Goal: Information Seeking & Learning: Learn about a topic

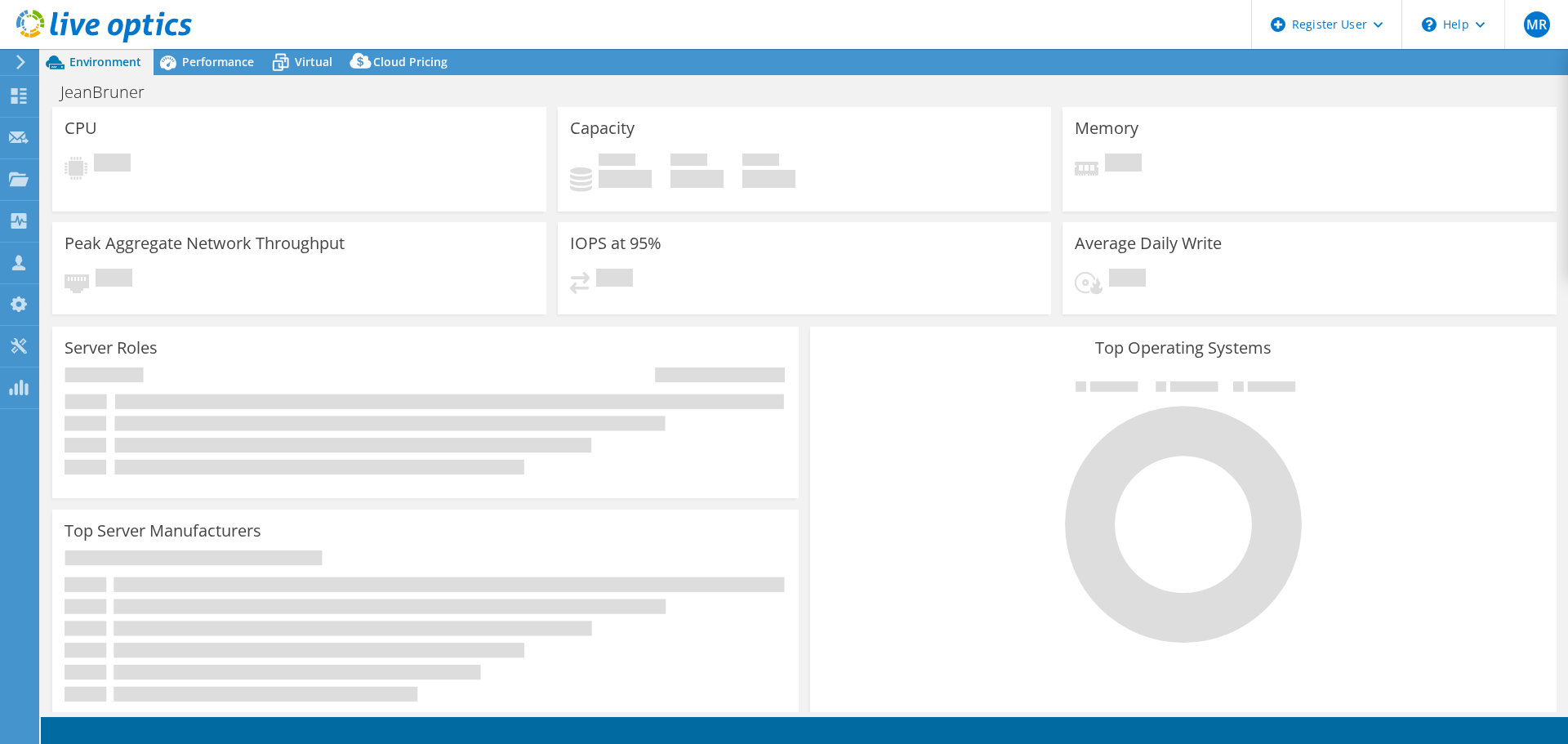
select select "USD"
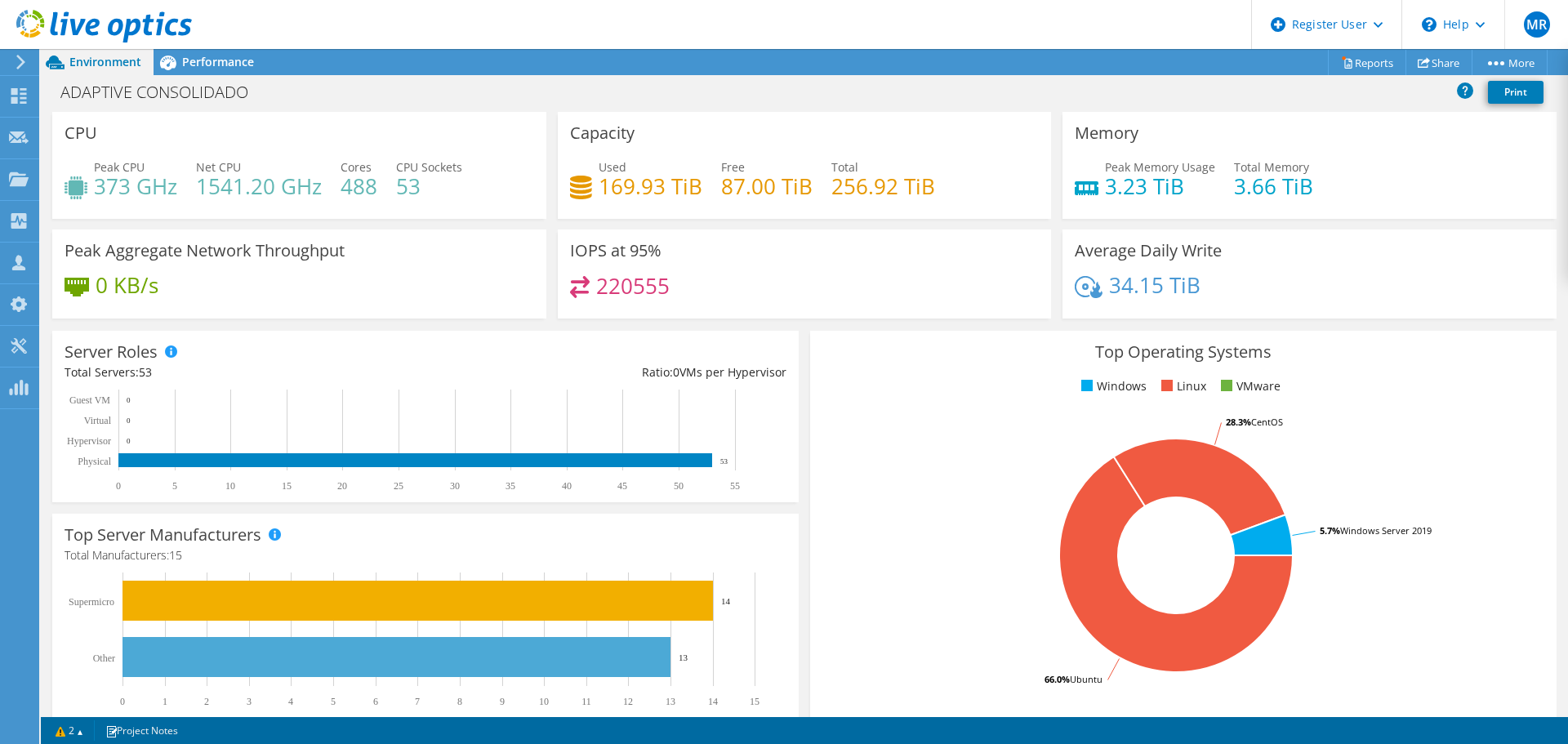
click at [213, 53] on div "Performance" at bounding box center [210, 62] width 113 height 26
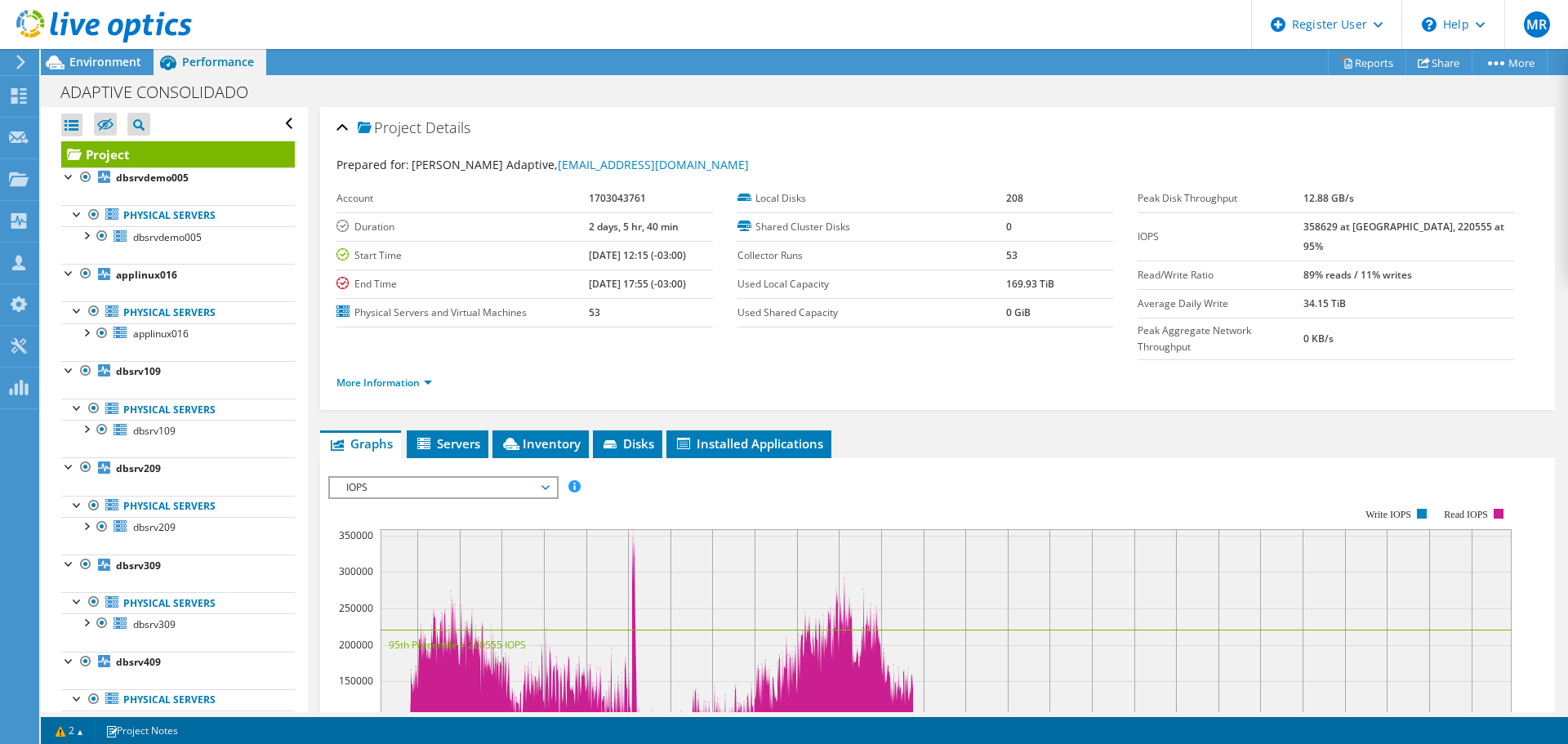
click at [161, 213] on link "Physical Servers" at bounding box center [178, 216] width 233 height 22
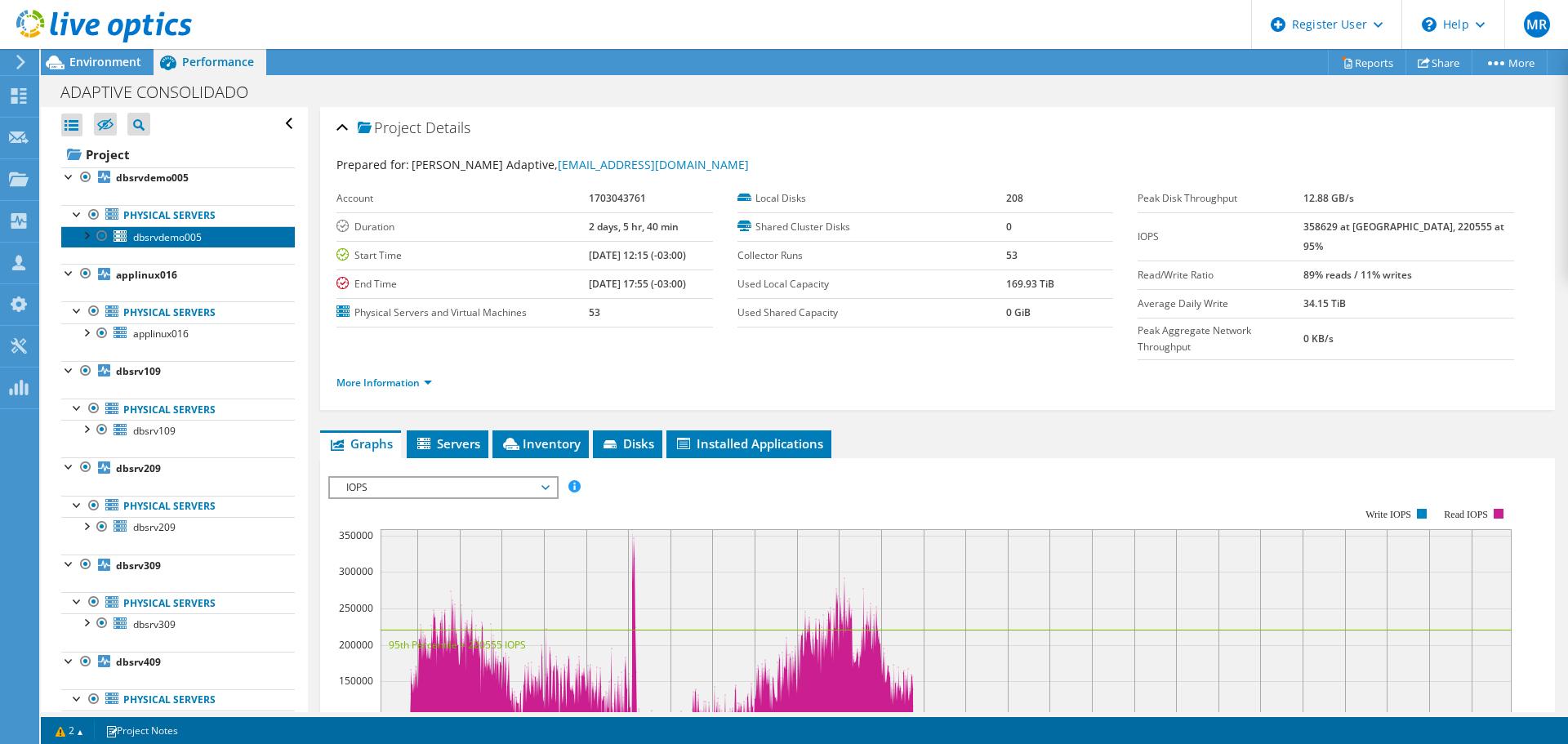
click at [162, 244] on link "dbsrvdemo005" at bounding box center [178, 236] width 233 height 22
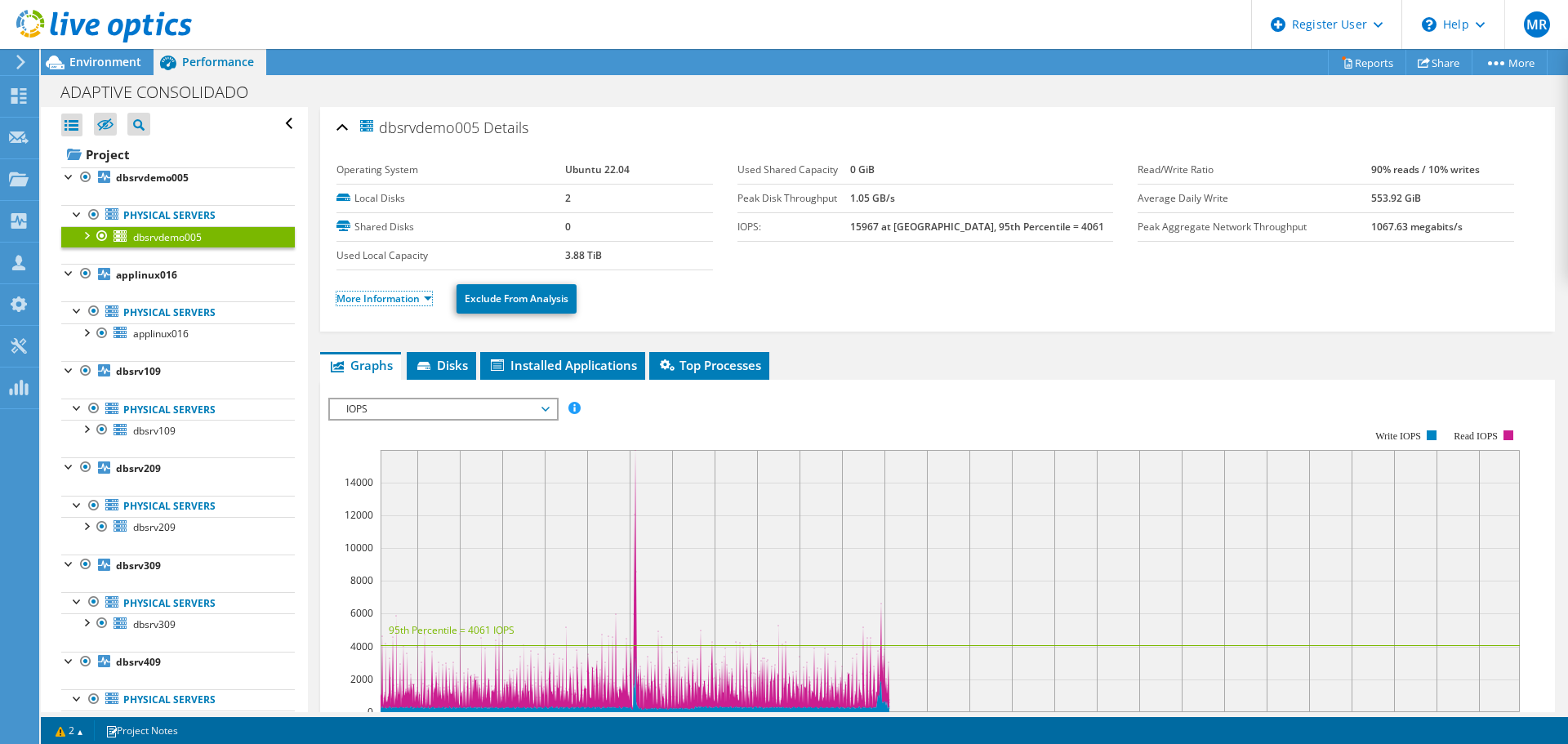
click at [380, 299] on link "More Information" at bounding box center [383, 299] width 95 height 14
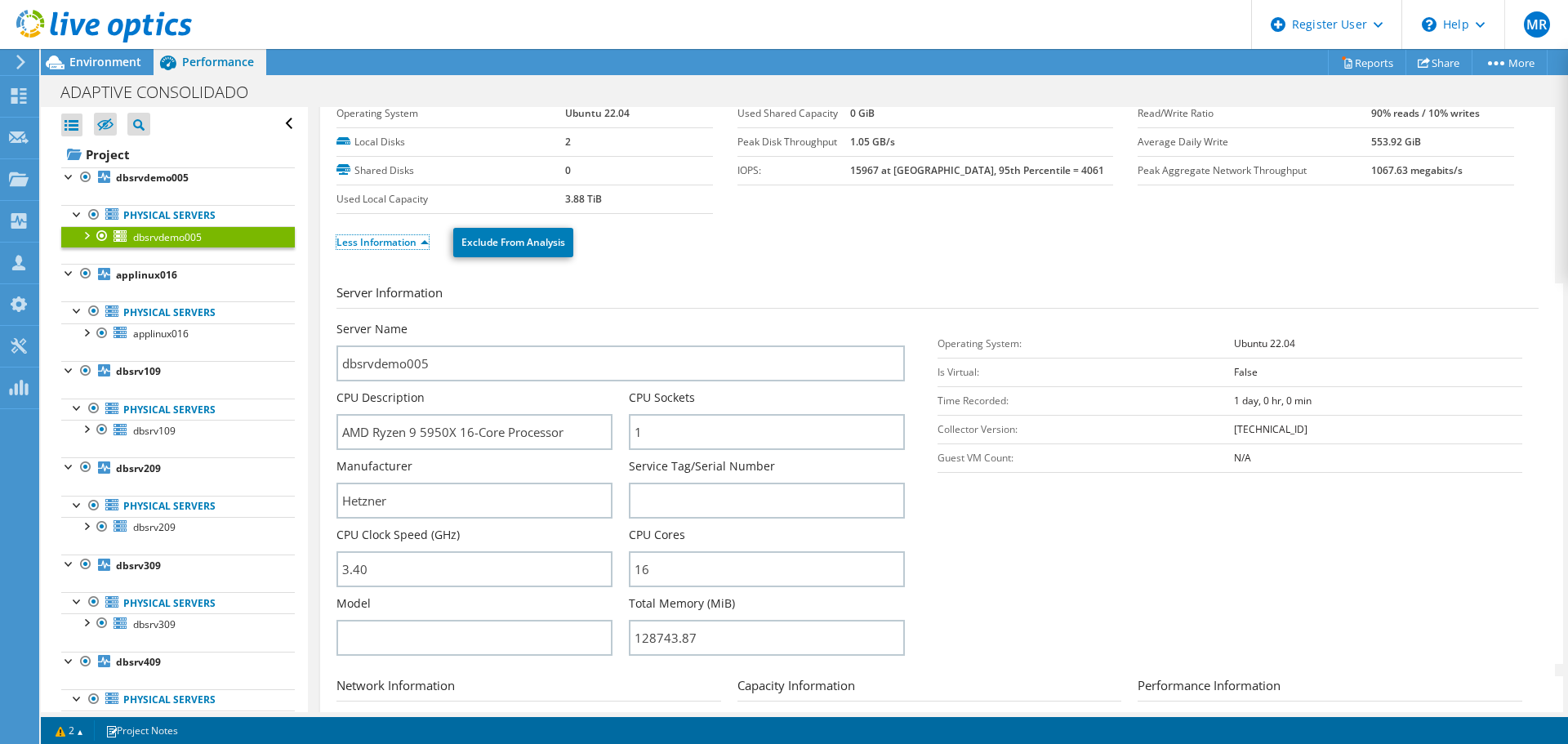
scroll to position [82, 0]
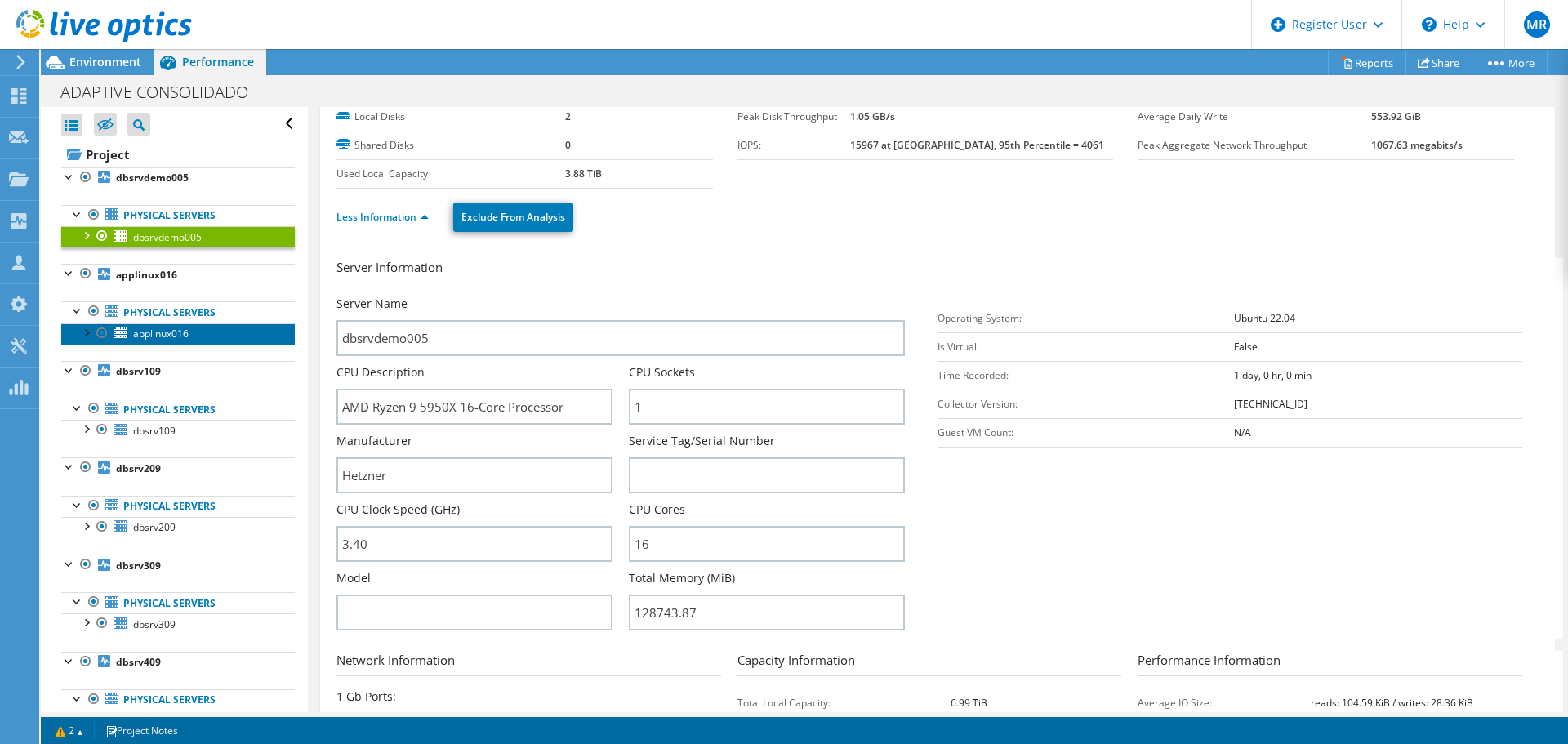
click at [160, 331] on span "applinux016" at bounding box center [160, 333] width 56 height 14
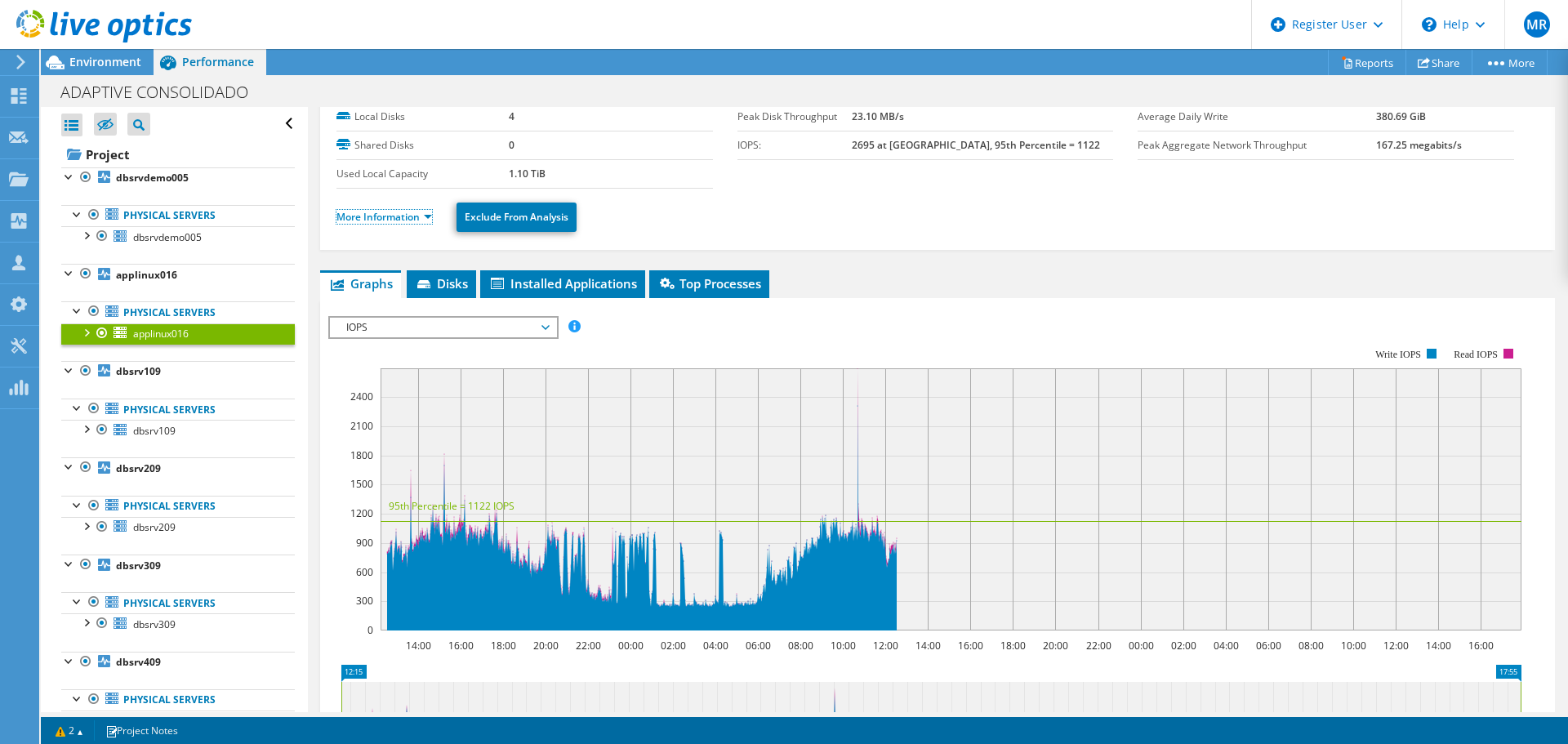
click at [360, 218] on link "More Information" at bounding box center [383, 217] width 95 height 14
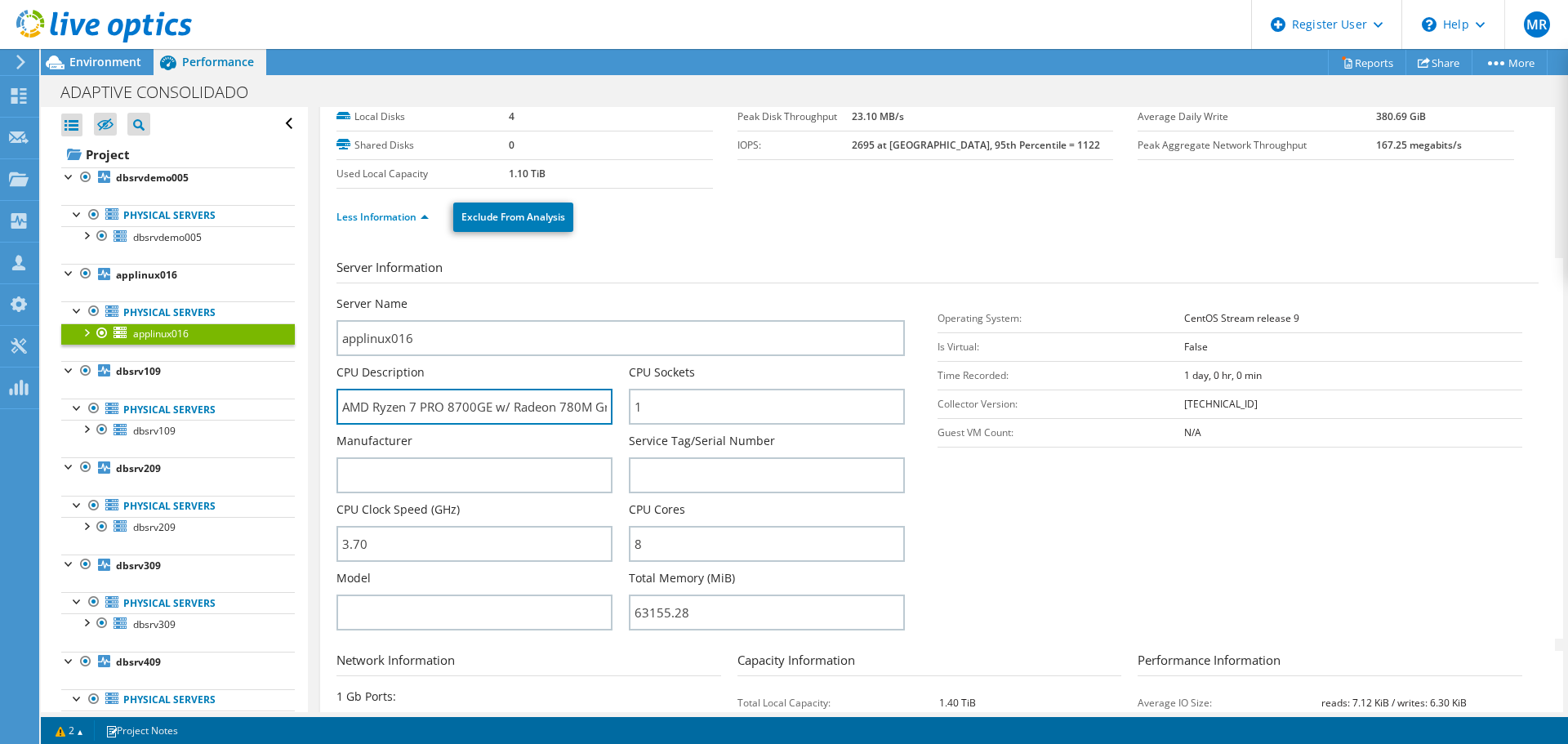
drag, startPoint x: 366, startPoint y: 407, endPoint x: 330, endPoint y: 409, distance: 36.1
click at [330, 409] on div "applinux016 Details Operating System CentOS Stream release 9 Local Disks 4 Shar…" at bounding box center [937, 508] width 1235 height 965
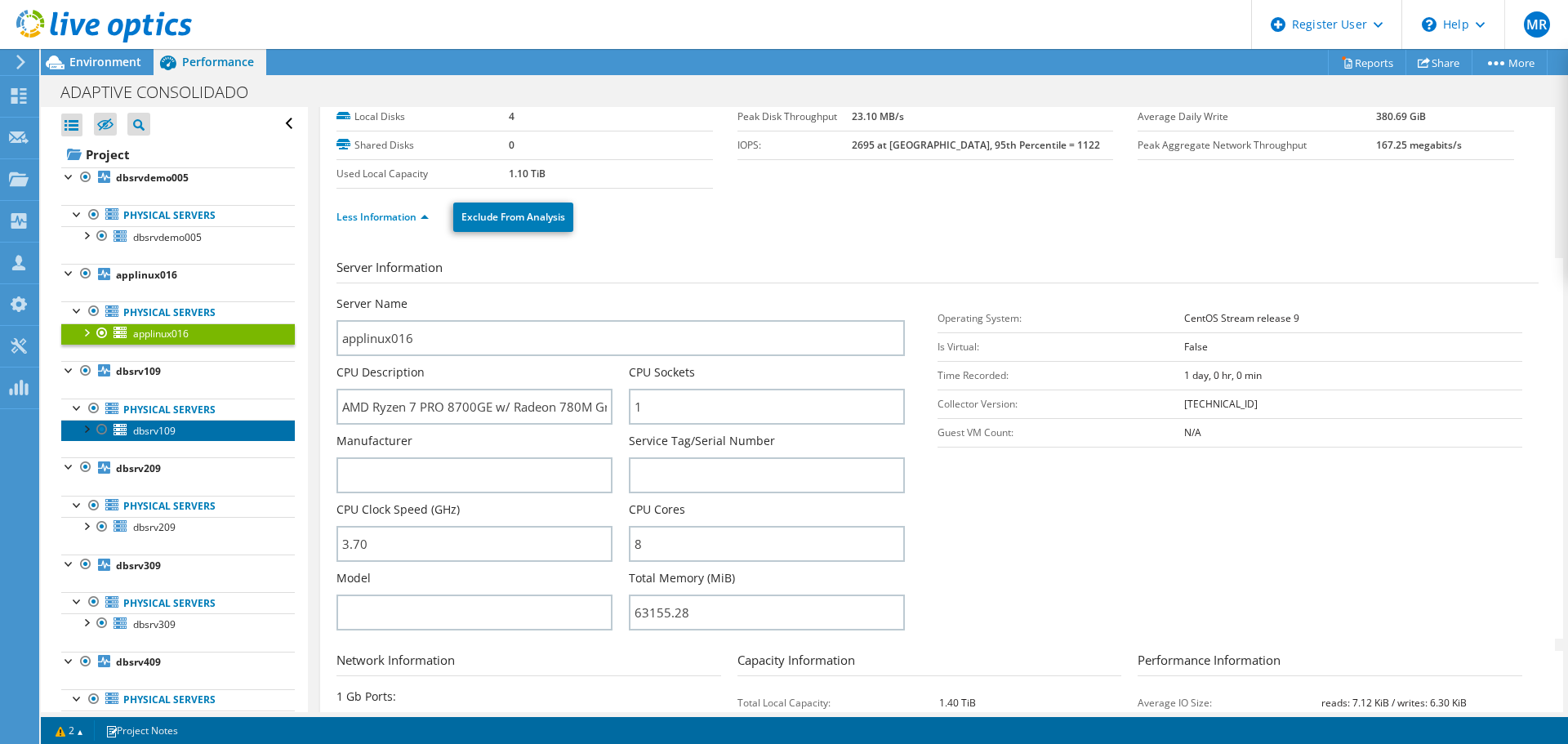
click at [160, 424] on span "dbsrv109" at bounding box center [153, 430] width 42 height 14
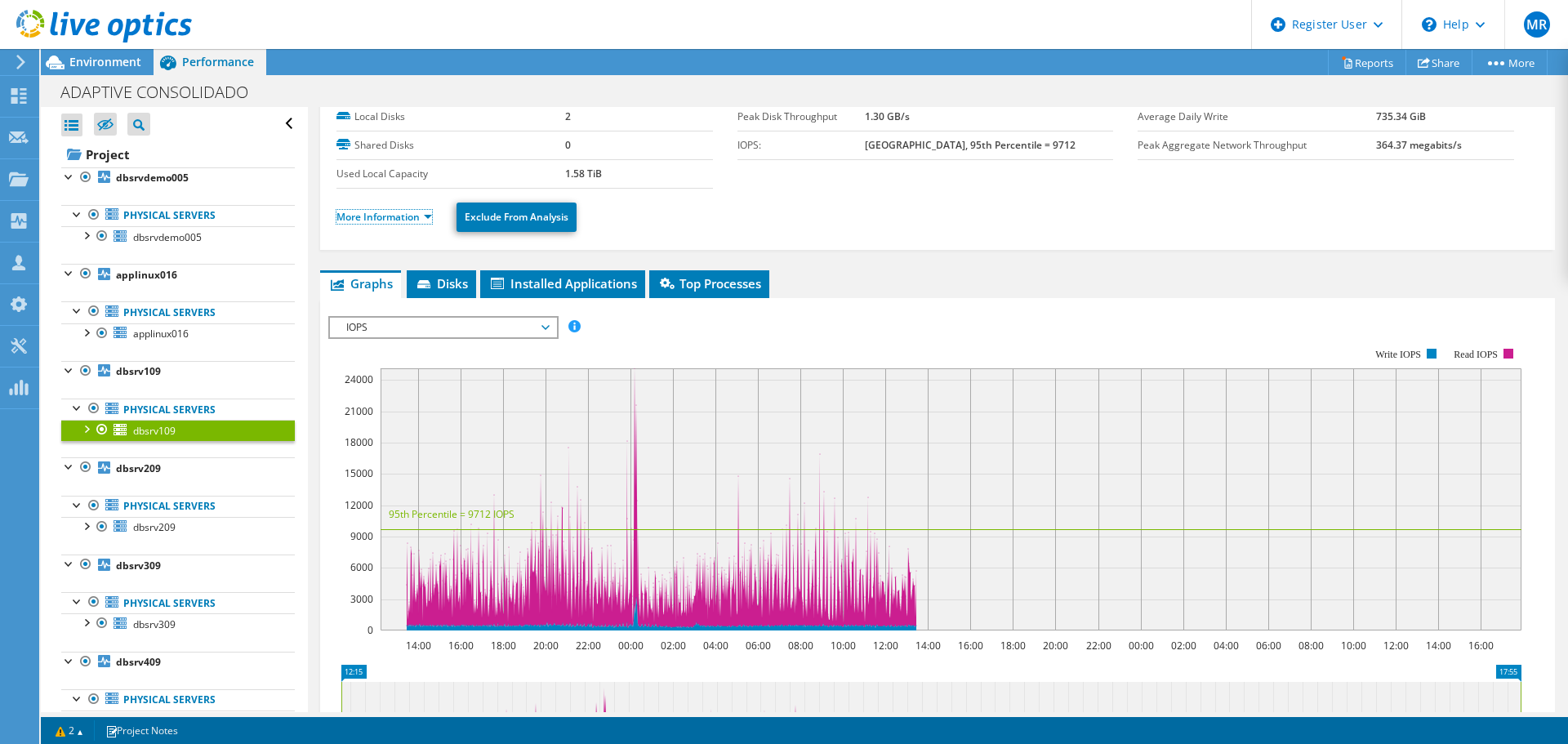
click at [364, 218] on link "More Information" at bounding box center [383, 217] width 95 height 14
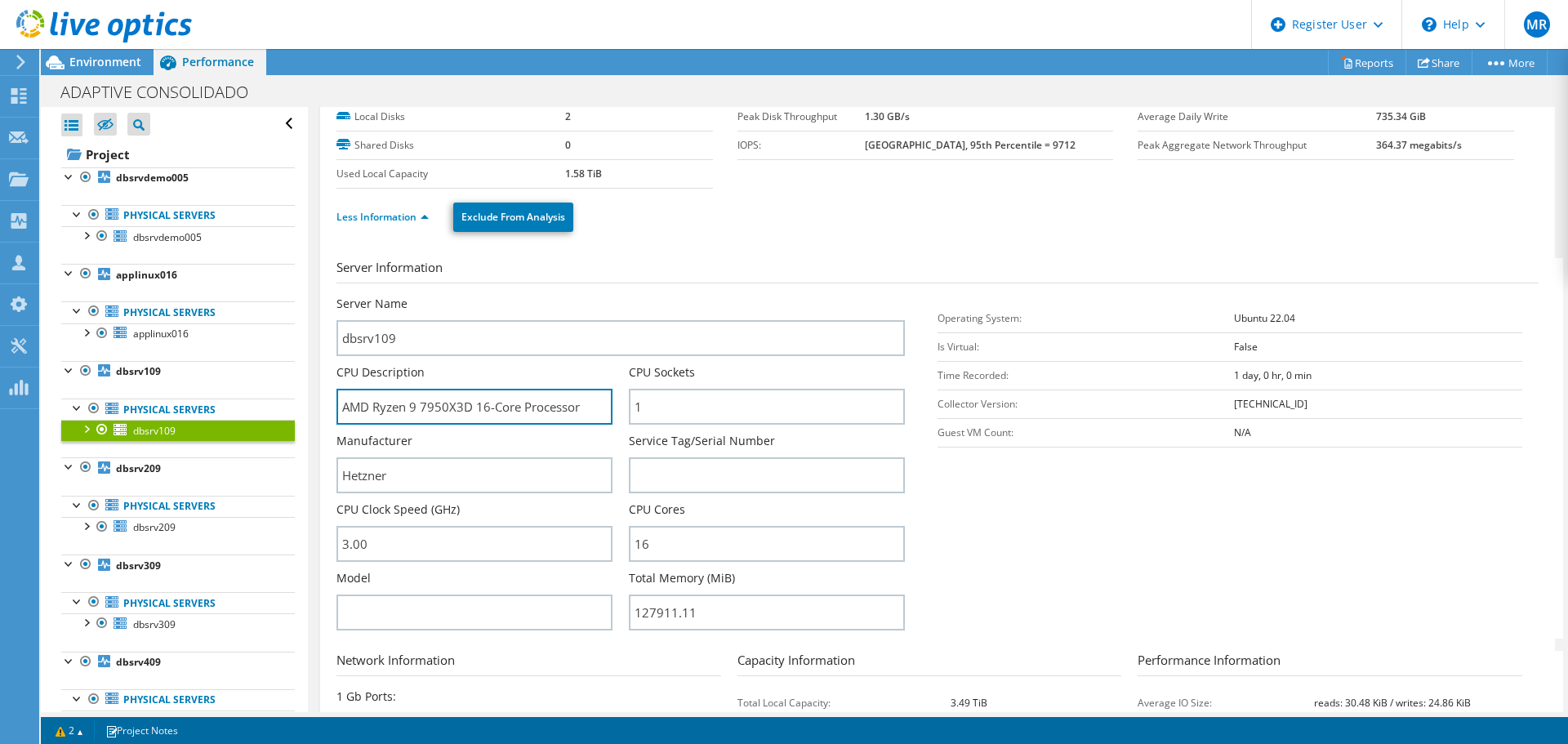
drag, startPoint x: 373, startPoint y: 404, endPoint x: 336, endPoint y: 404, distance: 37.0
click at [336, 404] on div "dbsrv109 Details Operating System Ubuntu 22.04 Local Disks 2 Shared Disks 0 Use…" at bounding box center [937, 508] width 1235 height 965
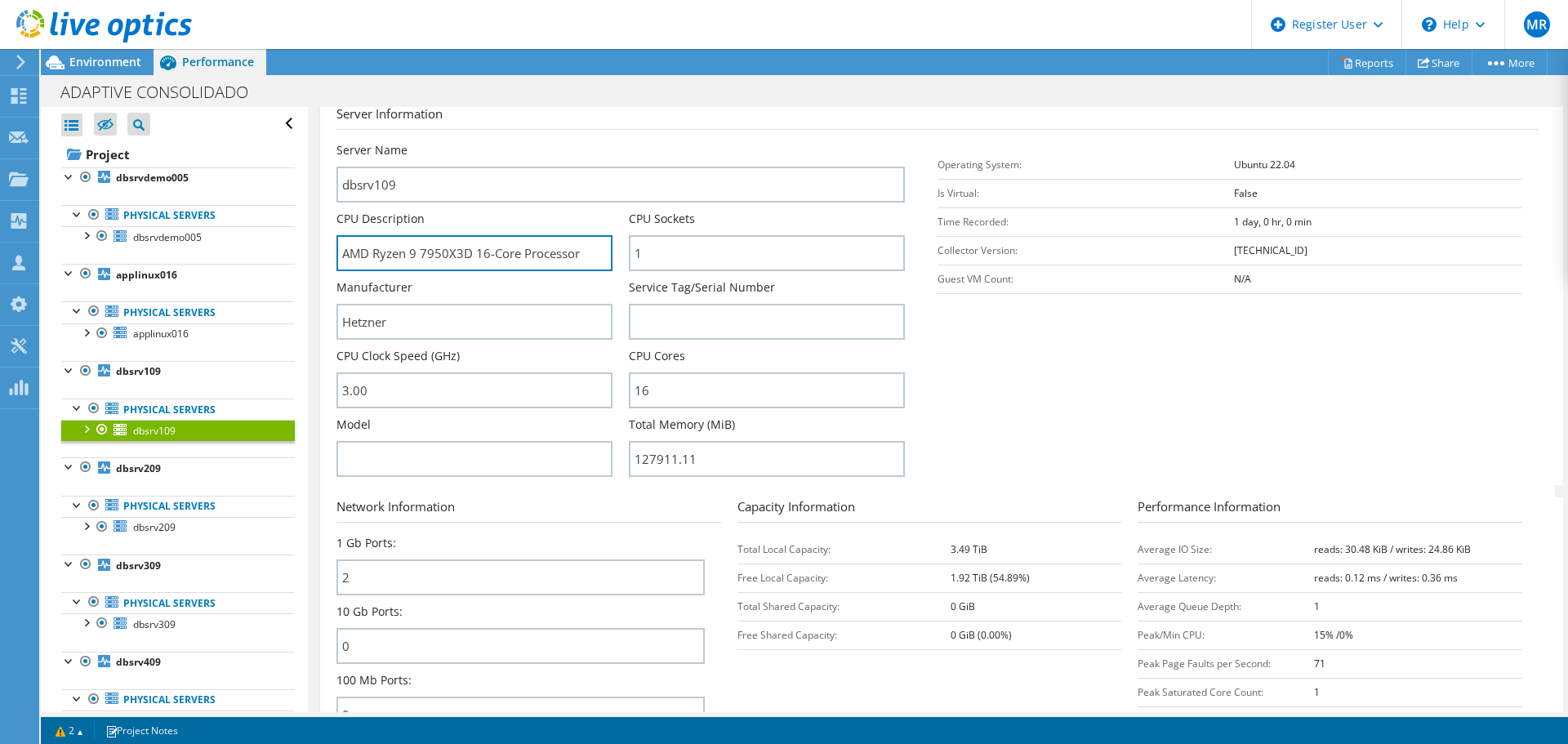
scroll to position [409, 0]
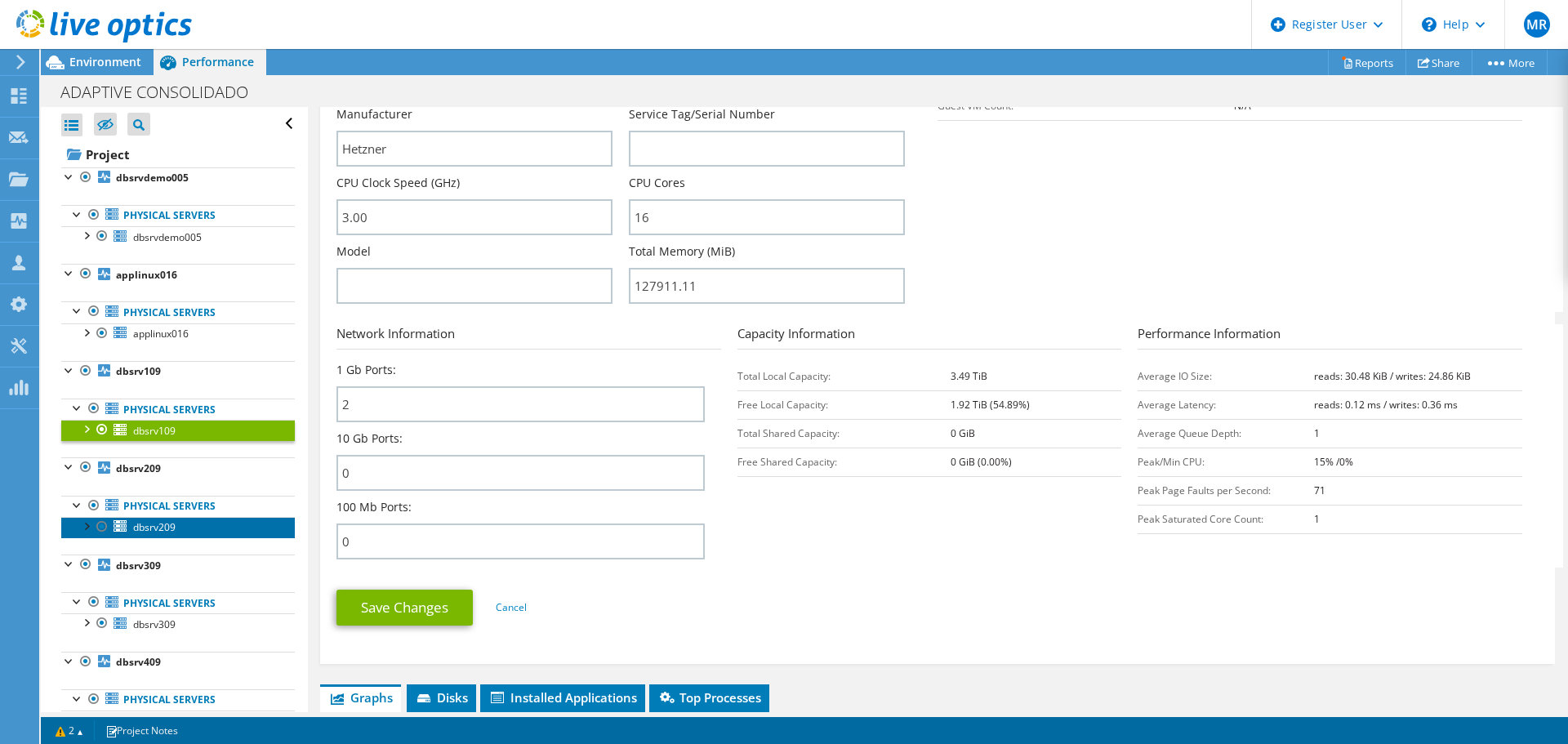
click at [158, 527] on span "dbsrv209" at bounding box center [153, 527] width 42 height 14
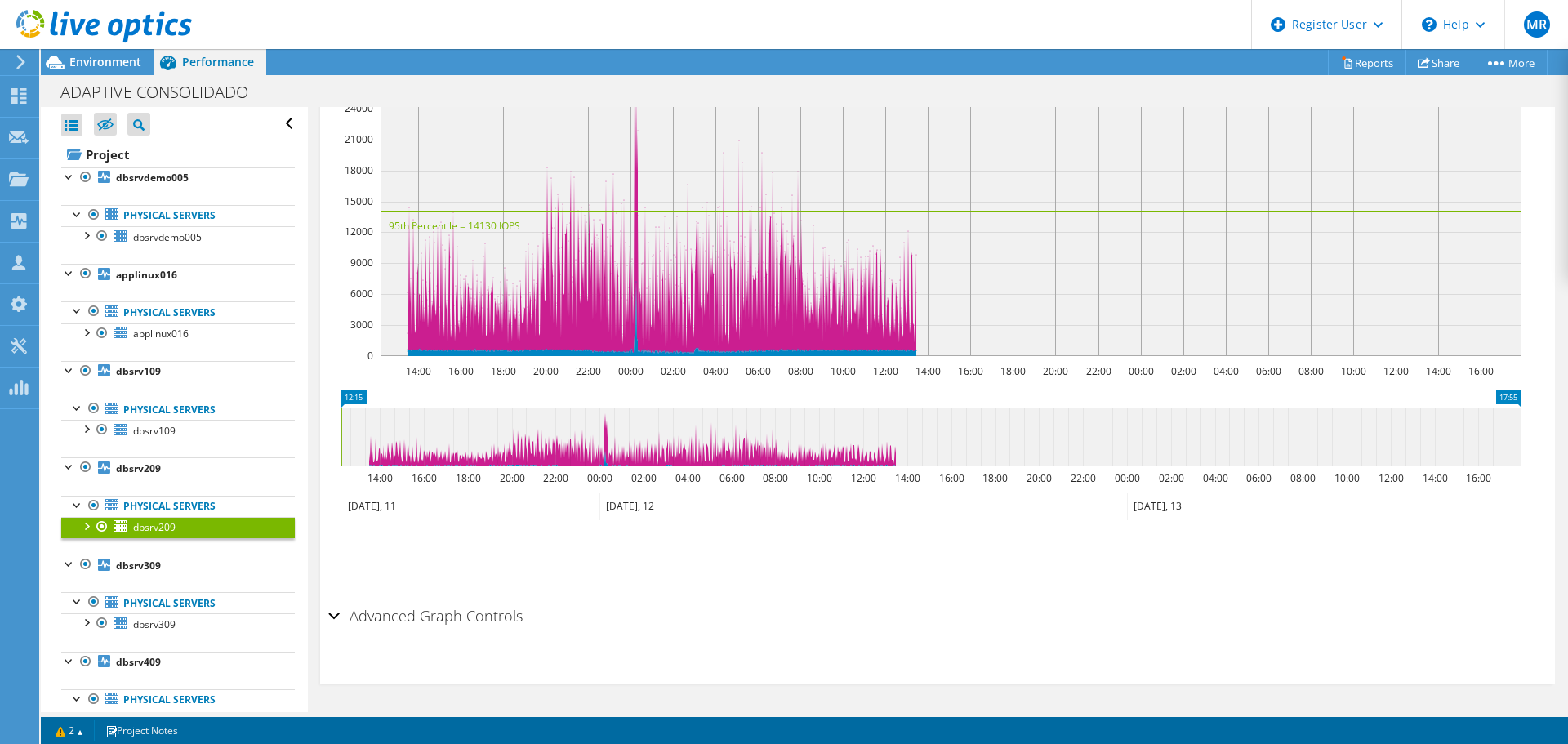
scroll to position [0, 0]
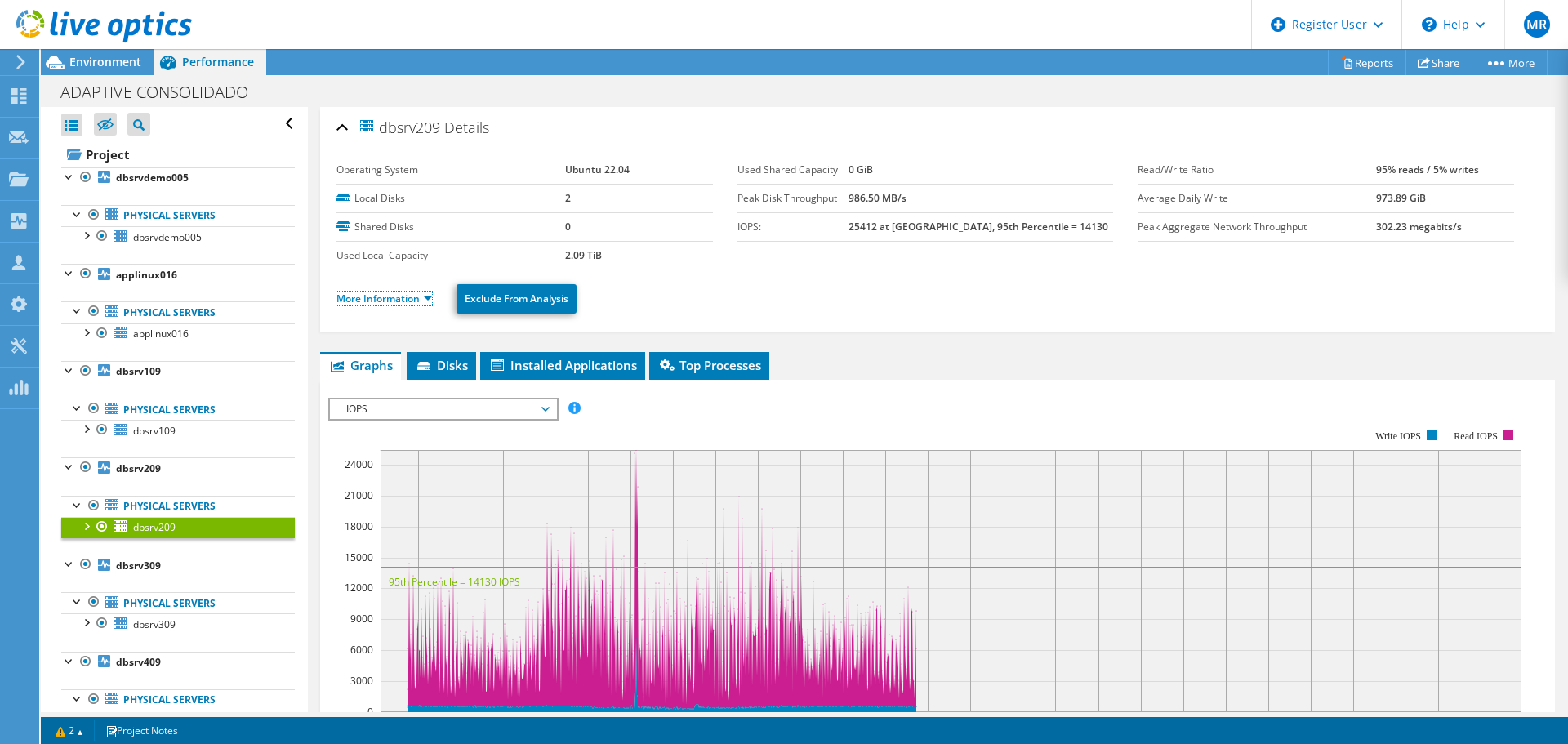
click at [371, 298] on link "More Information" at bounding box center [383, 299] width 95 height 14
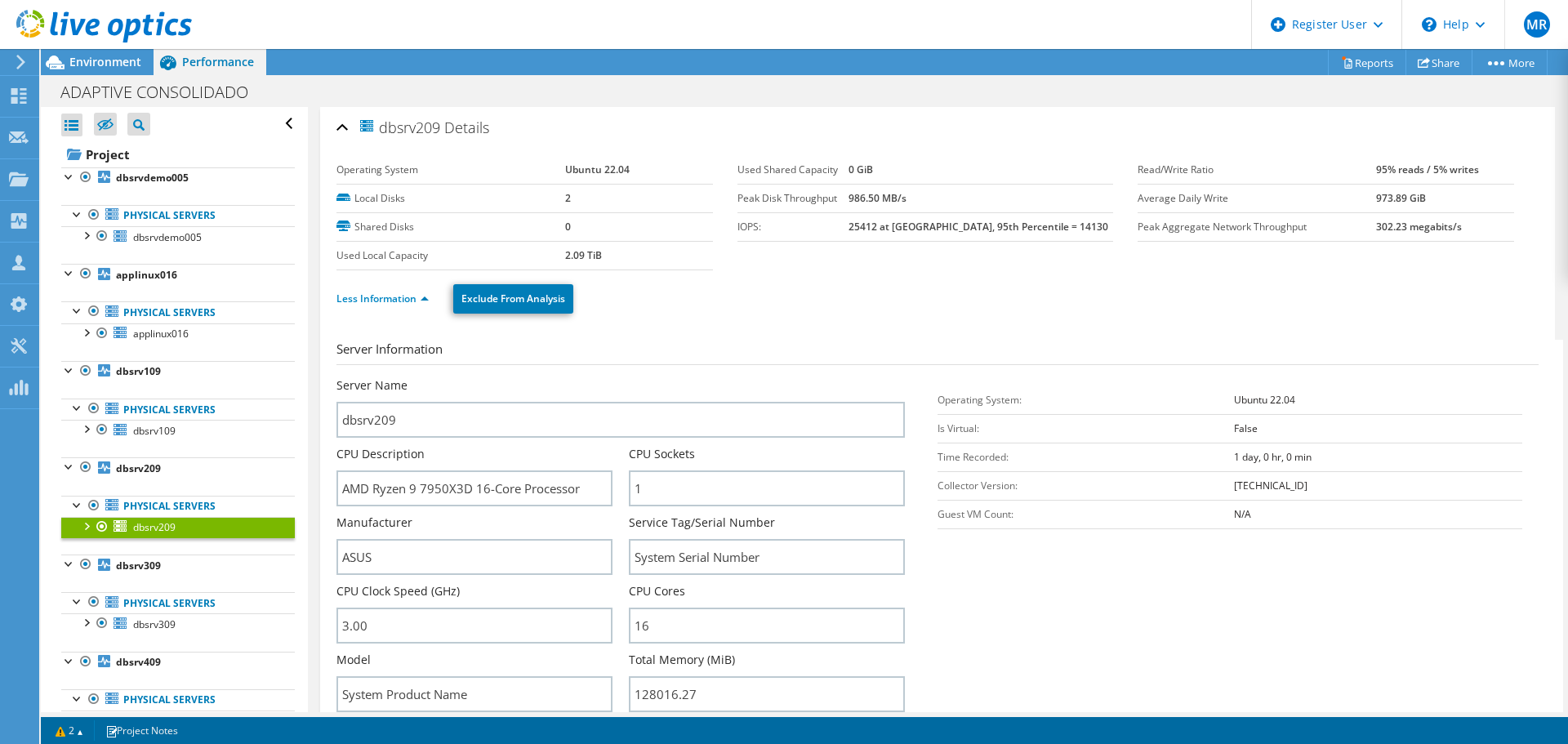
click at [97, 63] on span "Environment" at bounding box center [105, 61] width 72 height 15
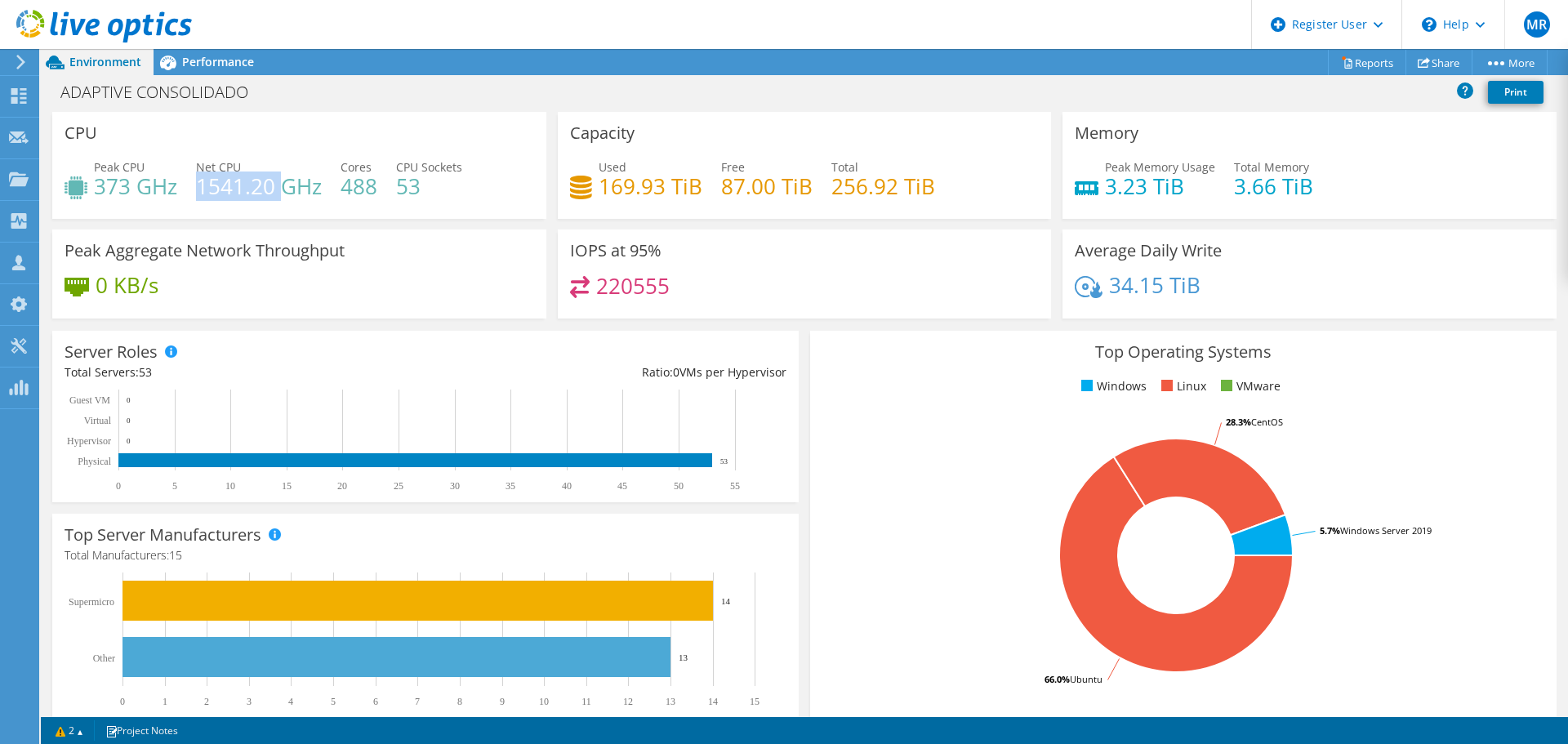
drag, startPoint x: 200, startPoint y: 181, endPoint x: 286, endPoint y: 180, distance: 86.0
click at [286, 180] on h4 "1541.20 GHz" at bounding box center [259, 186] width 126 height 18
click at [294, 103] on div "ADAPTIVE CONSOLIDADO Print" at bounding box center [804, 92] width 1527 height 30
click at [72, 98] on h1 "ADAPTIVE CONSOLIDADO" at bounding box center [163, 91] width 220 height 18
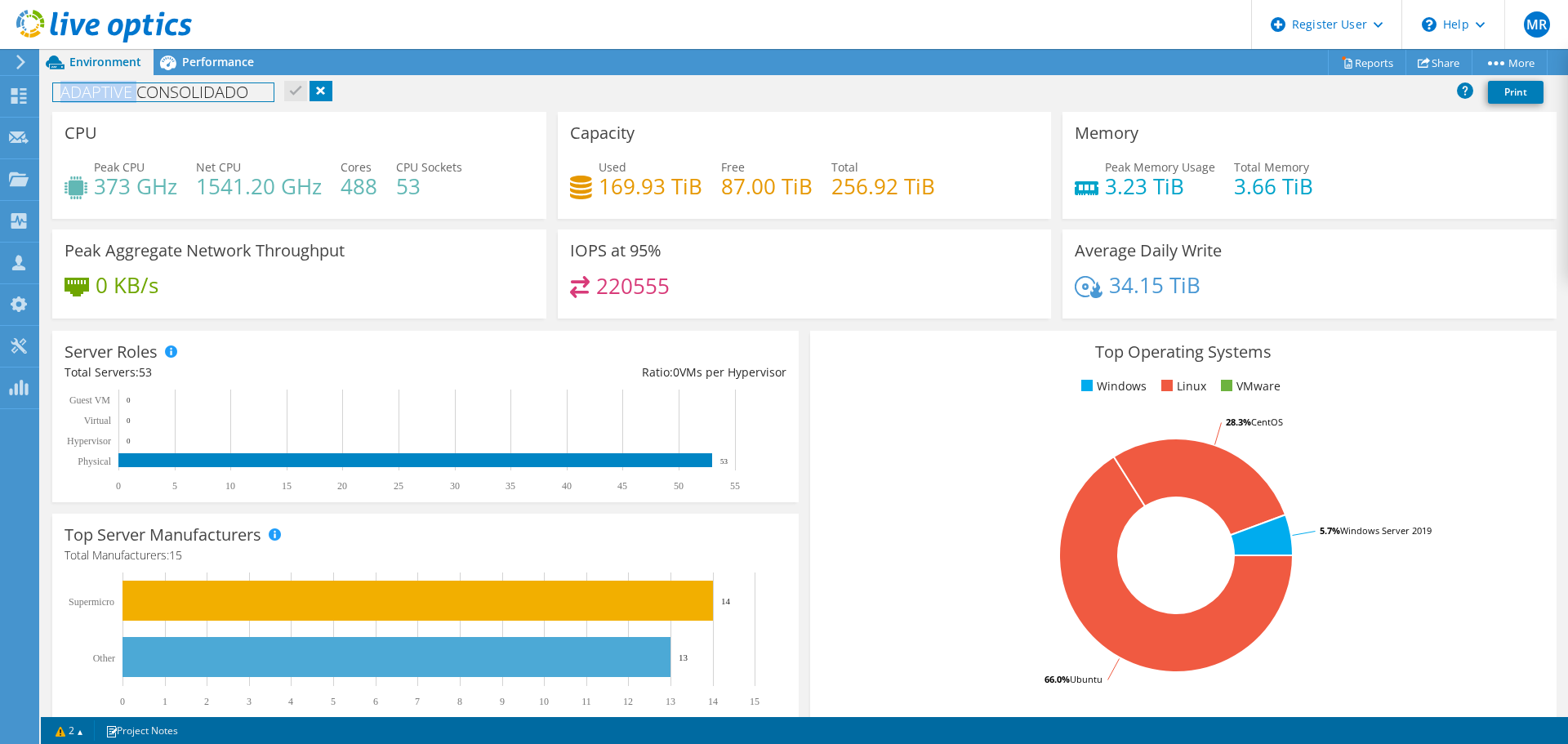
copy h1 "ADAPTIVE"
click at [317, 134] on div "CPU Peak CPU 373 GHz Net CPU 1541.20 GHz Cores 488 CPU Sockets 53" at bounding box center [299, 166] width 494 height 107
click at [190, 55] on span "Performance" at bounding box center [217, 61] width 72 height 15
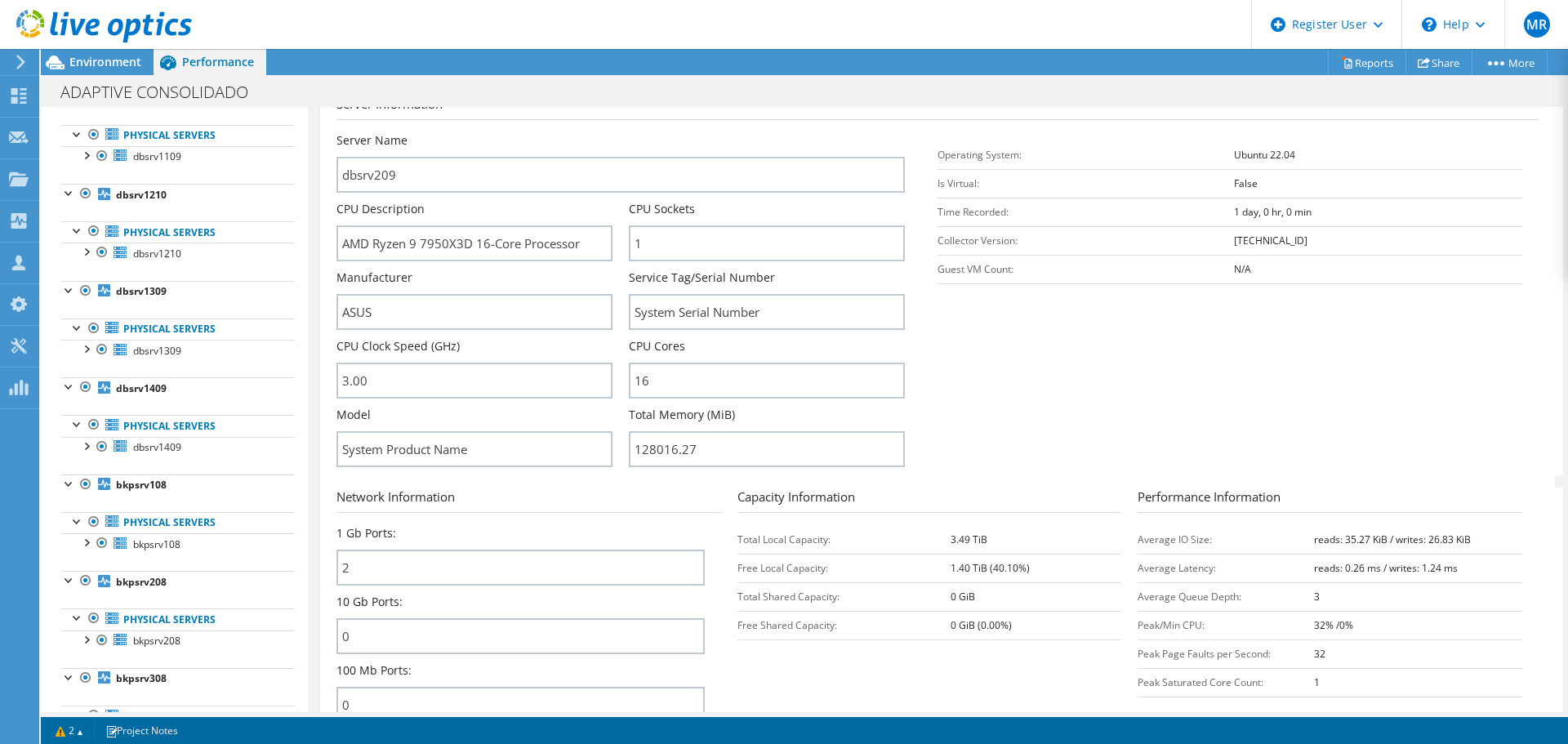
scroll to position [0, 0]
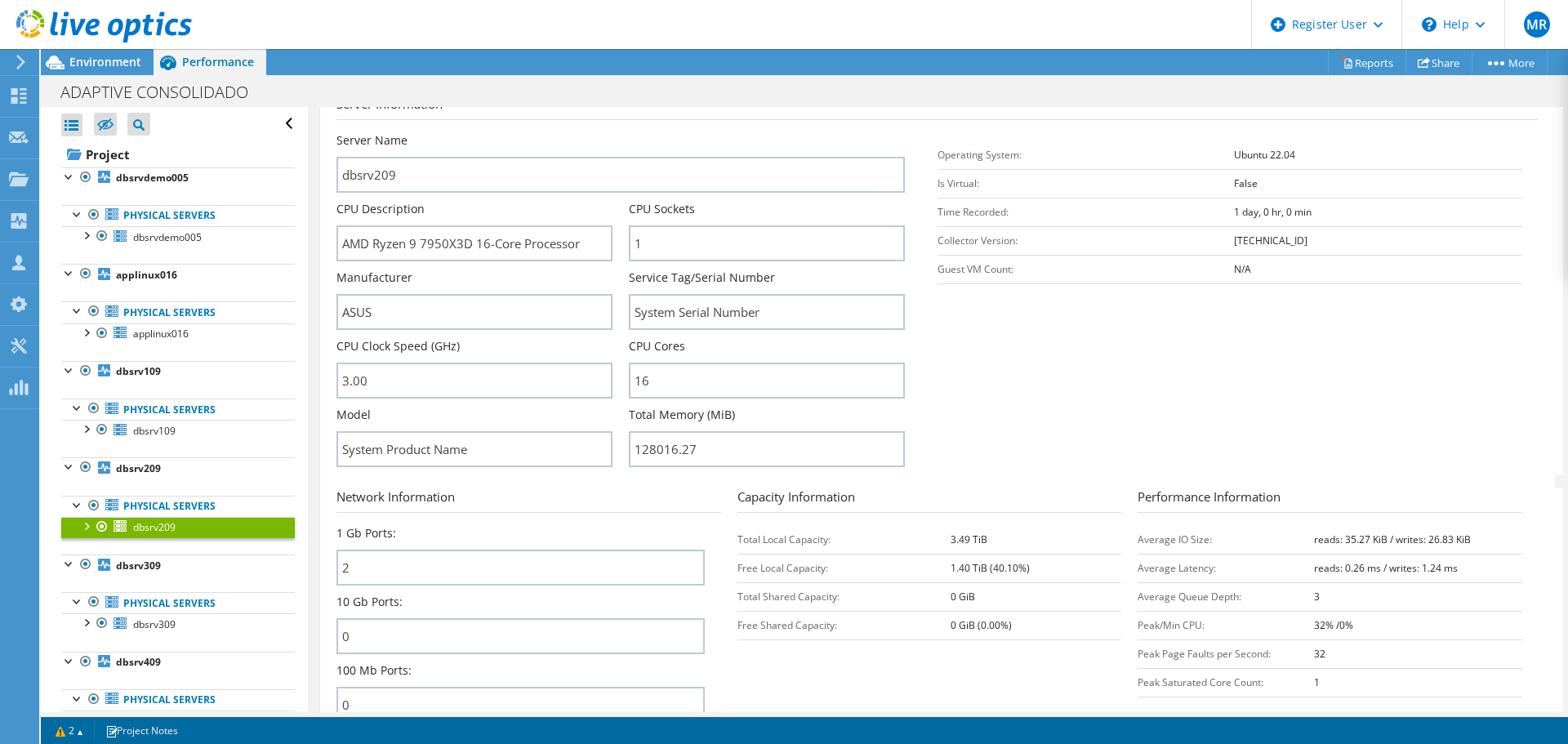
click at [138, 64] on span "Environment" at bounding box center [105, 61] width 72 height 15
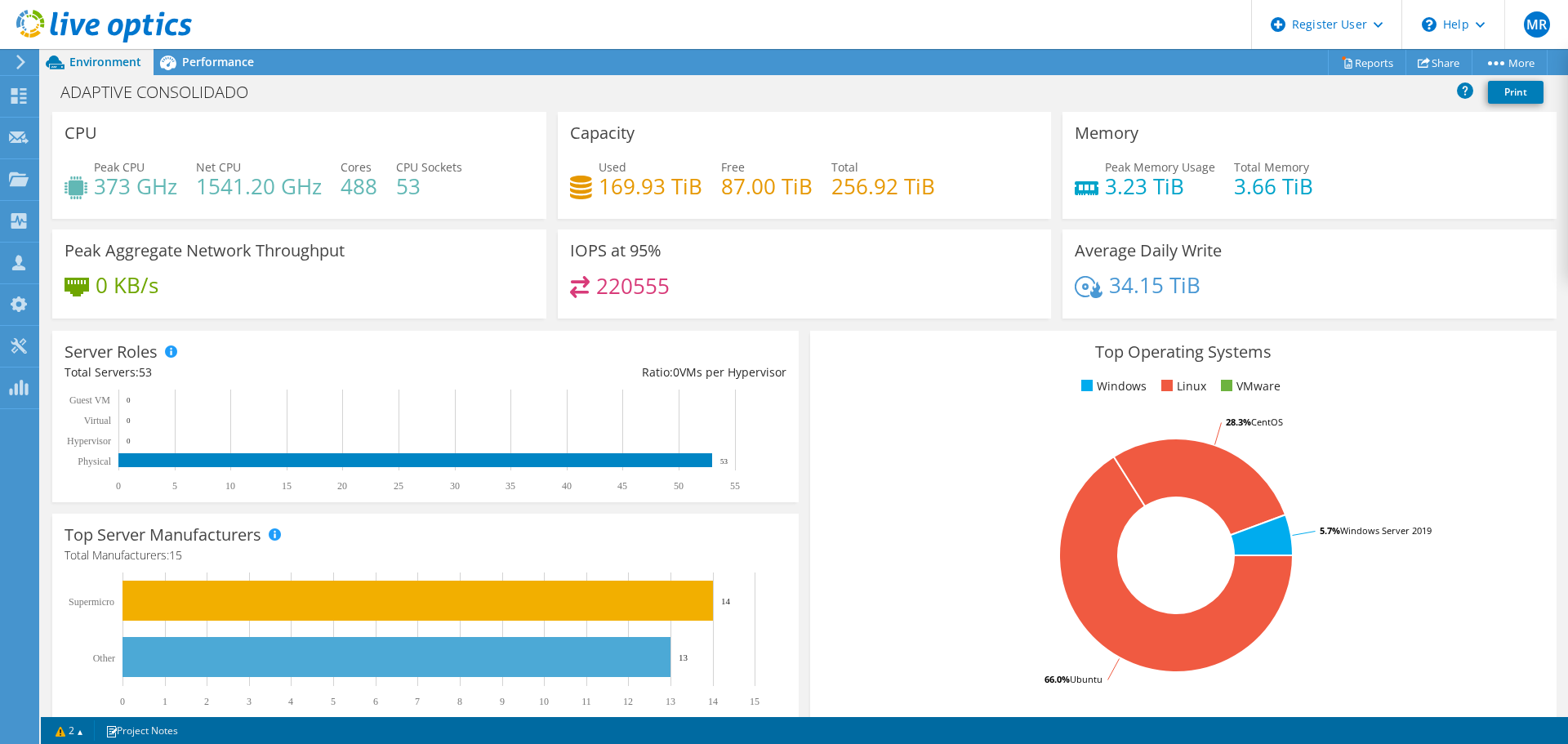
click at [218, 120] on div "CPU Peak CPU 373 GHz Net CPU 1541.20 GHz Cores 488 CPU Sockets 53" at bounding box center [299, 166] width 494 height 107
drag, startPoint x: 196, startPoint y: 165, endPoint x: 319, endPoint y: 181, distance: 124.0
click at [319, 181] on div "Net CPU 1541.20 GHz" at bounding box center [259, 176] width 126 height 37
drag, startPoint x: 96, startPoint y: 170, endPoint x: 175, endPoint y: 186, distance: 80.6
click at [175, 186] on div "Peak CPU 373 GHz" at bounding box center [136, 176] width 83 height 37
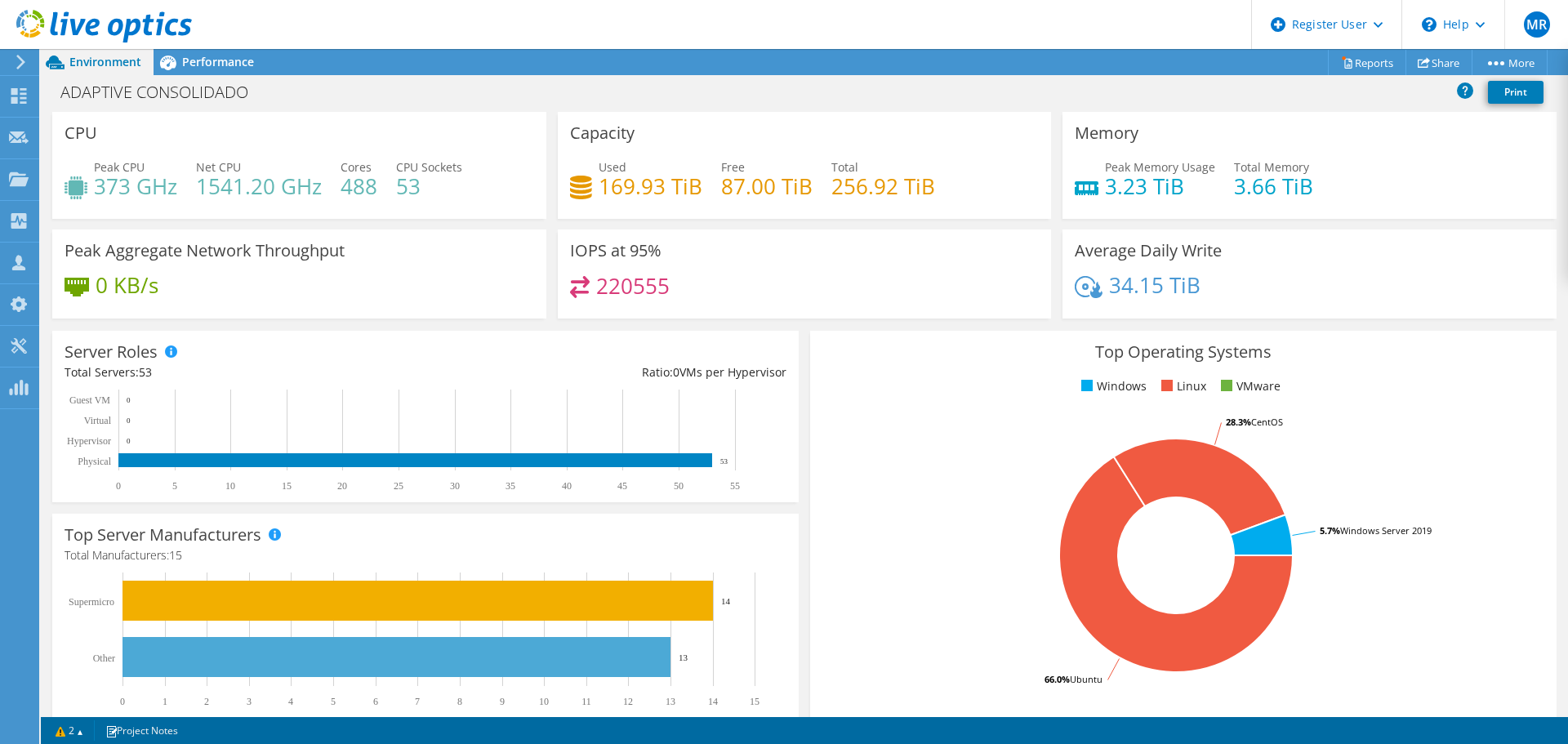
click at [179, 151] on div "CPU Peak CPU 373 GHz Net CPU 1541.20 GHz Cores 488 CPU Sockets 53" at bounding box center [299, 166] width 494 height 107
drag, startPoint x: 198, startPoint y: 167, endPoint x: 317, endPoint y: 184, distance: 120.2
click at [317, 184] on div "Net CPU 1541.20 GHz" at bounding box center [259, 176] width 126 height 37
click at [222, 64] on span "Performance" at bounding box center [217, 61] width 72 height 15
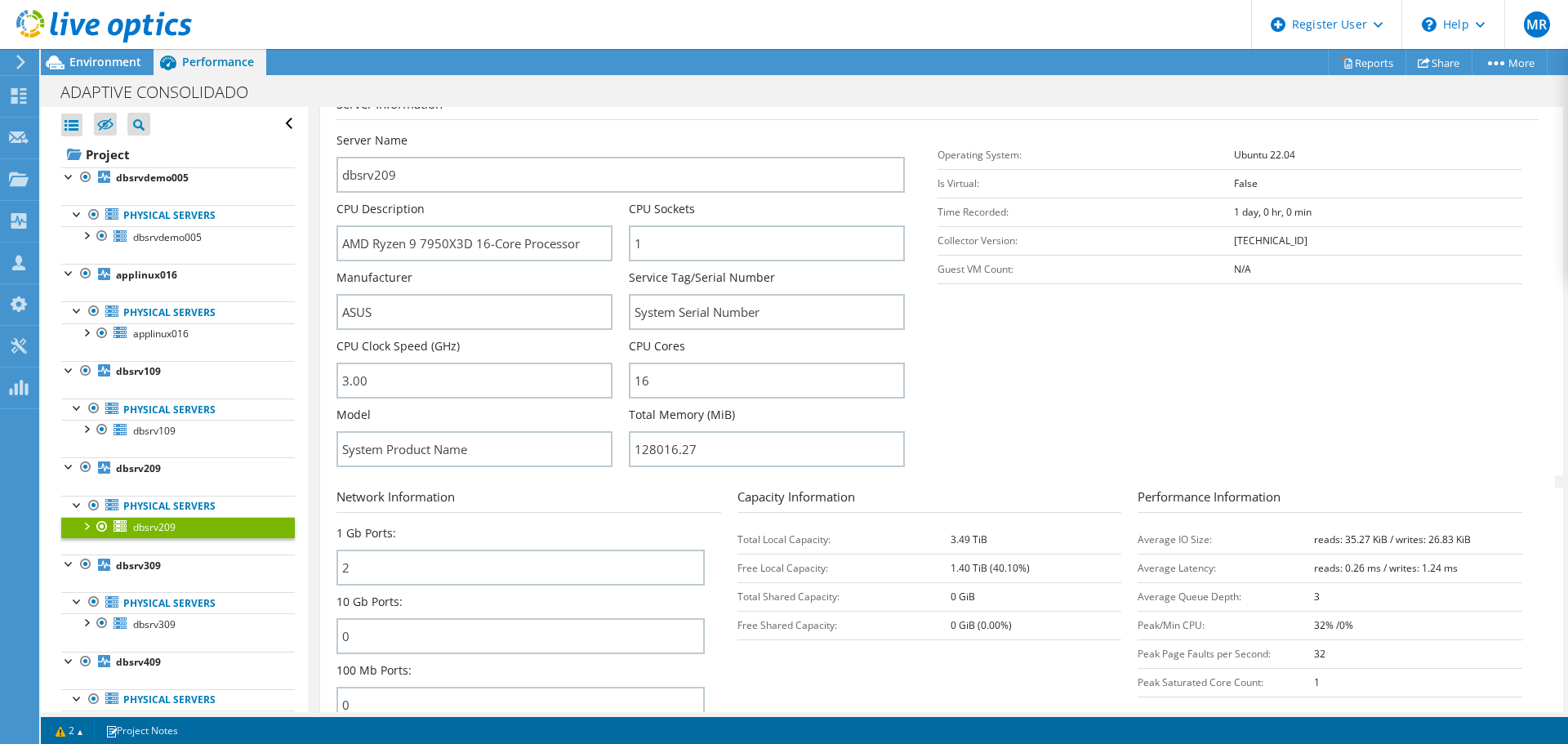
click at [94, 63] on span "Environment" at bounding box center [105, 61] width 72 height 15
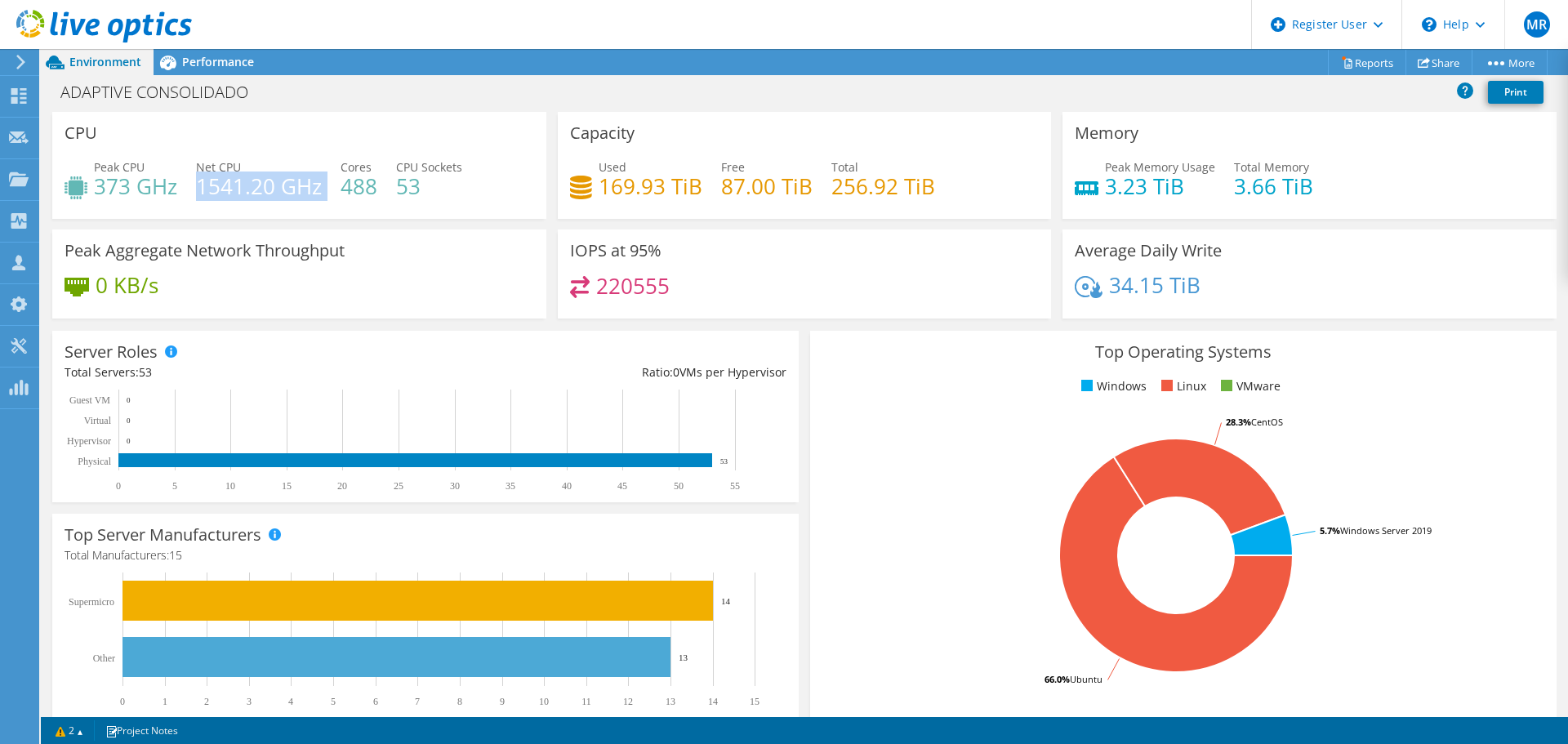
drag, startPoint x: 199, startPoint y: 182, endPoint x: 322, endPoint y: 184, distance: 123.0
click at [322, 184] on div "Peak CPU 373 GHz Net CPU 1541.20 GHz Cores 488 CPU Sockets 53" at bounding box center [299, 185] width 470 height 53
click at [213, 180] on h4 "1541.20 GHz" at bounding box center [259, 186] width 126 height 18
drag, startPoint x: 201, startPoint y: 182, endPoint x: 261, endPoint y: 190, distance: 60.5
click at [335, 190] on div "Peak CPU 373 GHz Net CPU 1541.20 GHz Cores 488 CPU Sockets 53" at bounding box center [299, 185] width 470 height 53
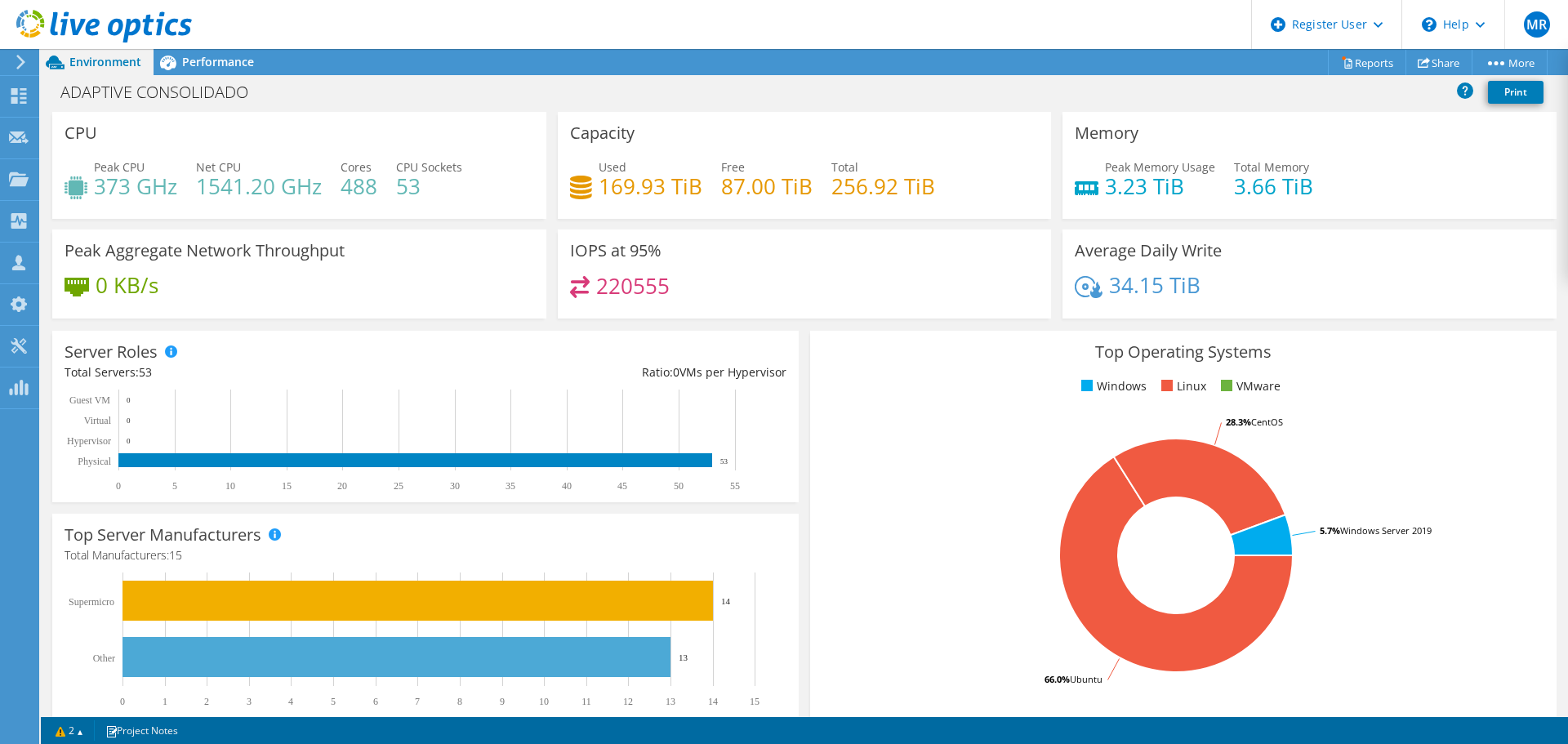
click at [175, 185] on h4 "373 GHz" at bounding box center [136, 186] width 83 height 18
drag, startPoint x: 177, startPoint y: 186, endPoint x: 100, endPoint y: 188, distance: 77.0
click at [100, 188] on div "Peak CPU 373 GHz Net CPU 1541.20 GHz Cores 488 CPU Sockets 53" at bounding box center [299, 185] width 470 height 53
click at [196, 183] on h4 "1541.20 GHz" at bounding box center [259, 186] width 126 height 18
drag, startPoint x: 199, startPoint y: 183, endPoint x: 326, endPoint y: 187, distance: 127.1
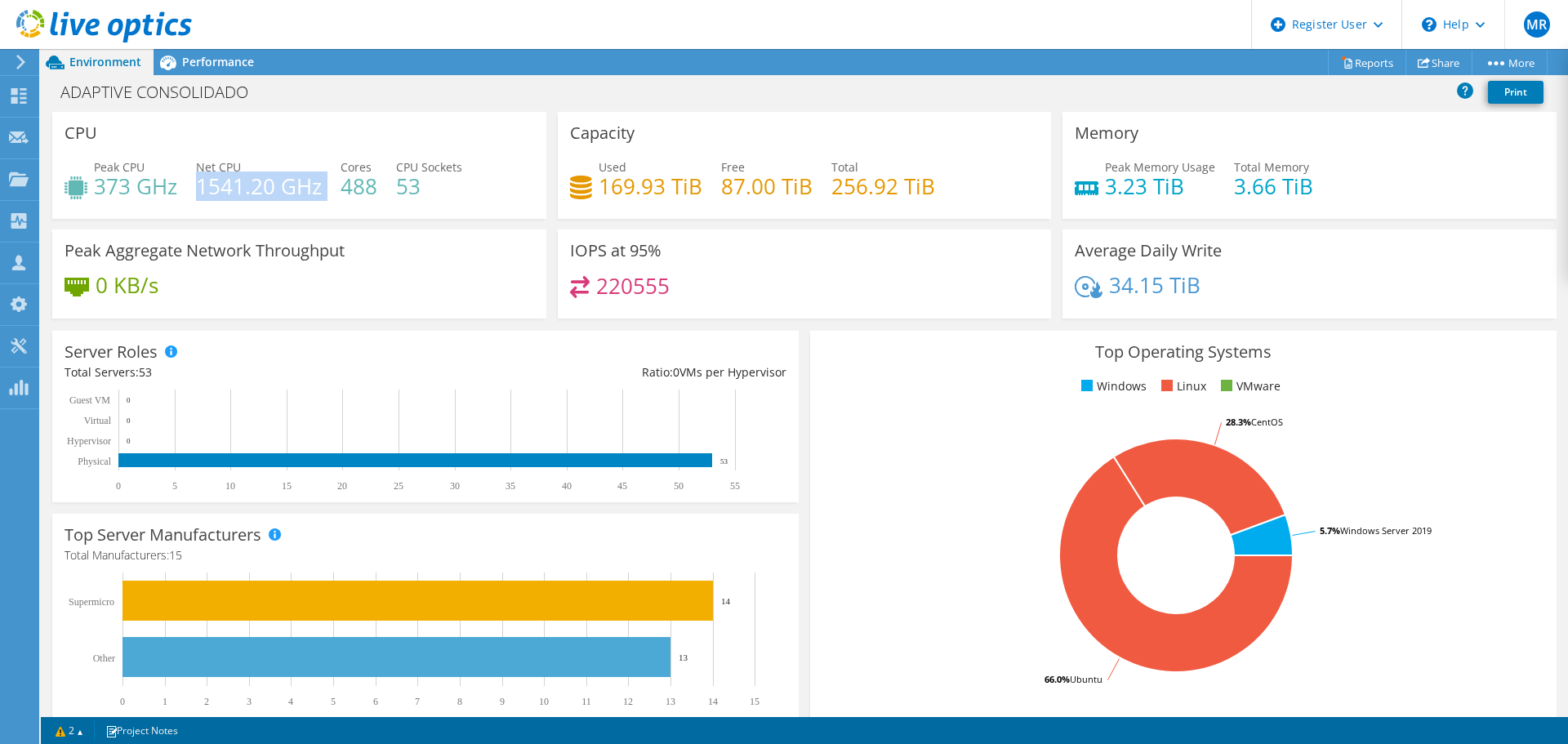
click at [326, 187] on div "Peak CPU 373 GHz Net CPU 1541.20 GHz Cores 488 CPU Sockets 53" at bounding box center [299, 185] width 470 height 53
click at [317, 186] on h4 "1541.20 GHz" at bounding box center [259, 186] width 126 height 18
drag, startPoint x: 320, startPoint y: 186, endPoint x: 194, endPoint y: 187, distance: 126.0
click at [194, 187] on div "Peak CPU 373 GHz Net CPU 1541.20 GHz Cores 488 CPU Sockets 53" at bounding box center [299, 185] width 470 height 53
click at [206, 185] on h4 "1541.20 GHz" at bounding box center [259, 186] width 126 height 18
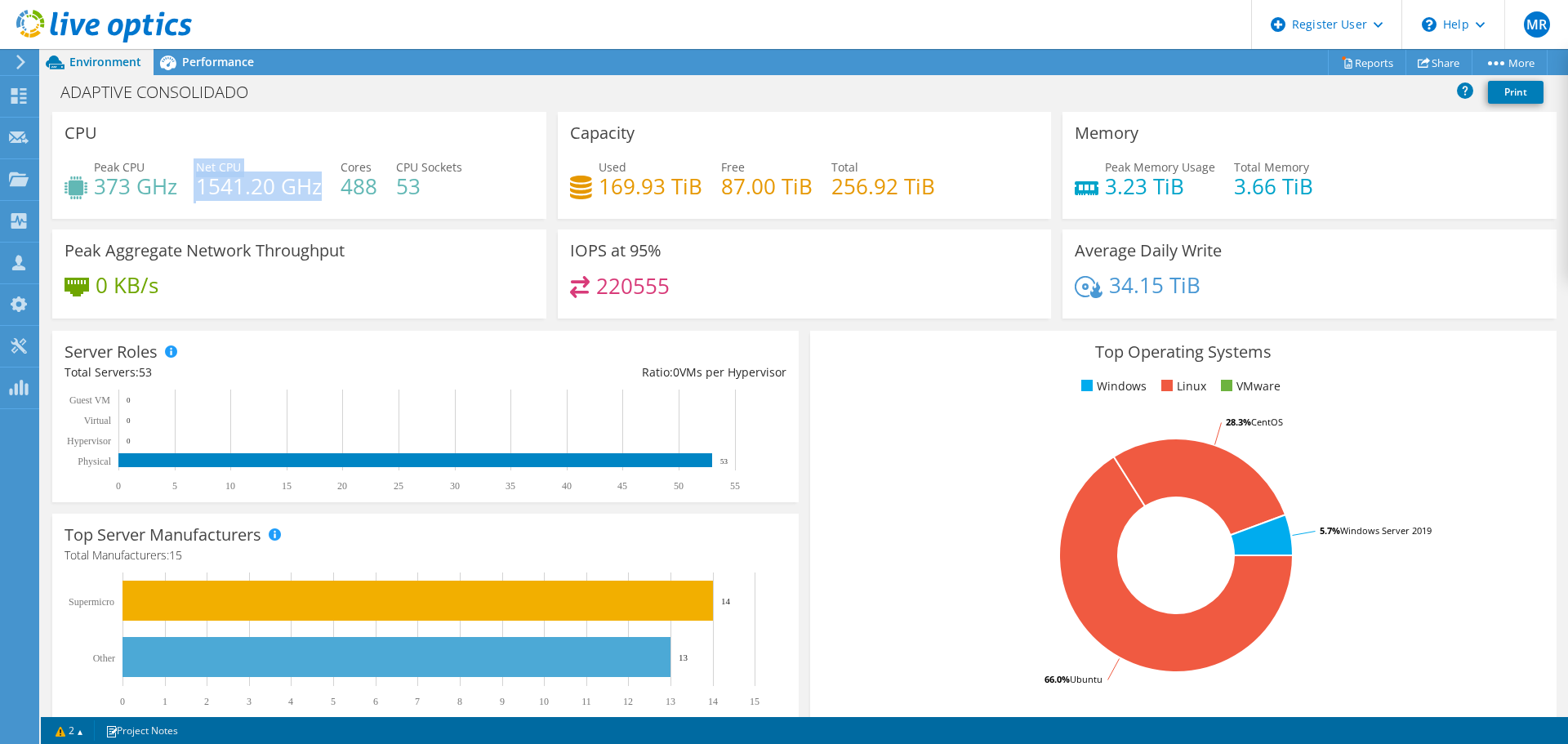
click at [198, 185] on h4 "1541.20 GHz" at bounding box center [259, 186] width 126 height 18
drag, startPoint x: 1228, startPoint y: 189, endPoint x: 1303, endPoint y: 190, distance: 75.0
click at [1303, 190] on div "Peak Memory Usage 3.23 TiB Total Memory 3.66 TiB" at bounding box center [1309, 185] width 470 height 53
drag, startPoint x: 1099, startPoint y: 184, endPoint x: 1175, endPoint y: 187, distance: 76.1
click at [1175, 187] on h4 "3.23 TiB" at bounding box center [1160, 186] width 110 height 18
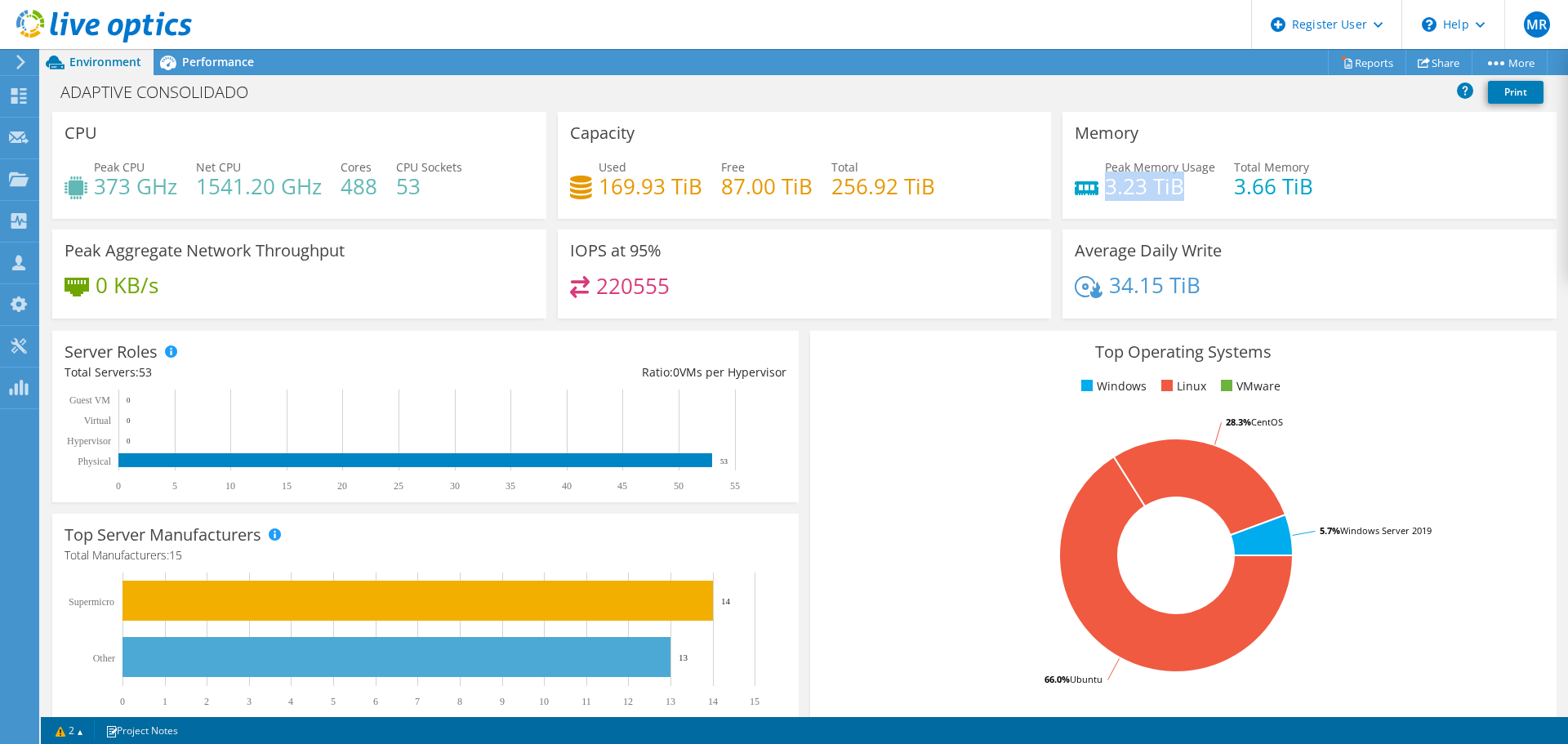
click at [1165, 187] on h4 "3.23 TiB" at bounding box center [1160, 186] width 110 height 18
drag, startPoint x: 1174, startPoint y: 188, endPoint x: 1099, endPoint y: 187, distance: 75.0
click at [1105, 187] on h4 "3.23 TiB" at bounding box center [1160, 186] width 110 height 18
click at [1131, 153] on div "Memory Peak Memory Usage 3.23 TiB Total Memory 3.66 TiB" at bounding box center [1309, 166] width 494 height 107
drag, startPoint x: 599, startPoint y: 282, endPoint x: 677, endPoint y: 282, distance: 78.0
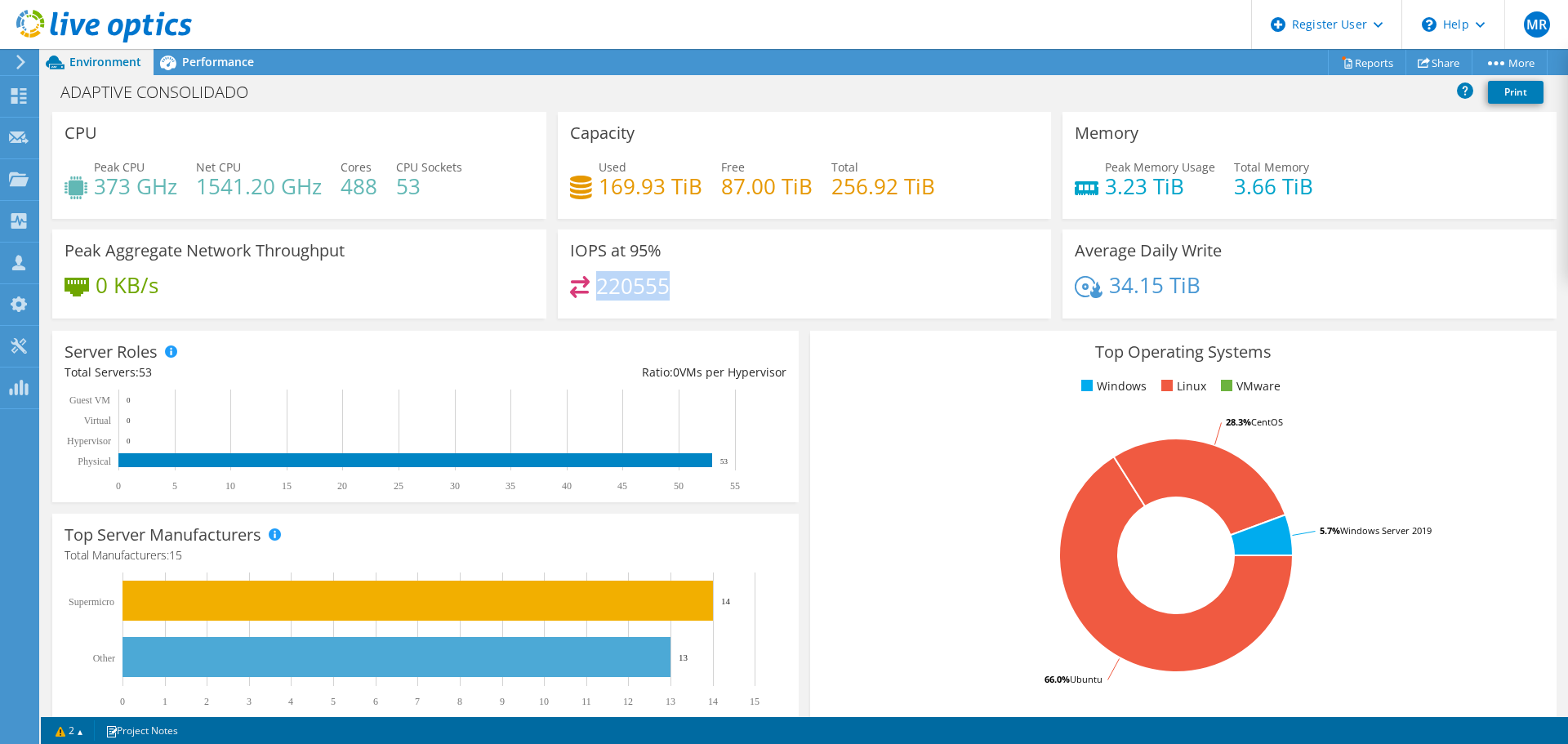
click at [677, 282] on div "220555" at bounding box center [804, 293] width 470 height 35
click at [712, 293] on div "220555" at bounding box center [804, 293] width 470 height 35
click at [229, 67] on span "Performance" at bounding box center [217, 61] width 72 height 15
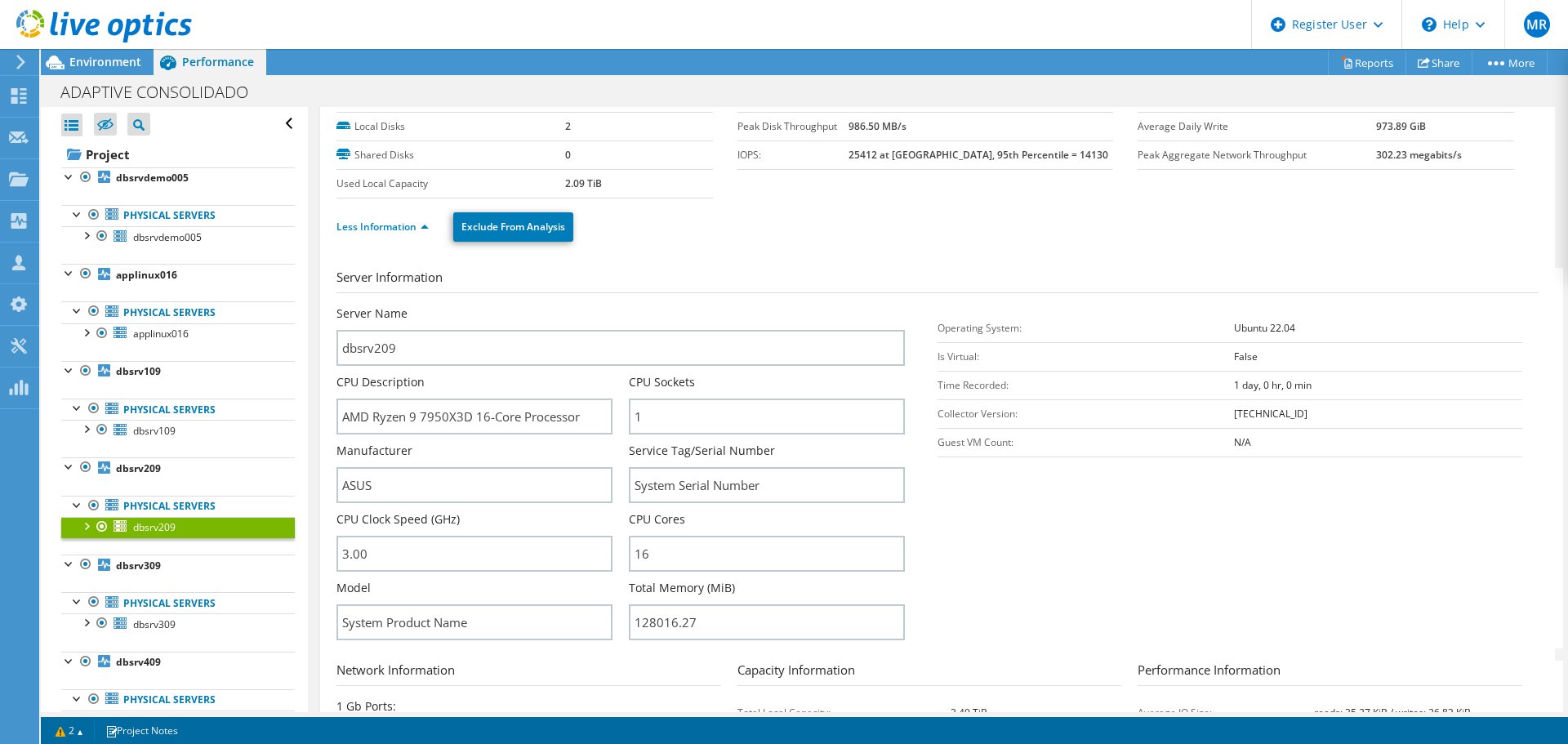
scroll to position [0, 0]
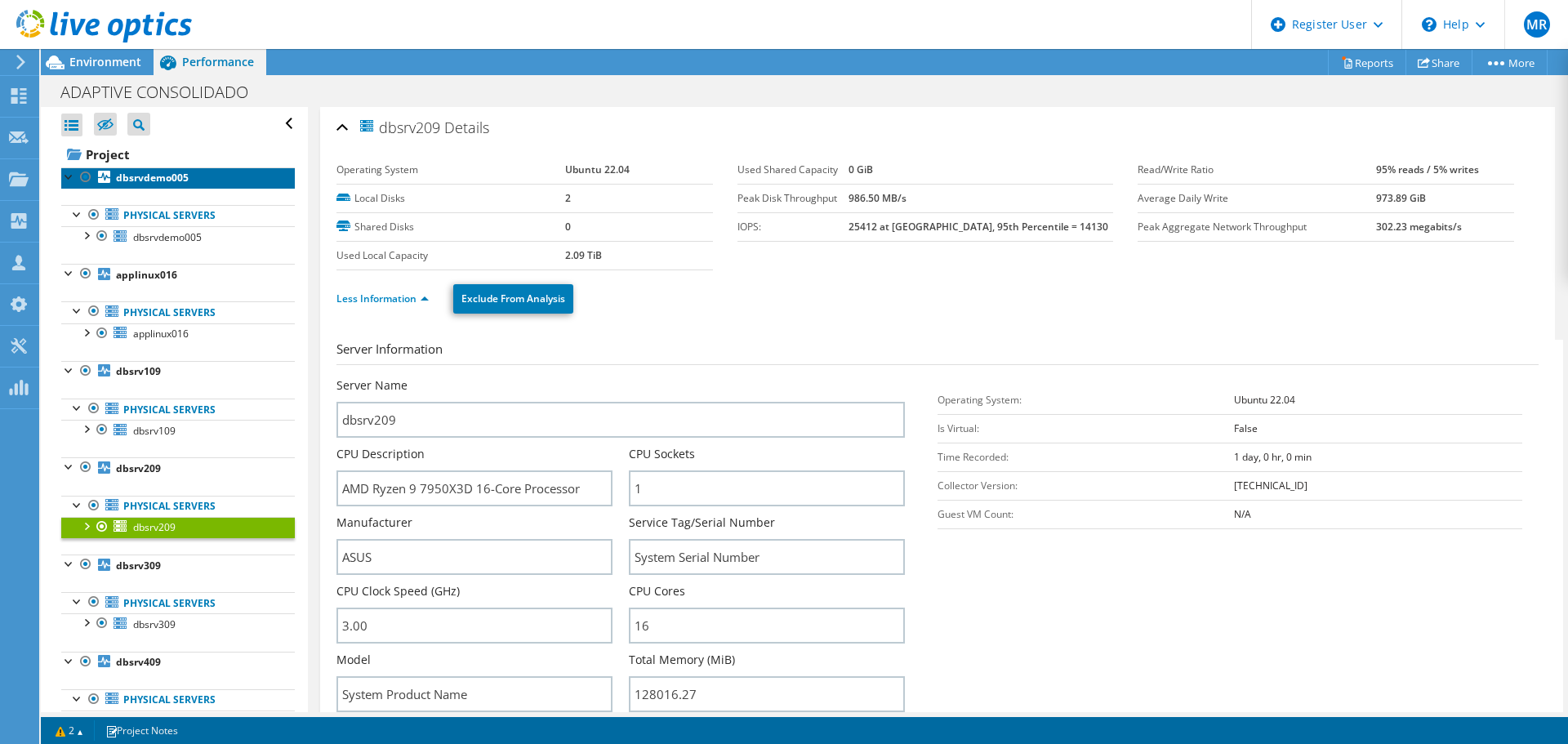
click at [141, 182] on b "dbsrvdemo005" at bounding box center [152, 177] width 72 height 14
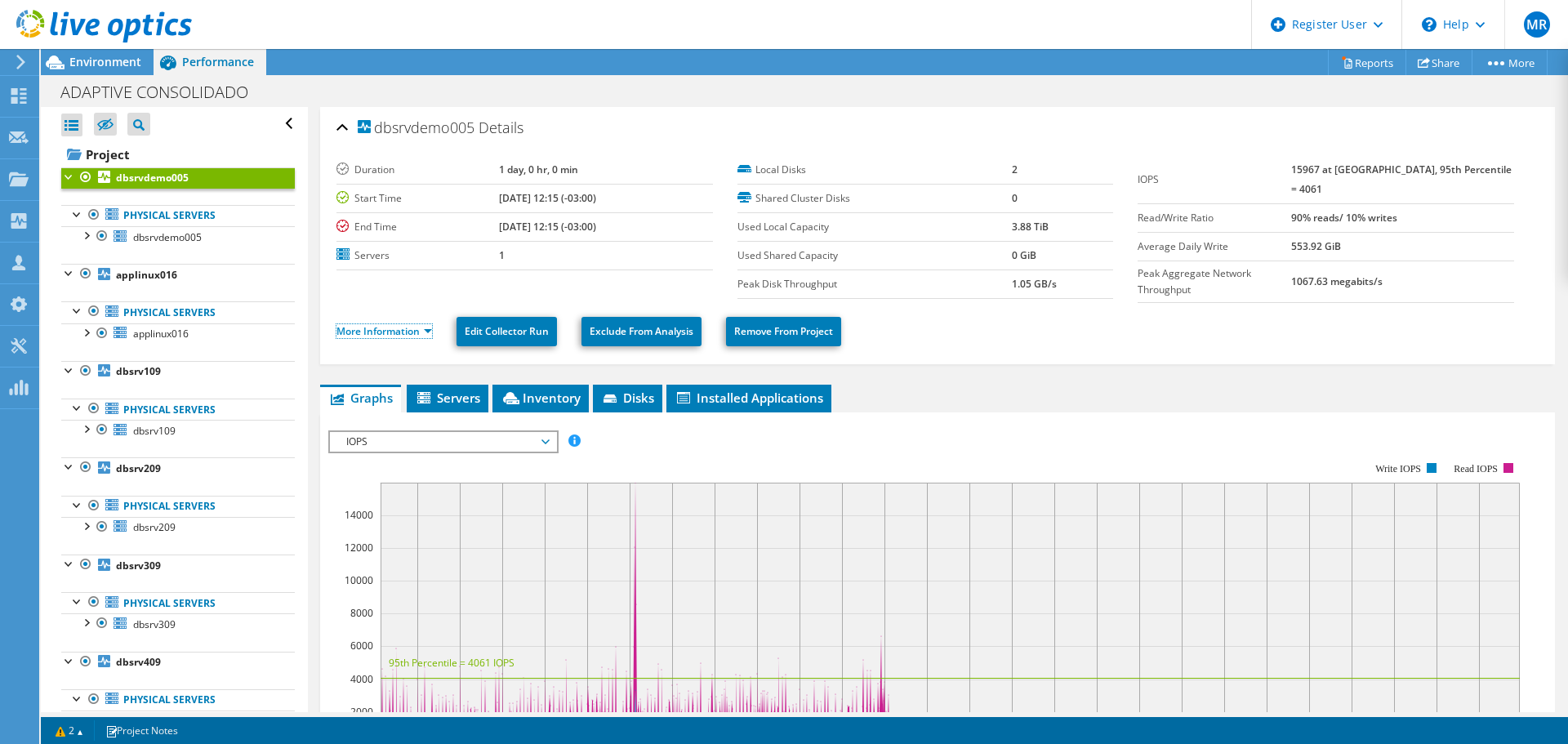
click at [386, 325] on link "More Information" at bounding box center [383, 331] width 95 height 14
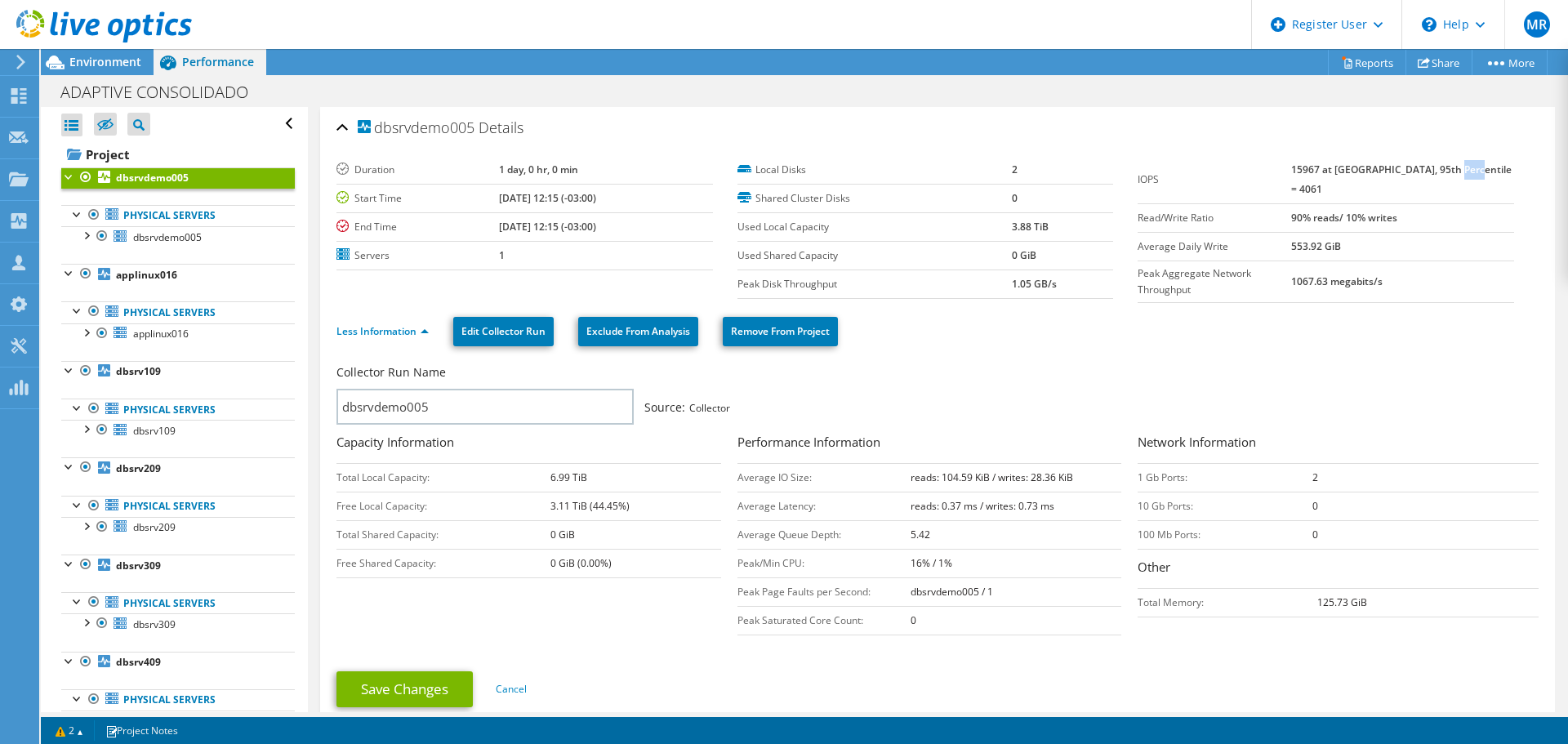
drag, startPoint x: 1469, startPoint y: 169, endPoint x: 1497, endPoint y: 169, distance: 28.0
click at [1497, 169] on td "15967 at Peak, 95th Percentile = 4061" at bounding box center [1401, 180] width 223 height 48
click at [1290, 171] on label "IOPS" at bounding box center [1213, 179] width 153 height 16
drag, startPoint x: 1318, startPoint y: 170, endPoint x: 1345, endPoint y: 174, distance: 27.3
click at [1345, 174] on b "15967 at Peak, 95th Percentile = 4061" at bounding box center [1400, 180] width 220 height 34
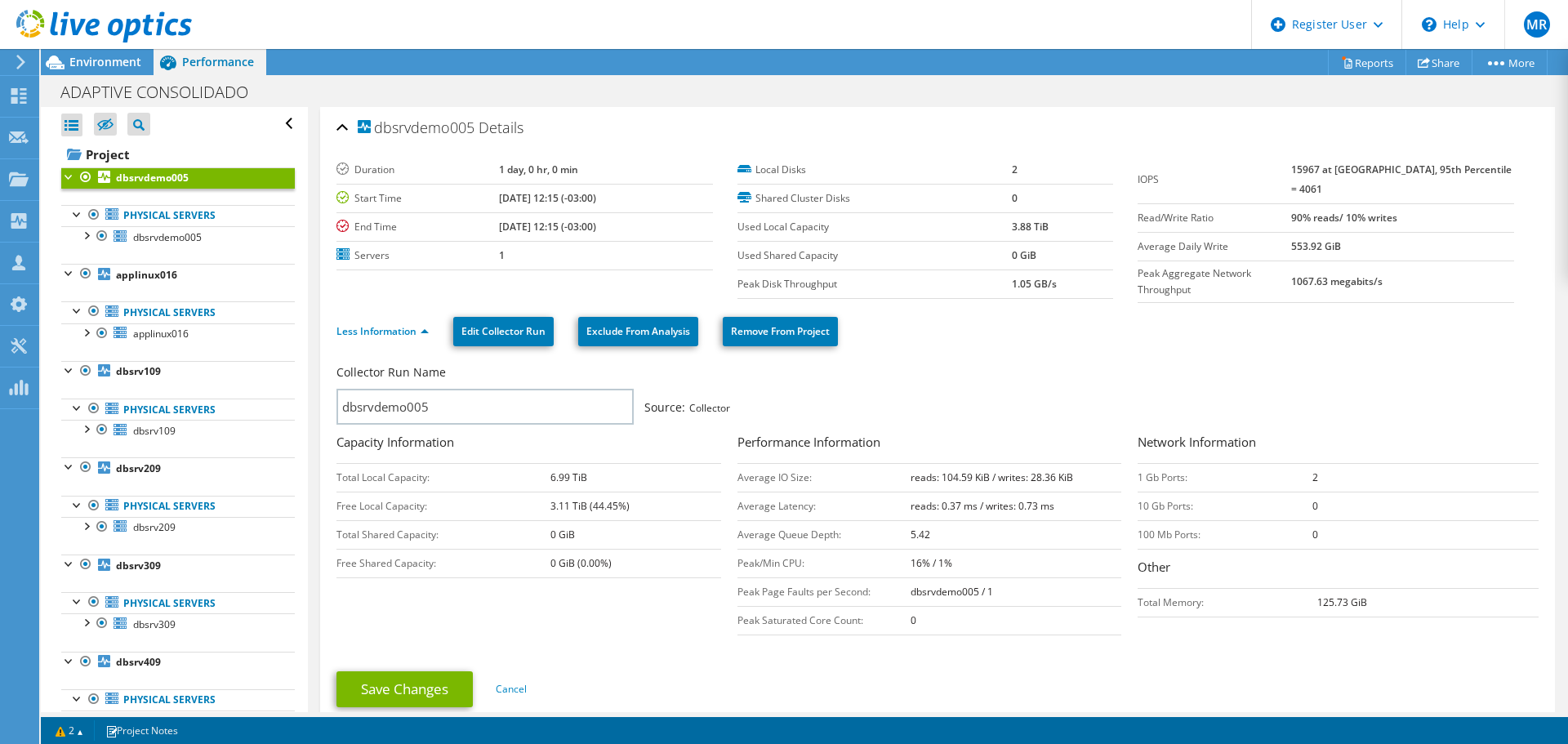
click at [114, 58] on span "Environment" at bounding box center [105, 61] width 72 height 15
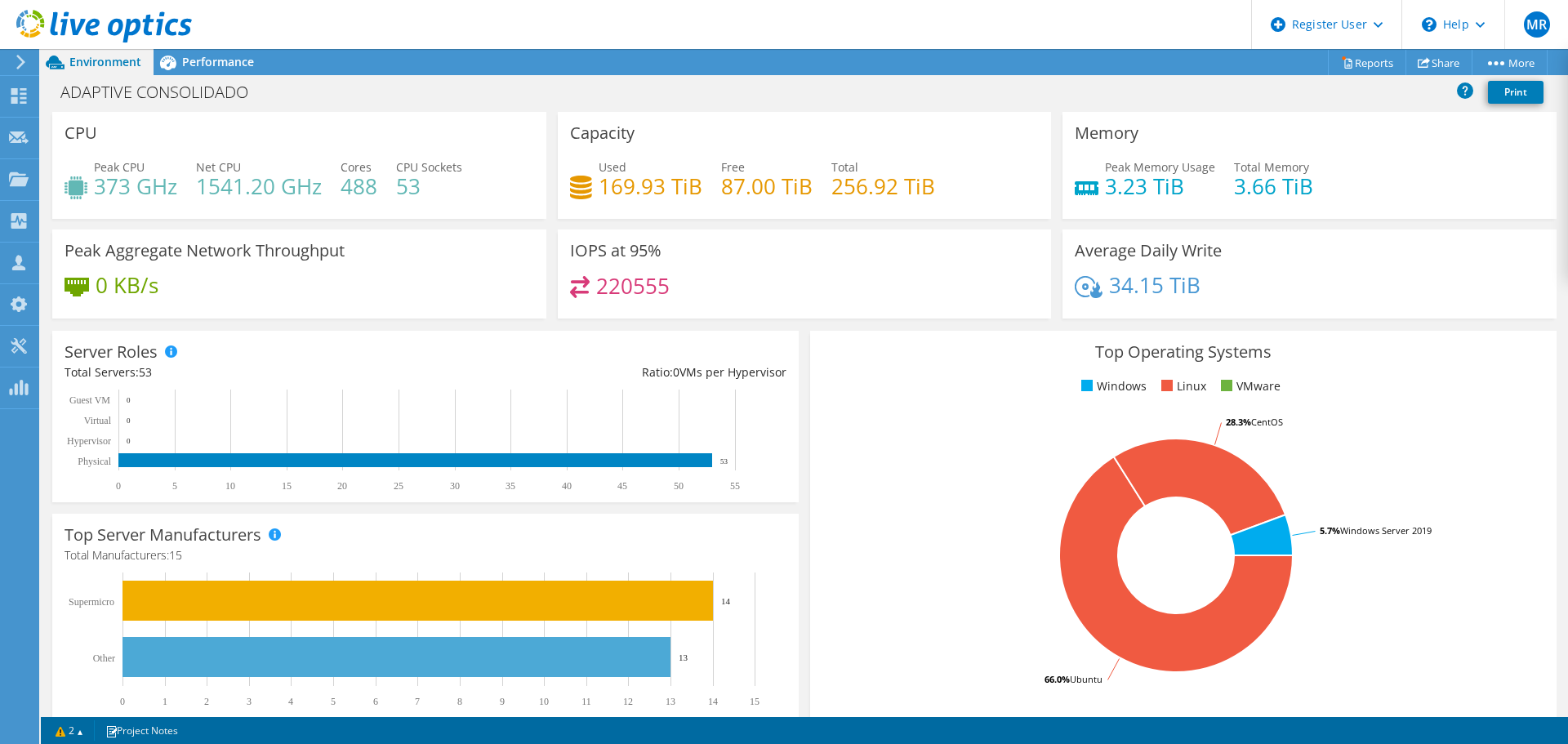
click at [233, 69] on span "Performance" at bounding box center [217, 61] width 72 height 15
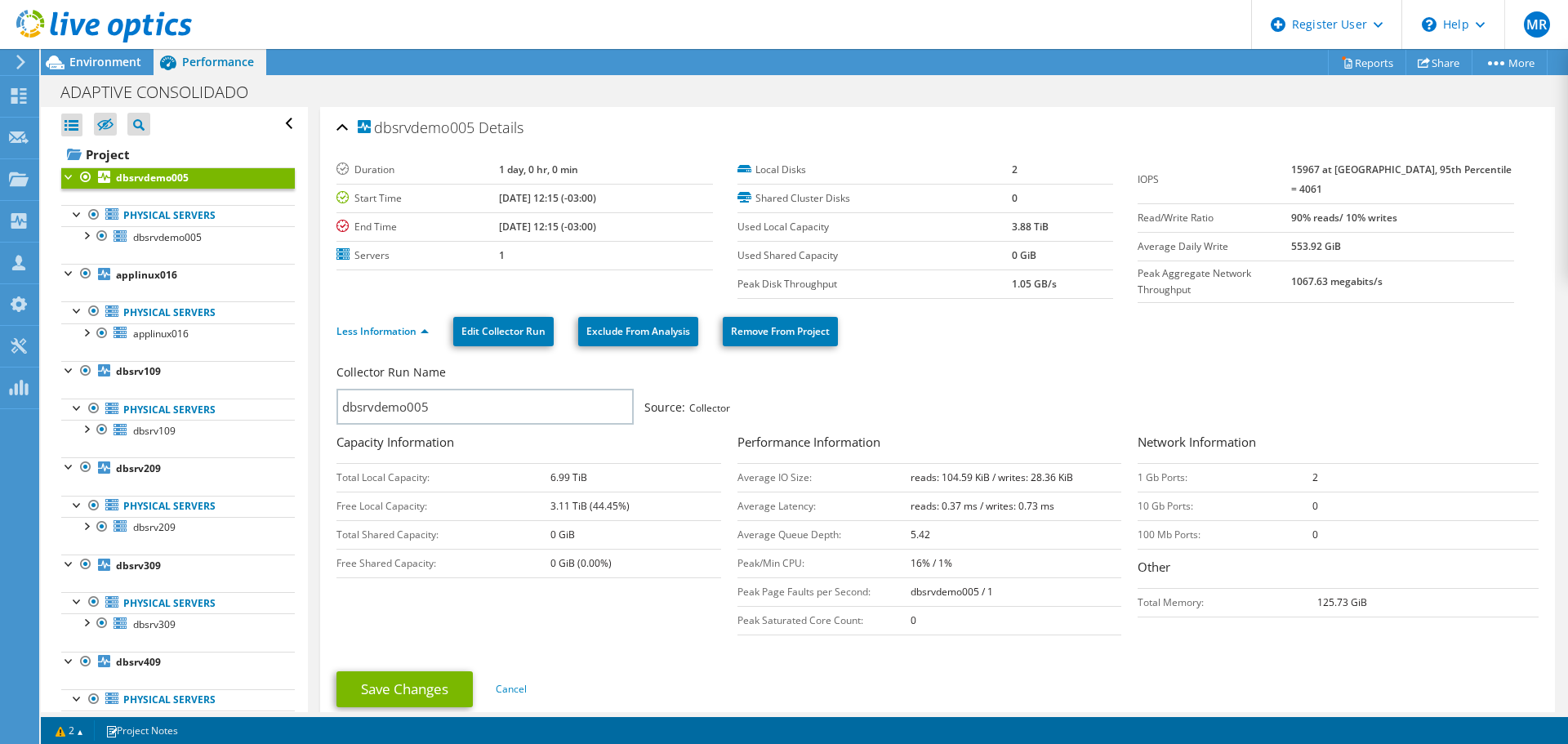
click at [120, 71] on div "Environment" at bounding box center [97, 62] width 113 height 26
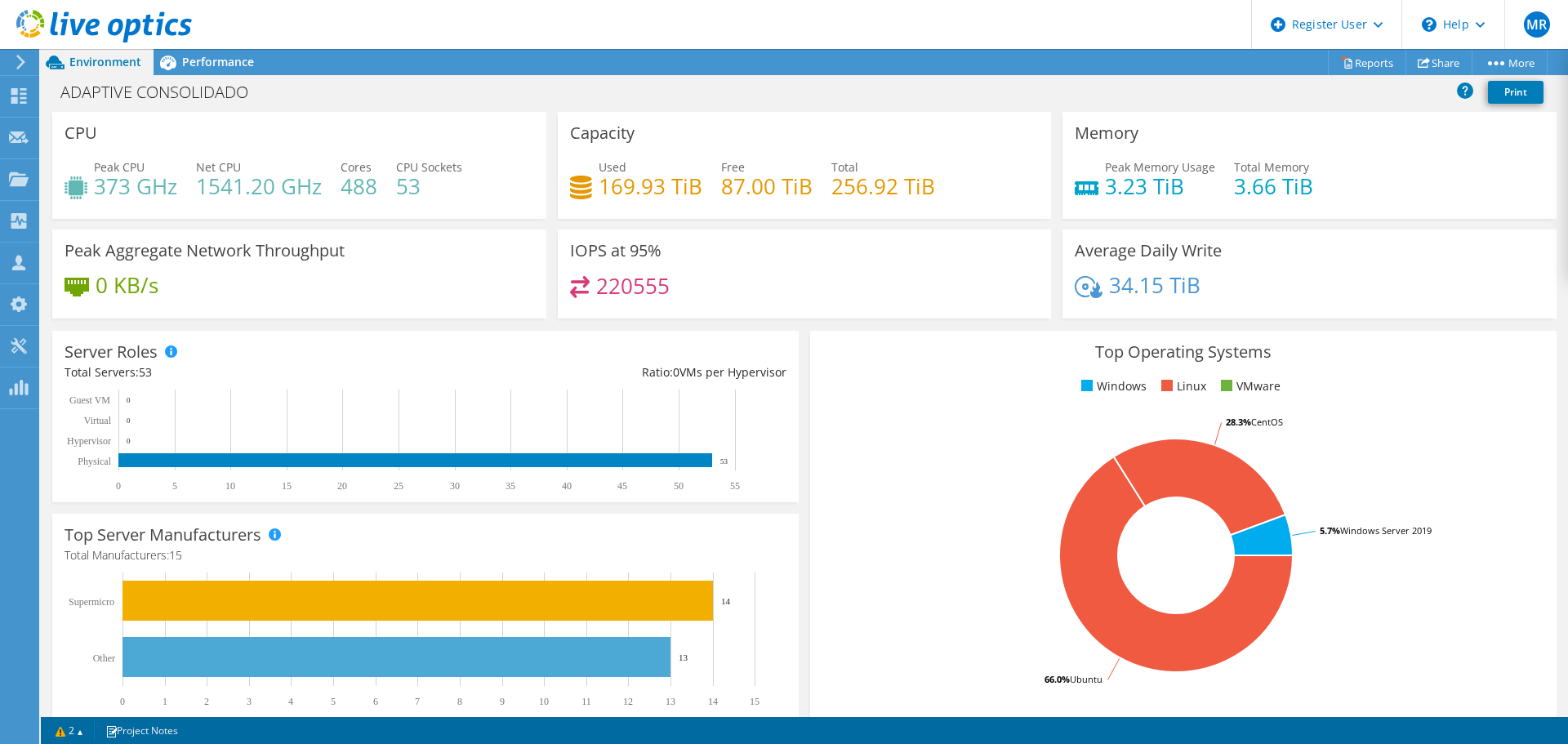
click at [185, 65] on span "Performance" at bounding box center [217, 61] width 72 height 15
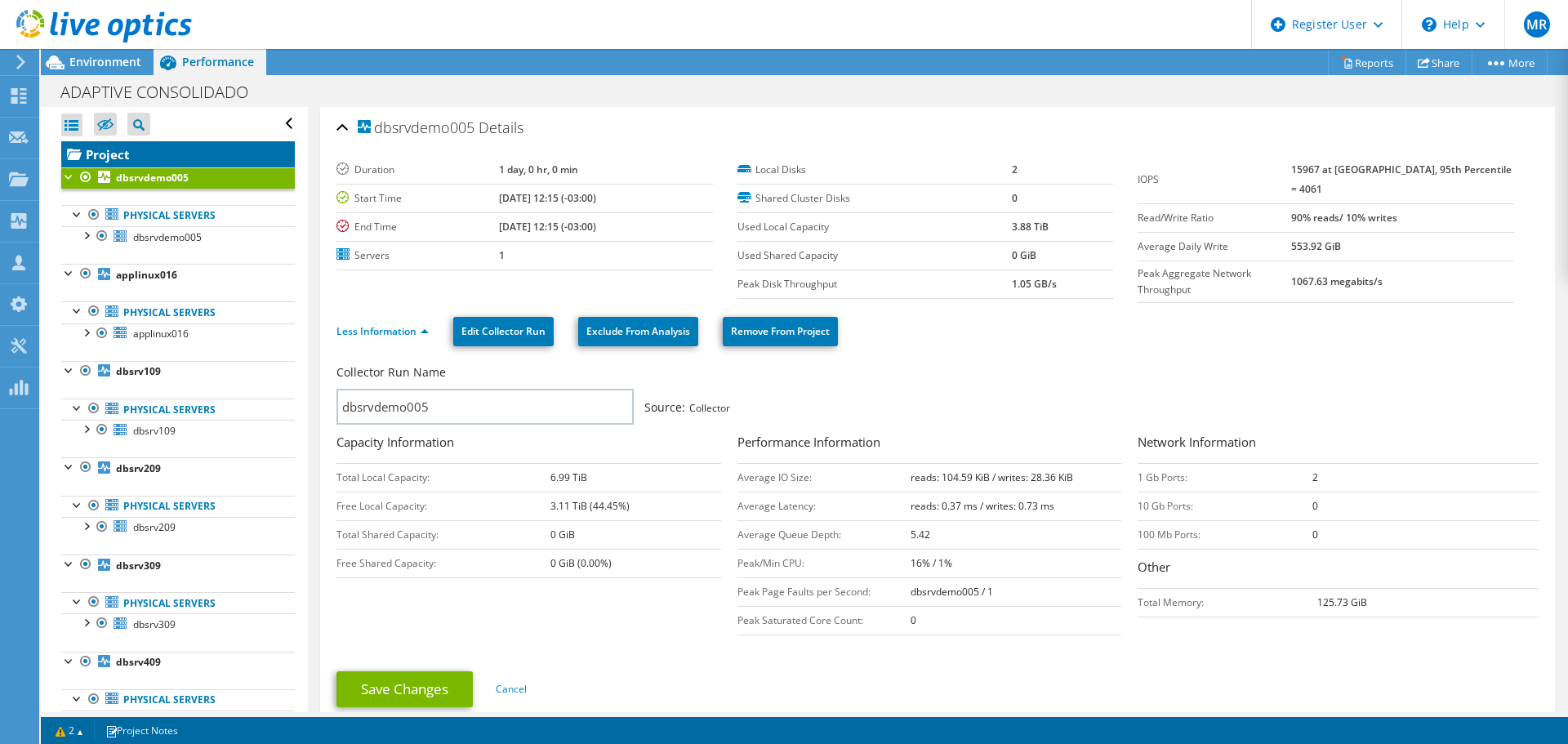
click at [118, 153] on link "Project" at bounding box center [178, 154] width 233 height 26
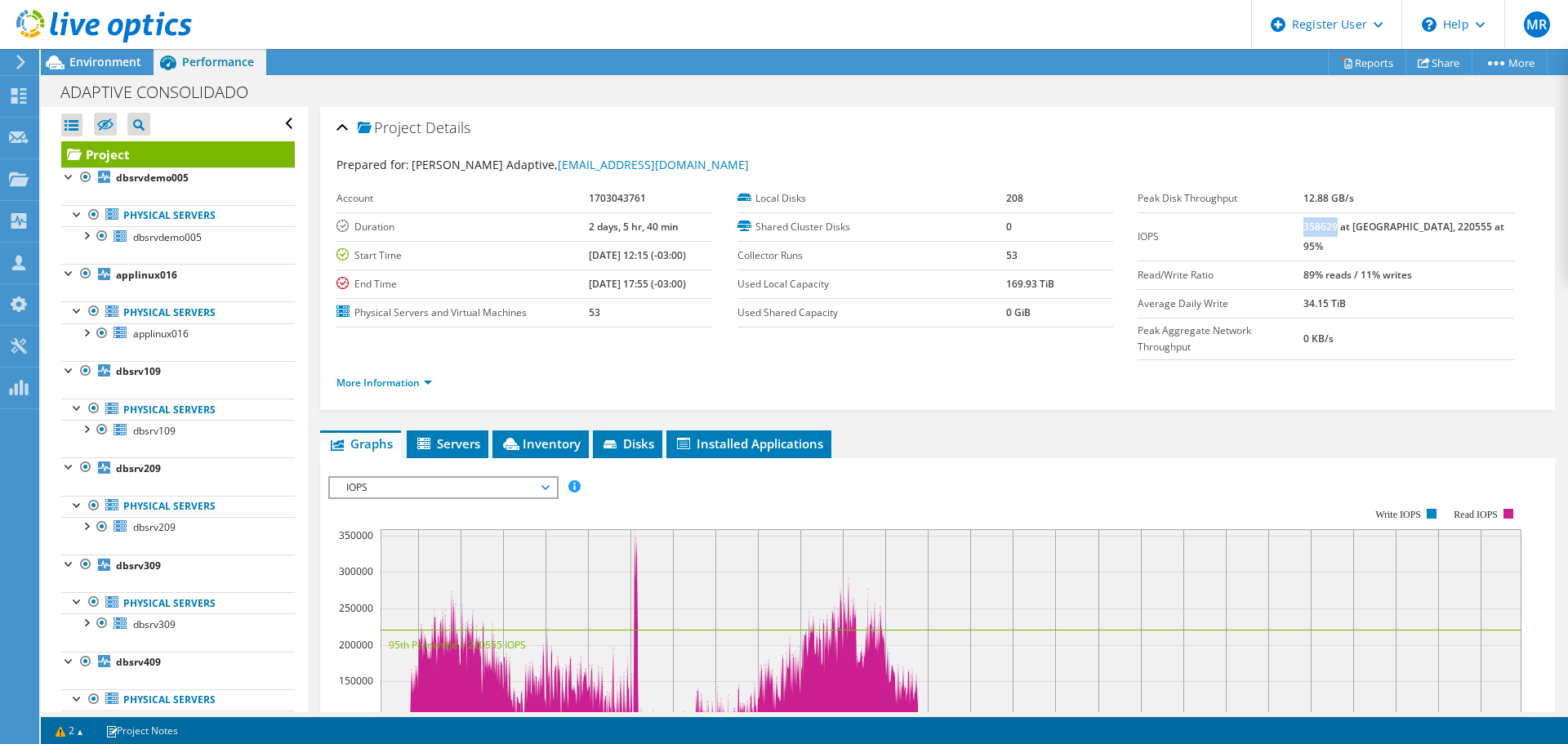
drag, startPoint x: 1336, startPoint y: 226, endPoint x: 1368, endPoint y: 226, distance: 32.0
click at [1368, 226] on b "358629 at Peak, 220555 at 95%" at bounding box center [1402, 236] width 200 height 34
click at [365, 376] on link "More Information" at bounding box center [383, 382] width 95 height 14
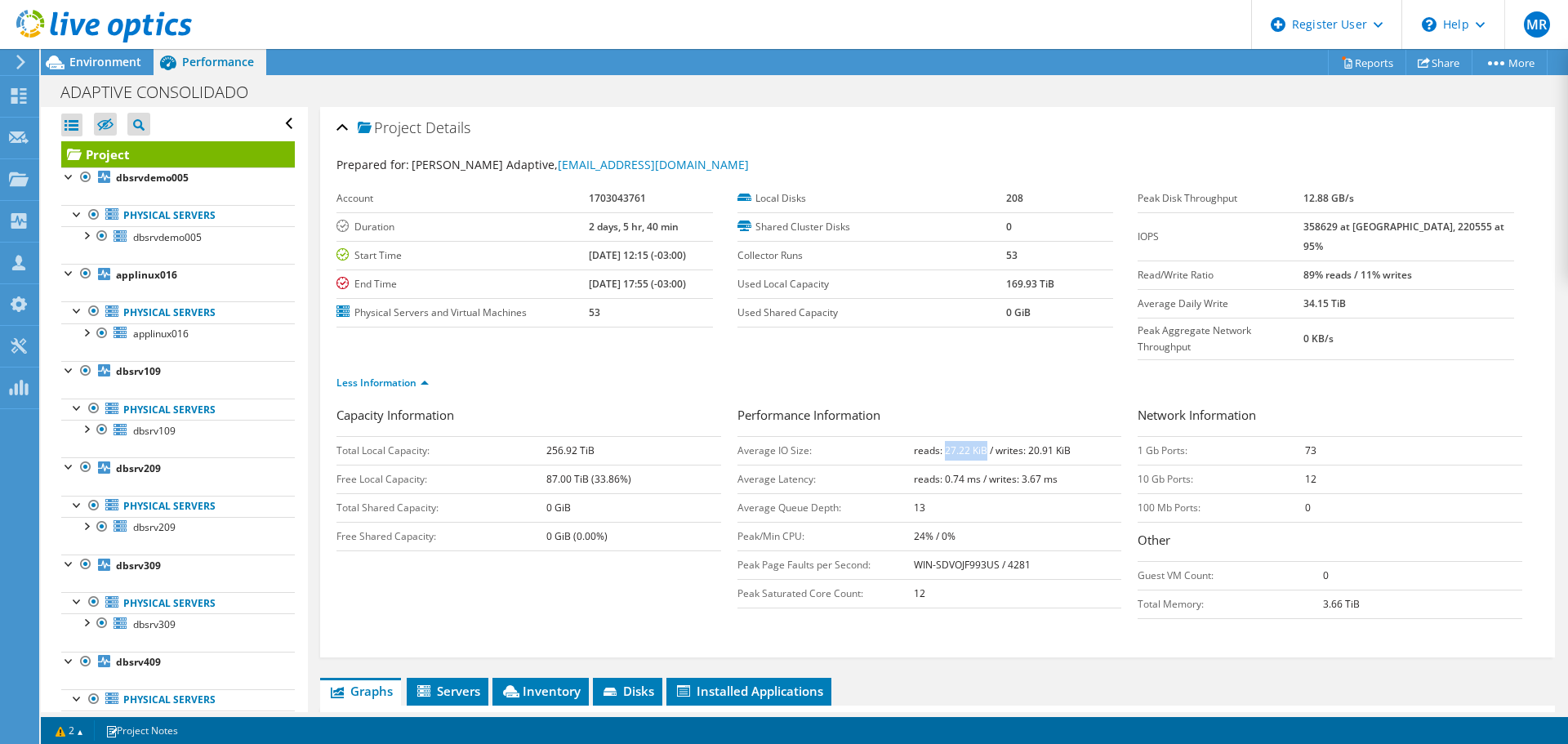
drag, startPoint x: 939, startPoint y: 416, endPoint x: 980, endPoint y: 416, distance: 41.0
click at [980, 444] on b "reads: 27.22 KiB / writes: 20.91 KiB" at bounding box center [992, 450] width 157 height 14
click at [957, 444] on b "reads: 27.22 KiB / writes: 20.91 KiB" at bounding box center [992, 450] width 157 height 14
drag, startPoint x: 939, startPoint y: 417, endPoint x: 977, endPoint y: 416, distance: 38.0
click at [977, 444] on b "reads: 27.22 KiB / writes: 20.91 KiB" at bounding box center [992, 450] width 157 height 14
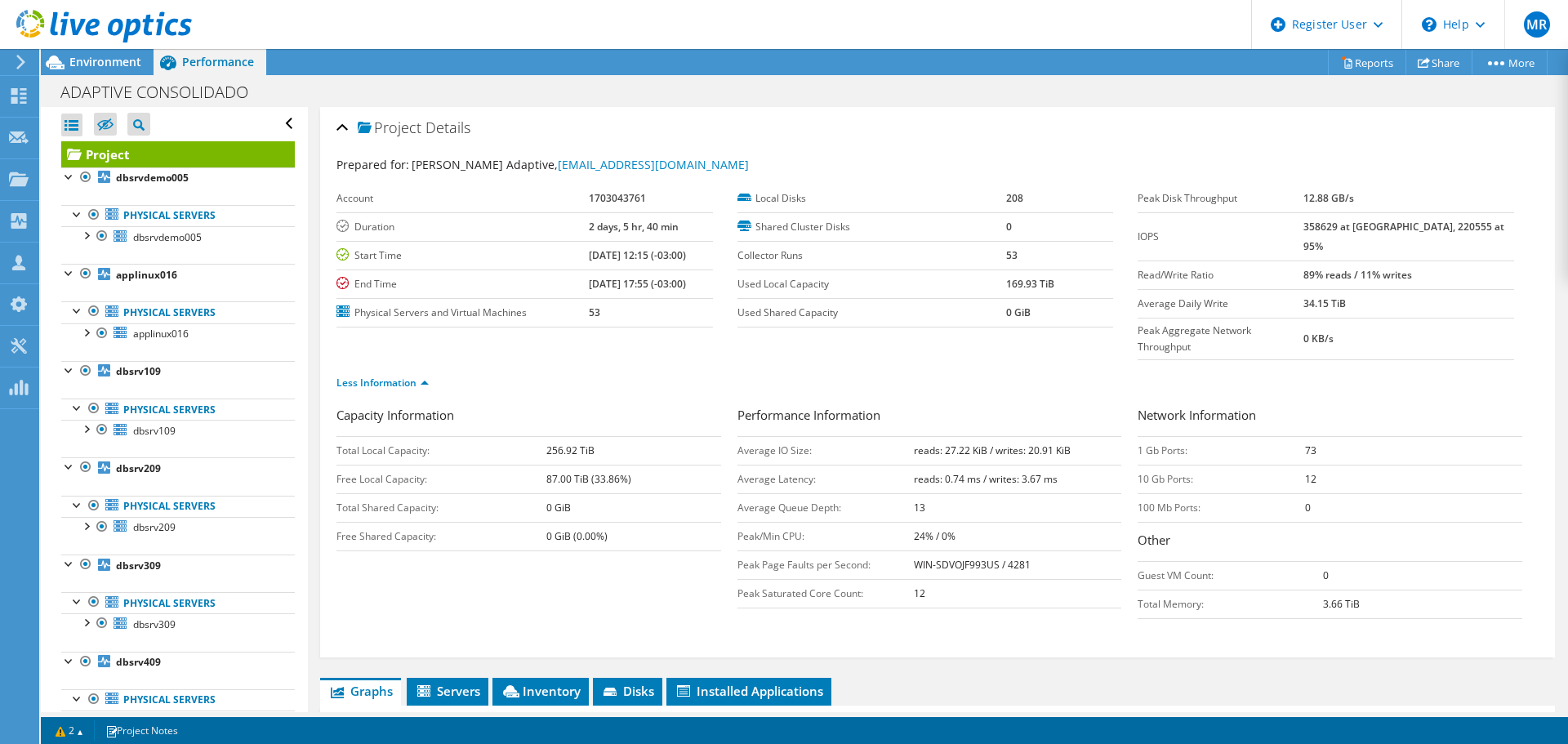
click at [930, 361] on div "Less Information" at bounding box center [936, 383] width 1202 height 46
click at [188, 232] on span "dbsrvdemo005" at bounding box center [167, 237] width 69 height 14
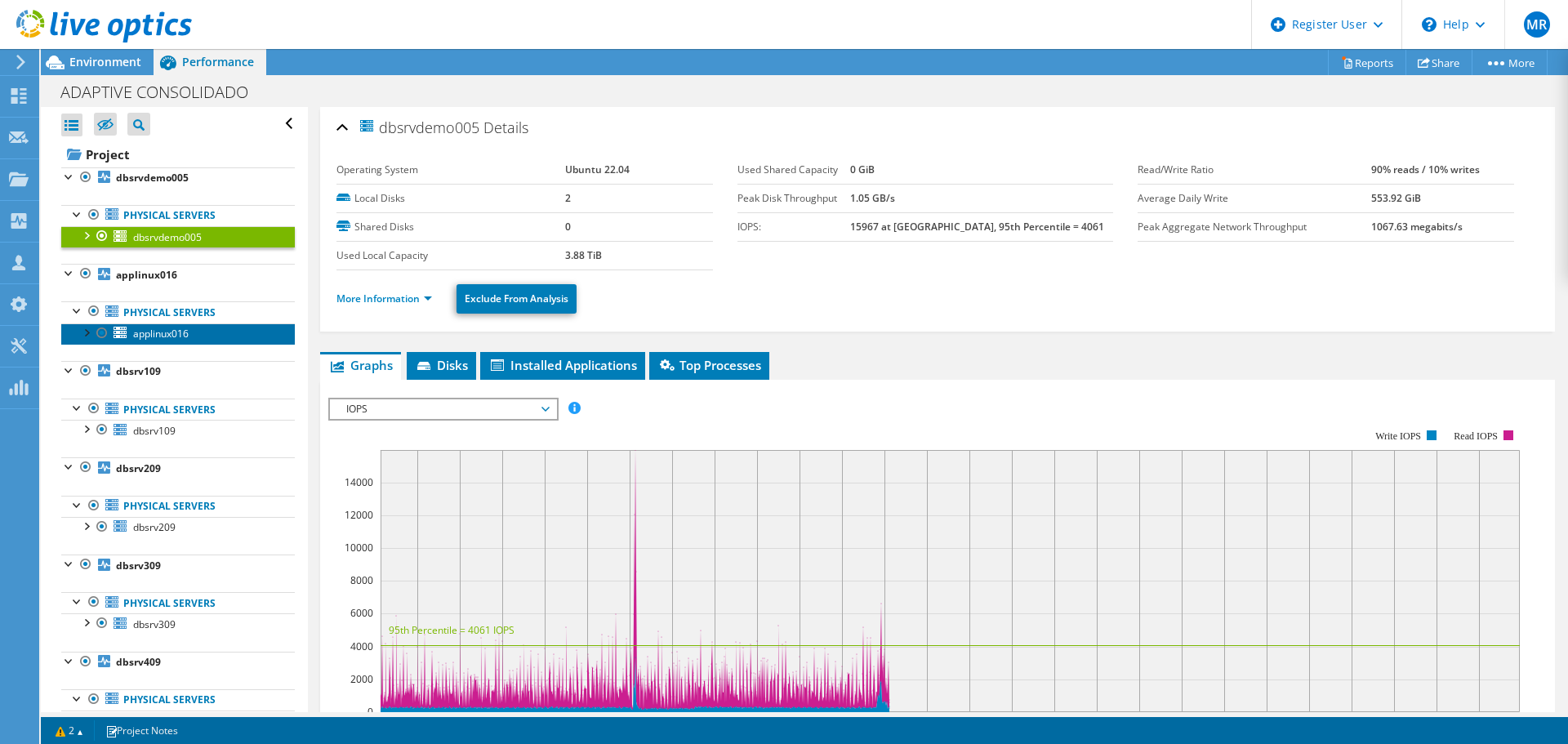
click at [177, 334] on span "applinux016" at bounding box center [160, 333] width 56 height 14
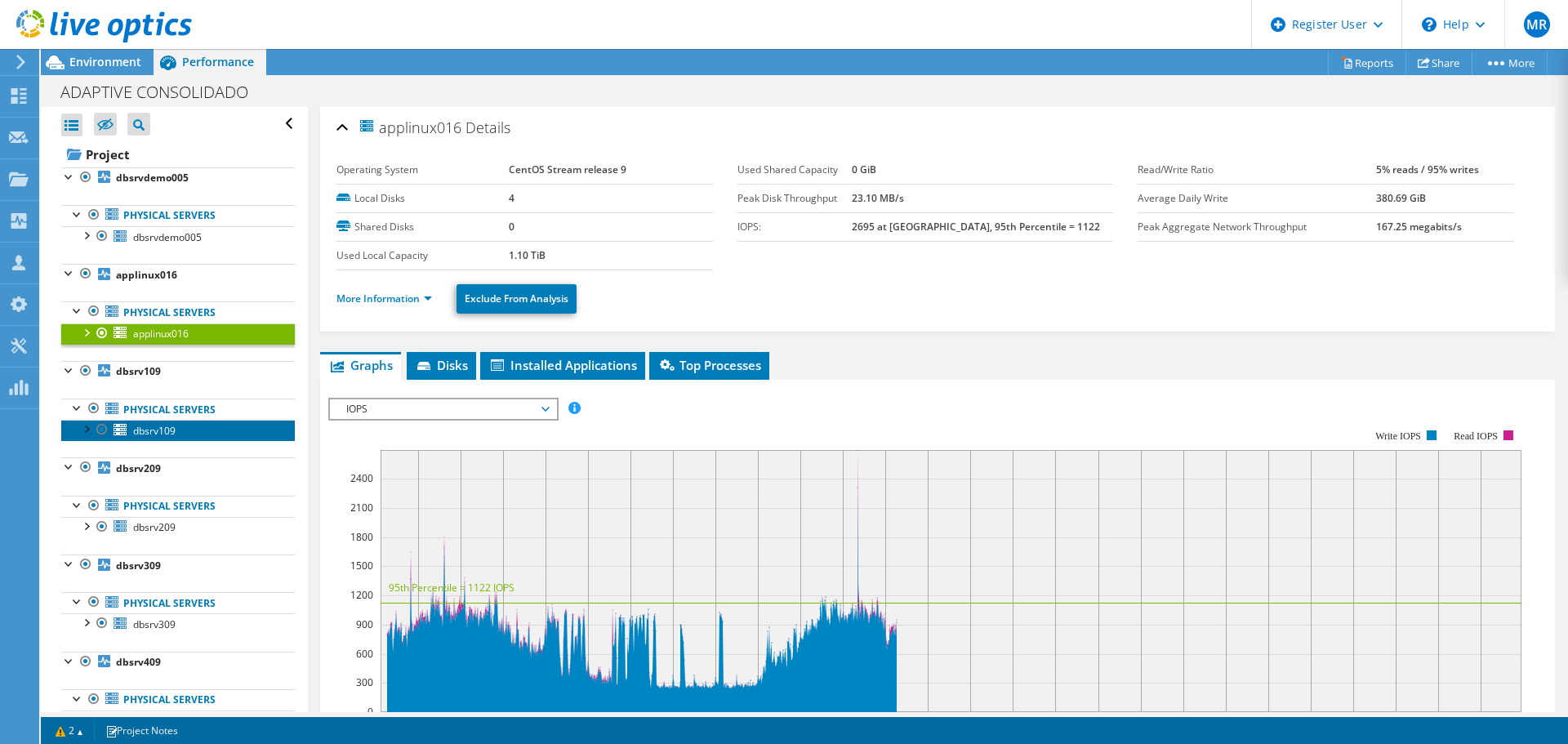
click at [168, 431] on span "dbsrv109" at bounding box center [153, 430] width 42 height 14
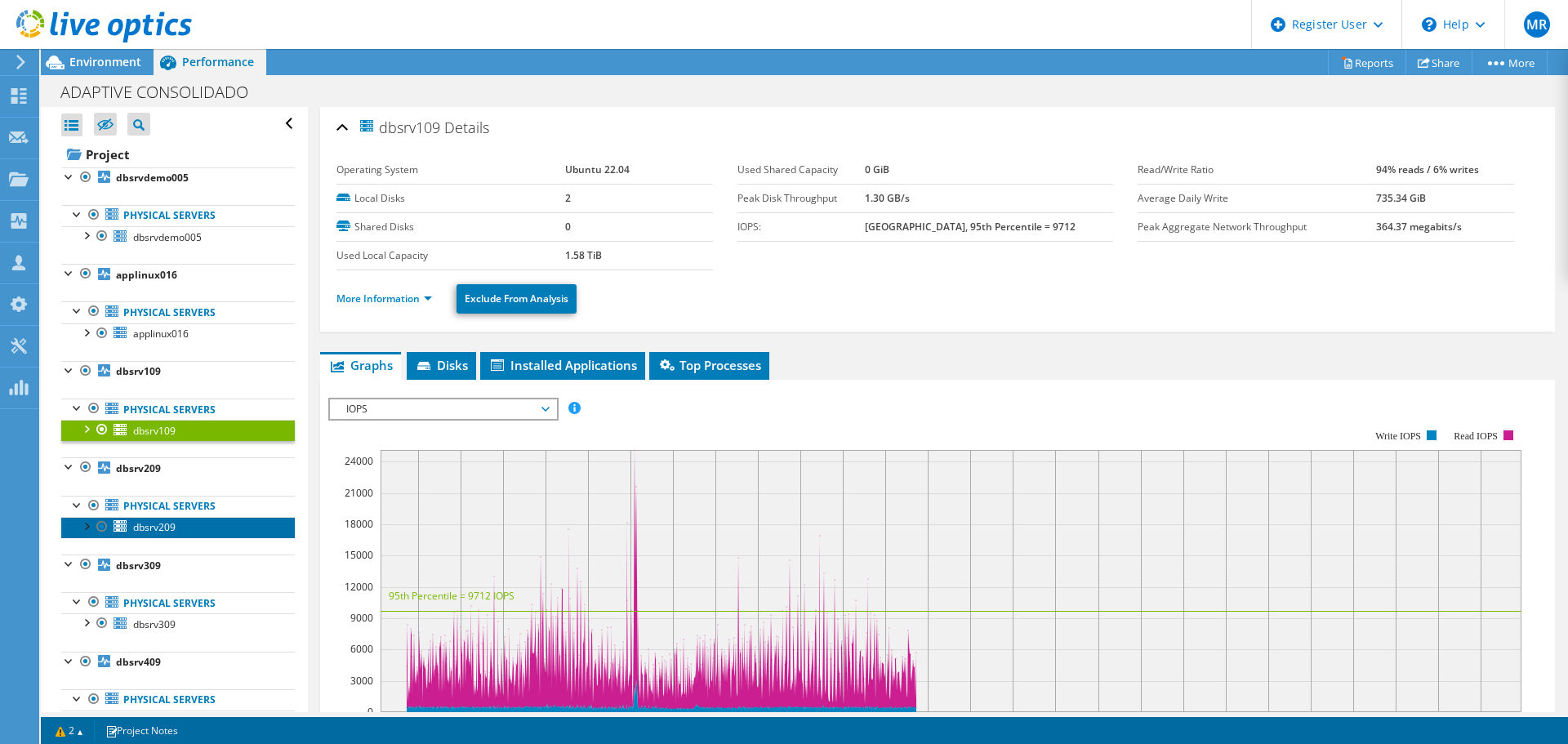
click at [145, 526] on span "dbsrv209" at bounding box center [153, 527] width 42 height 14
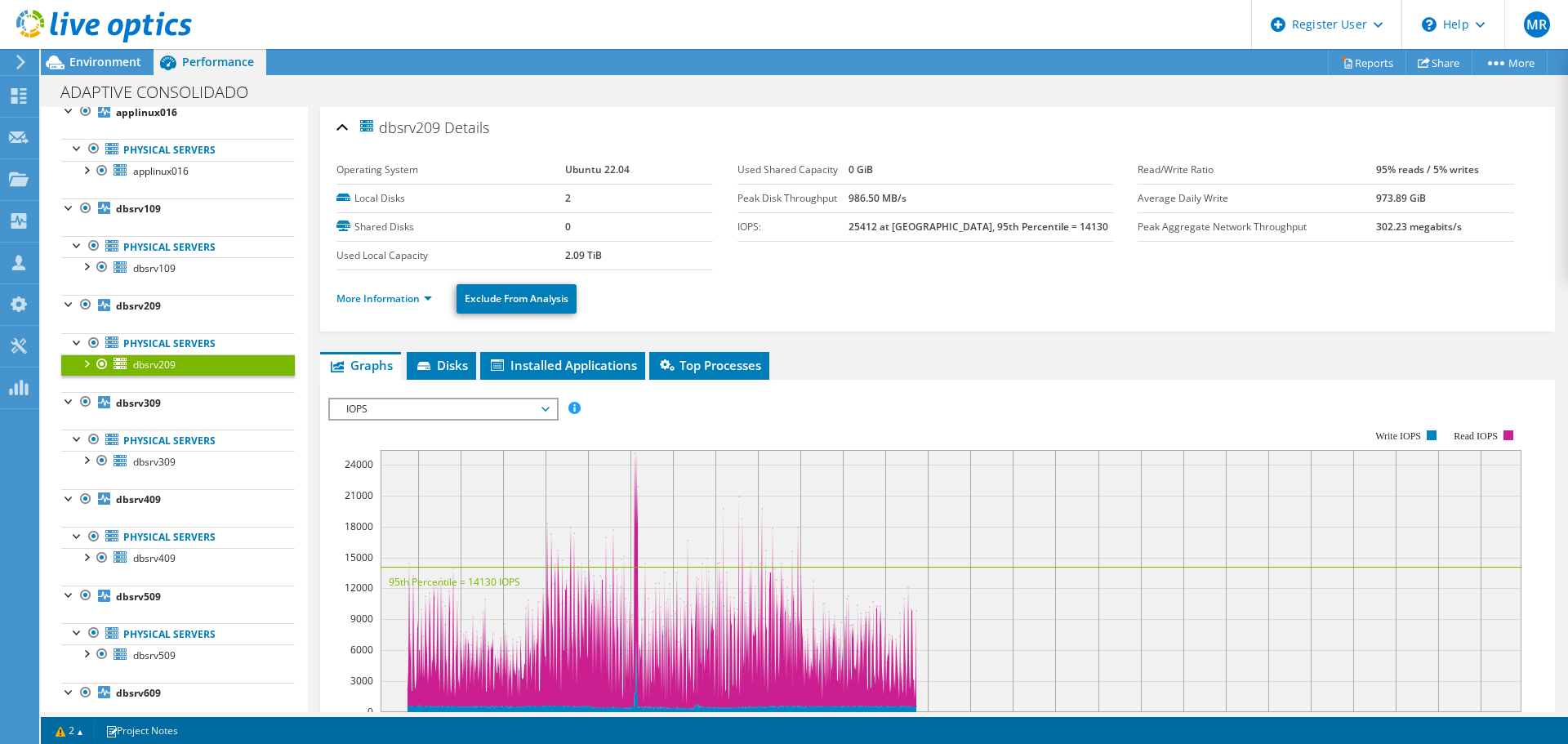
scroll to position [163, 0]
click at [164, 466] on span "dbsrv309" at bounding box center [153, 461] width 42 height 14
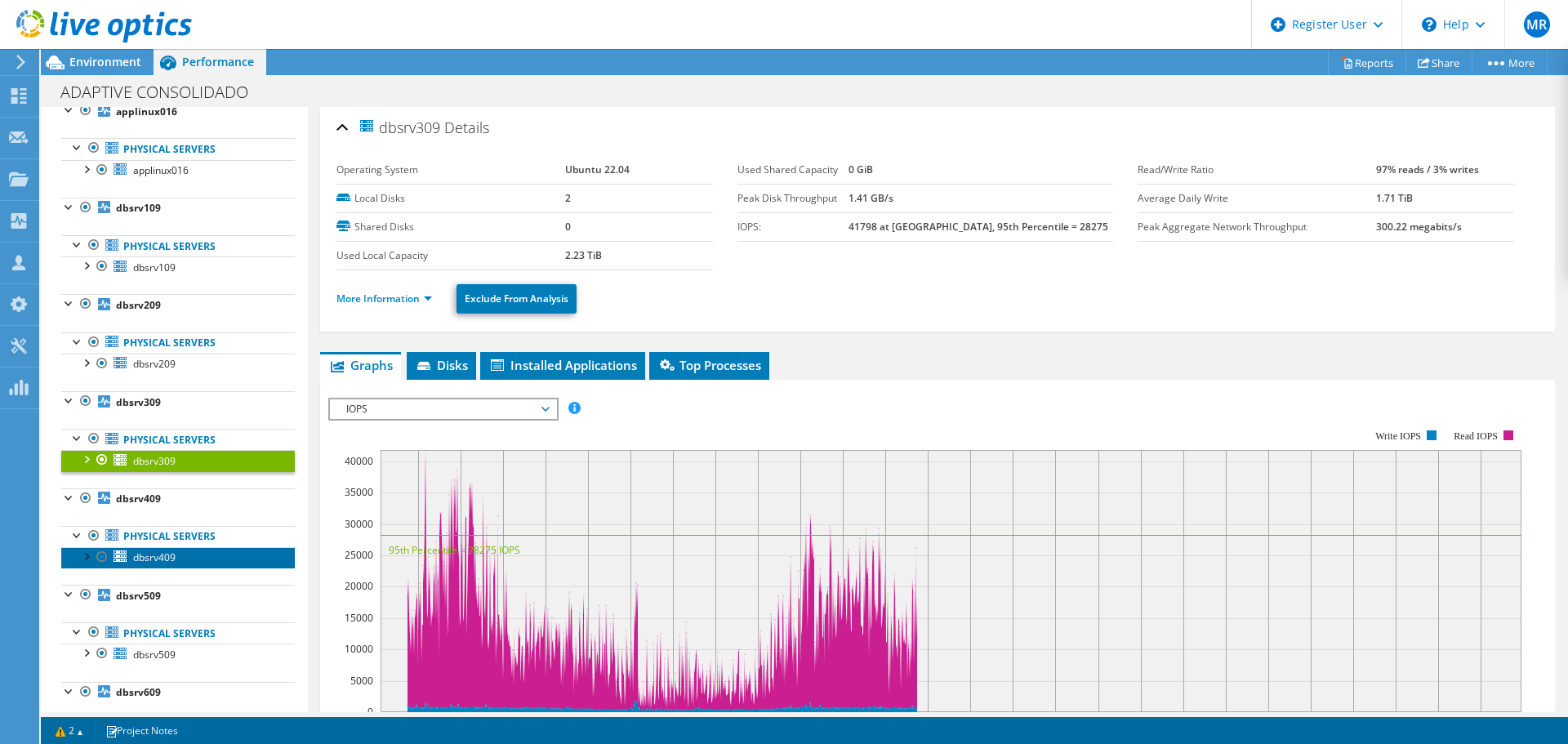
click at [160, 557] on span "dbsrv409" at bounding box center [153, 558] width 42 height 14
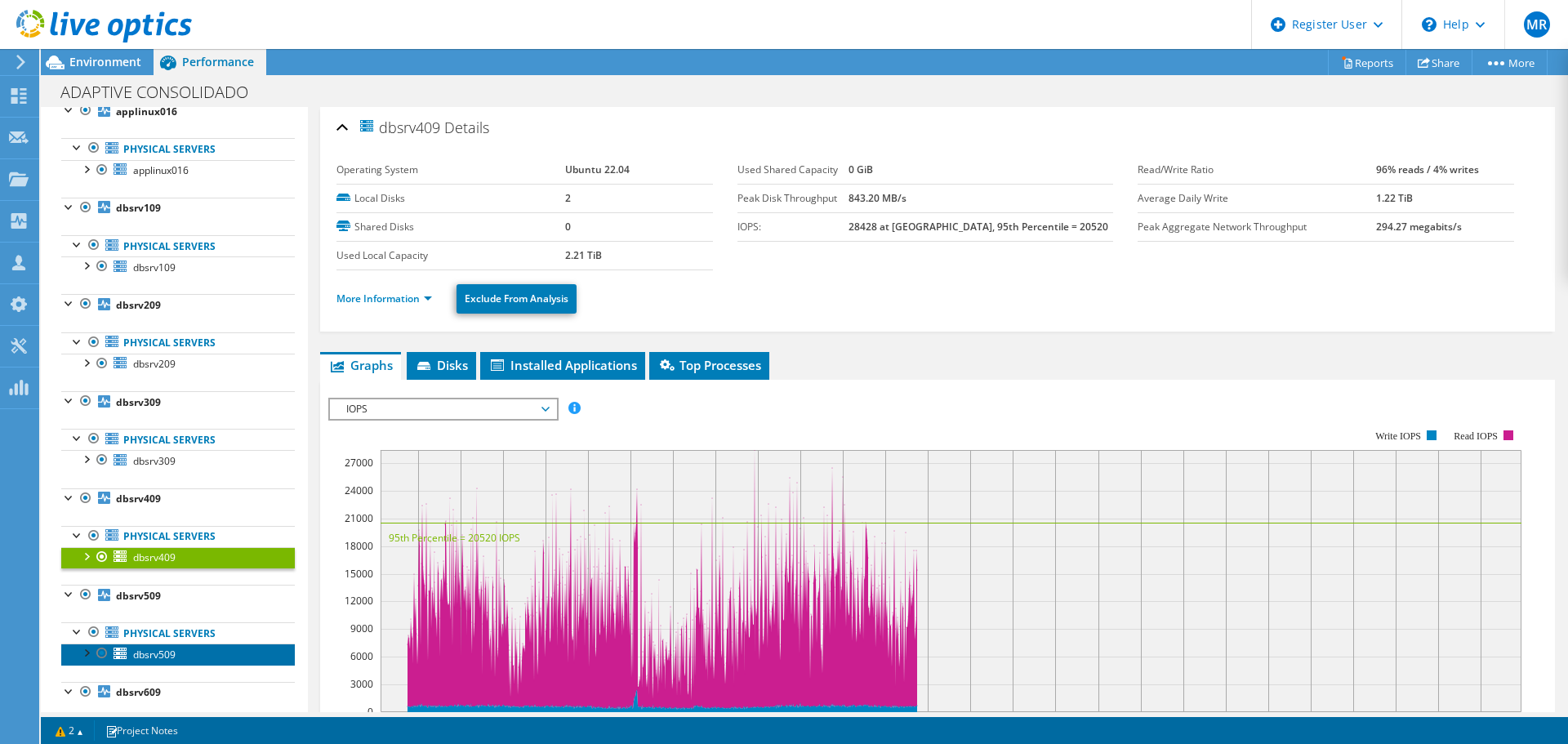
click at [162, 657] on span "dbsrv509" at bounding box center [153, 655] width 42 height 14
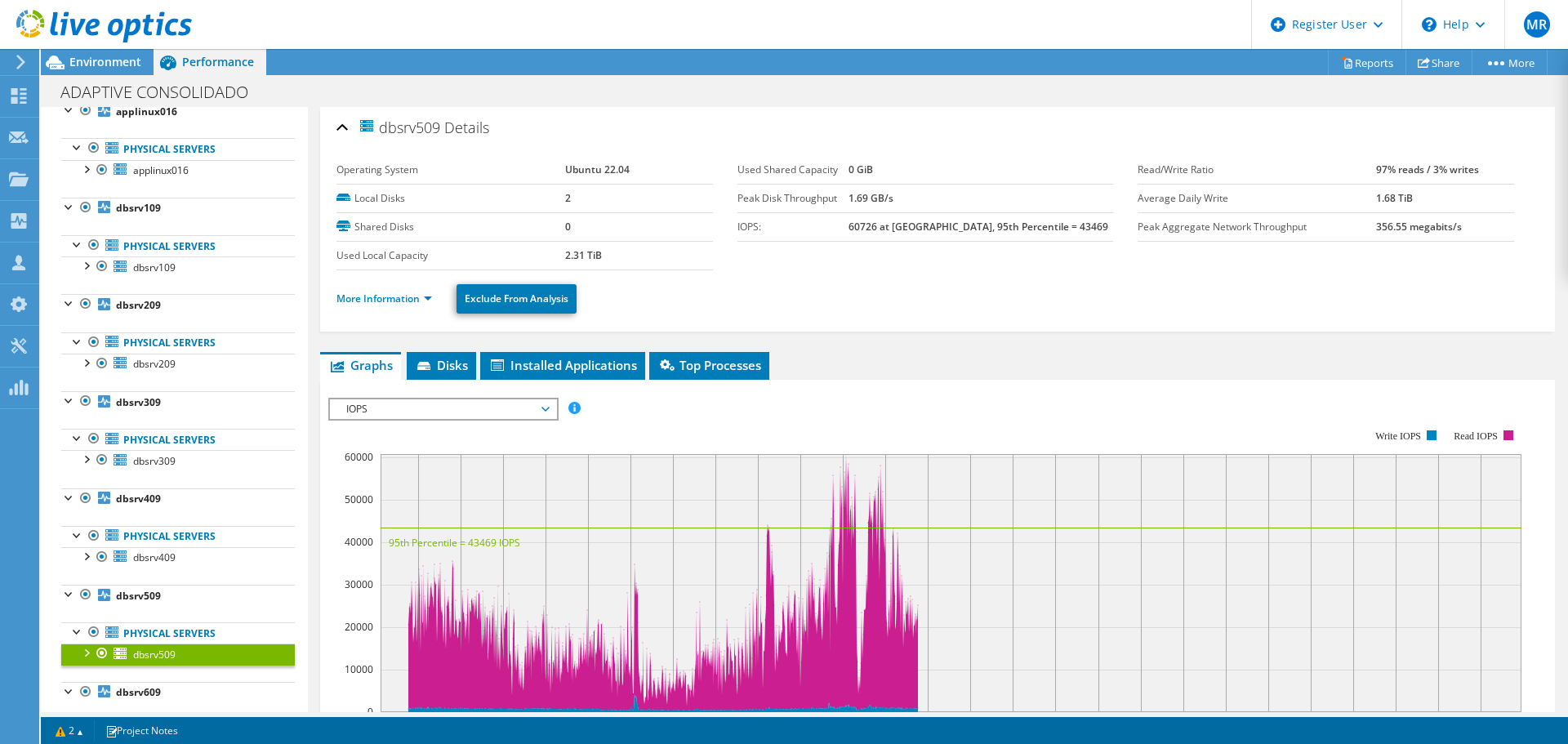
click at [123, 70] on div "Environment" at bounding box center [97, 62] width 113 height 26
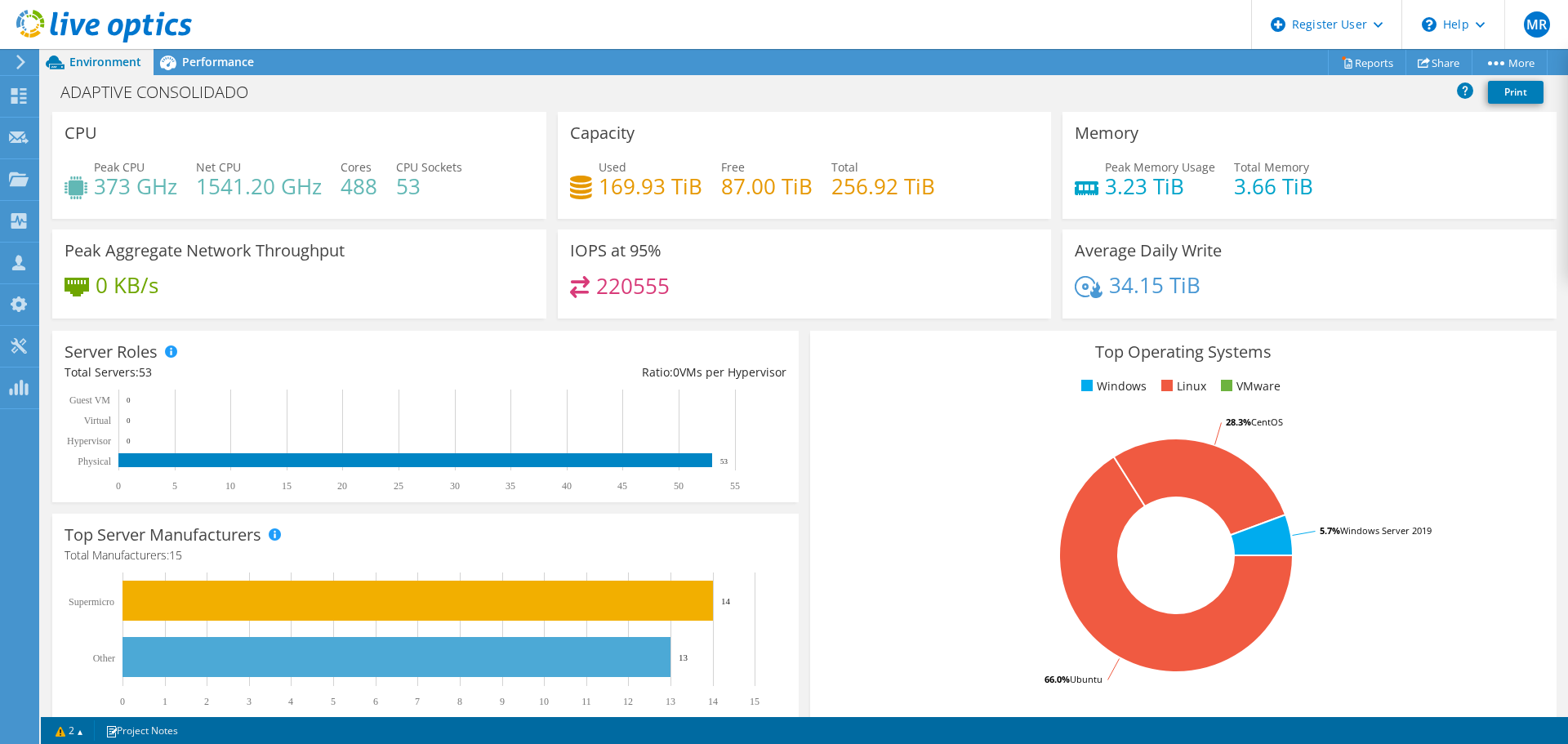
click at [184, 58] on span "Performance" at bounding box center [217, 61] width 72 height 15
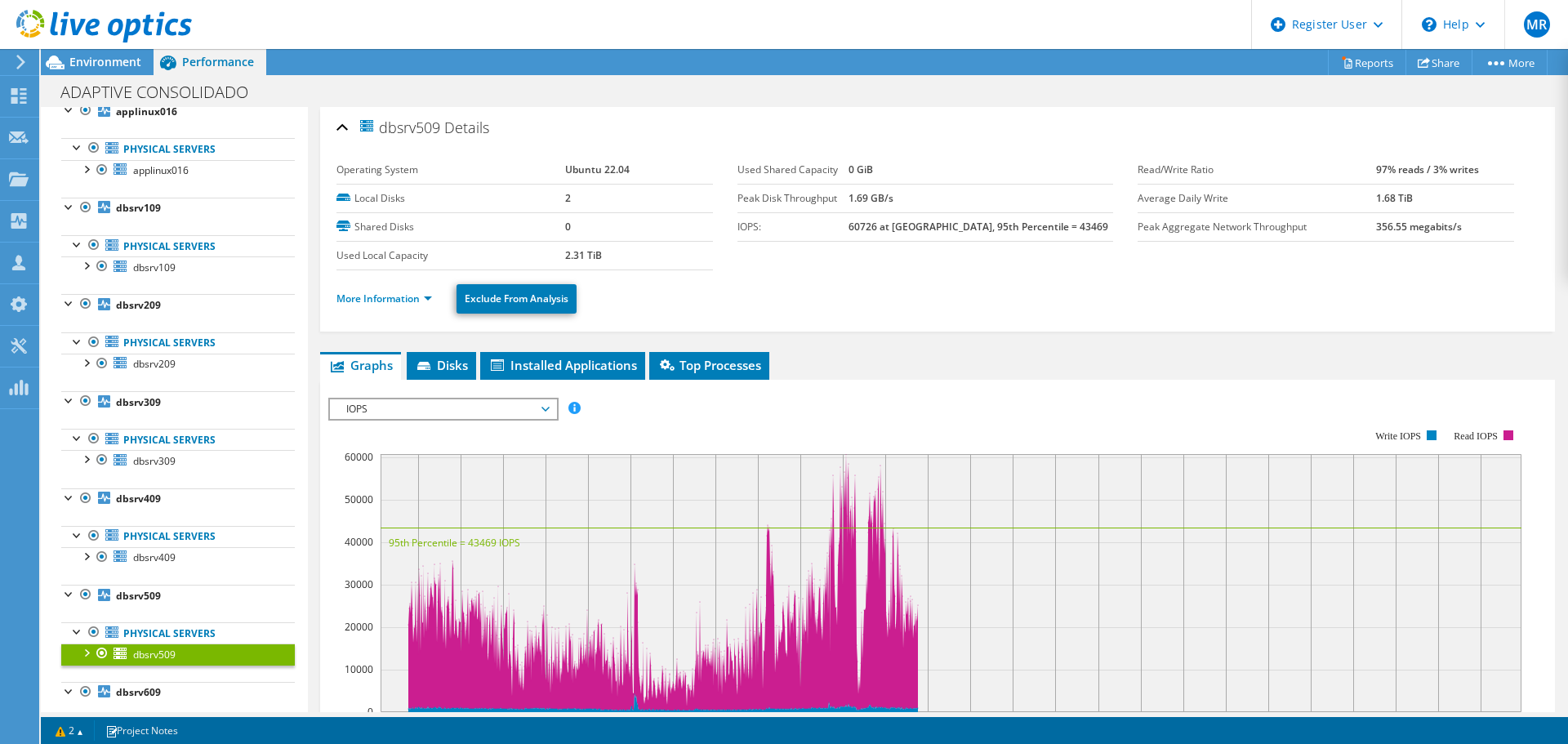
scroll to position [409, 0]
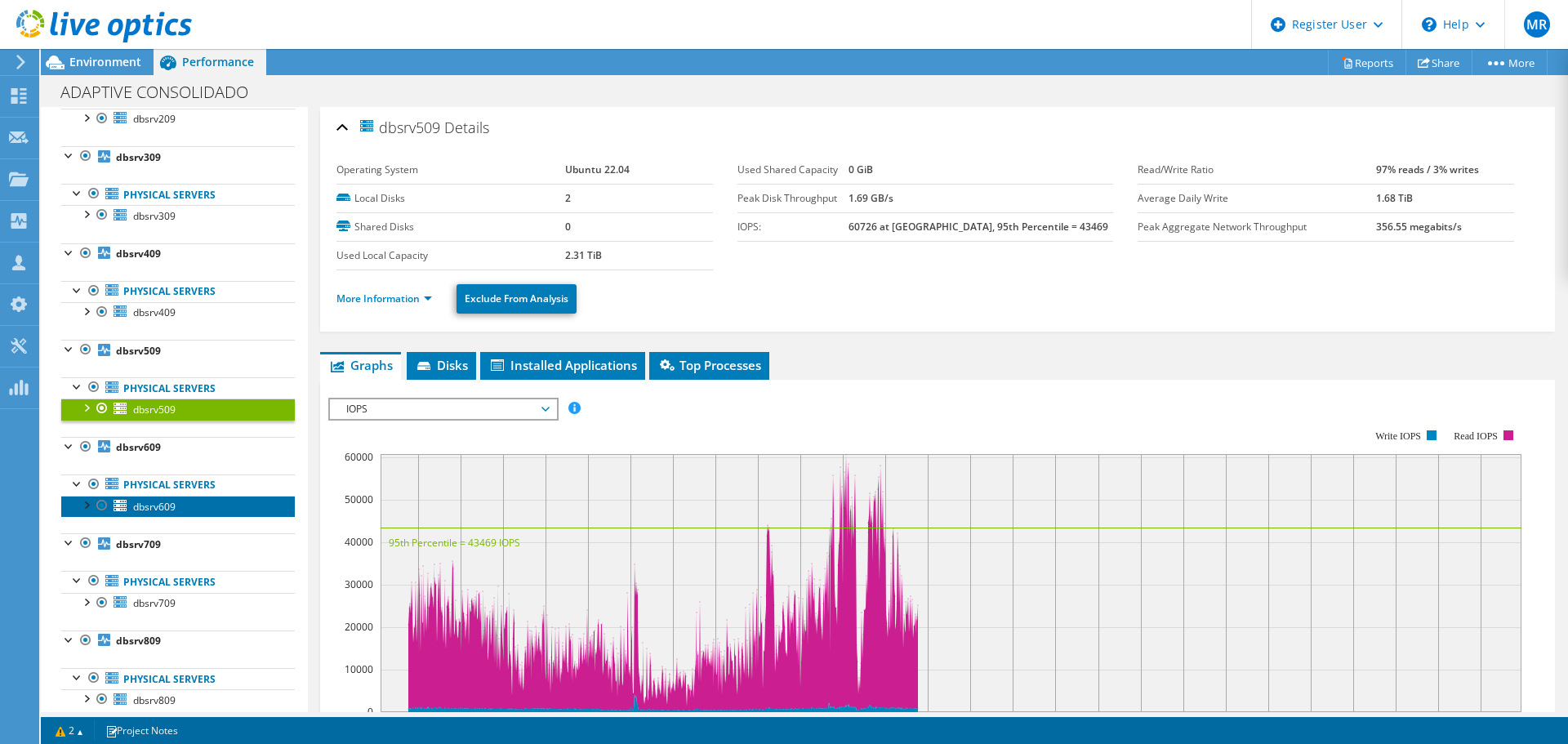
click at [163, 505] on span "dbsrv609" at bounding box center [153, 507] width 42 height 14
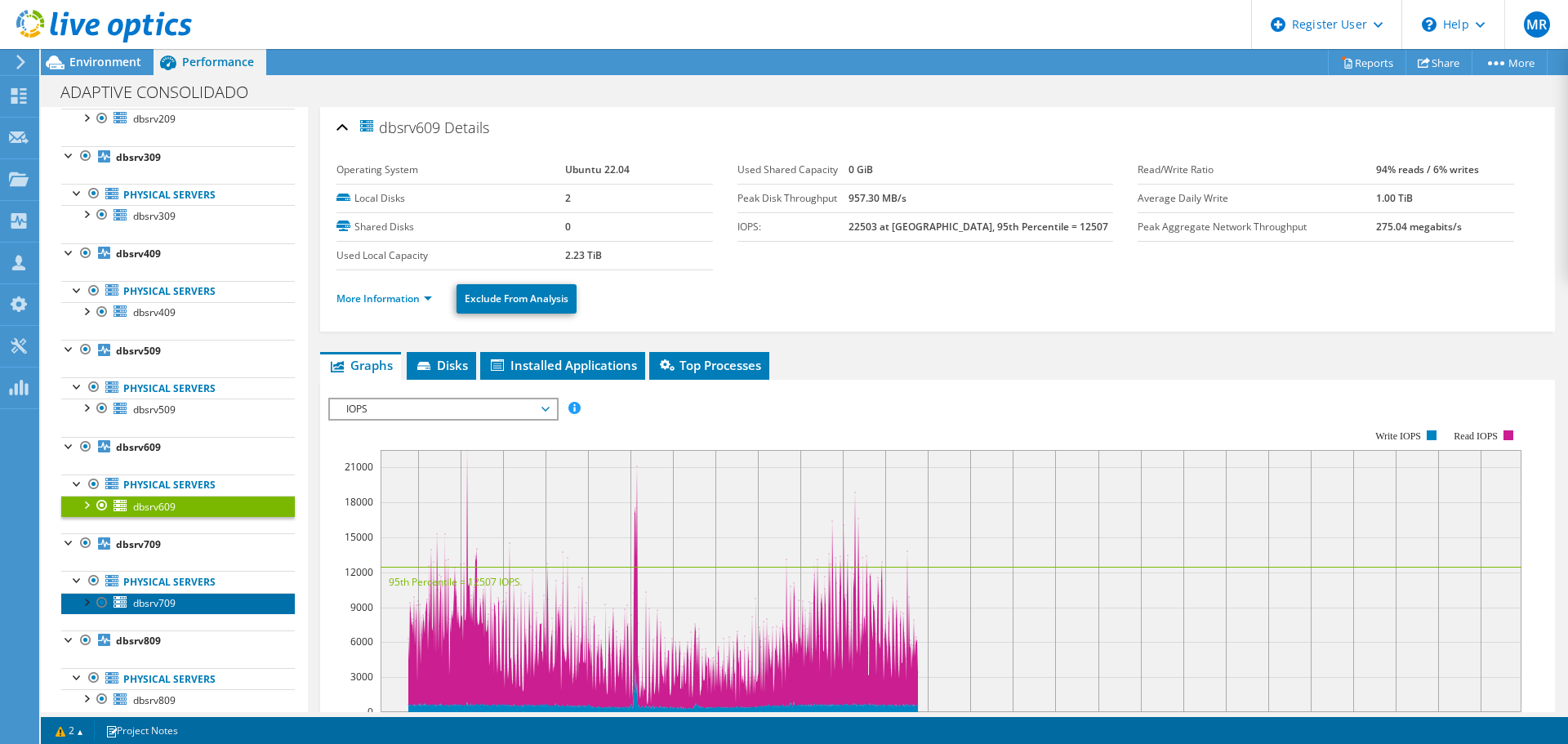
click at [171, 599] on span "dbsrv709" at bounding box center [153, 603] width 42 height 14
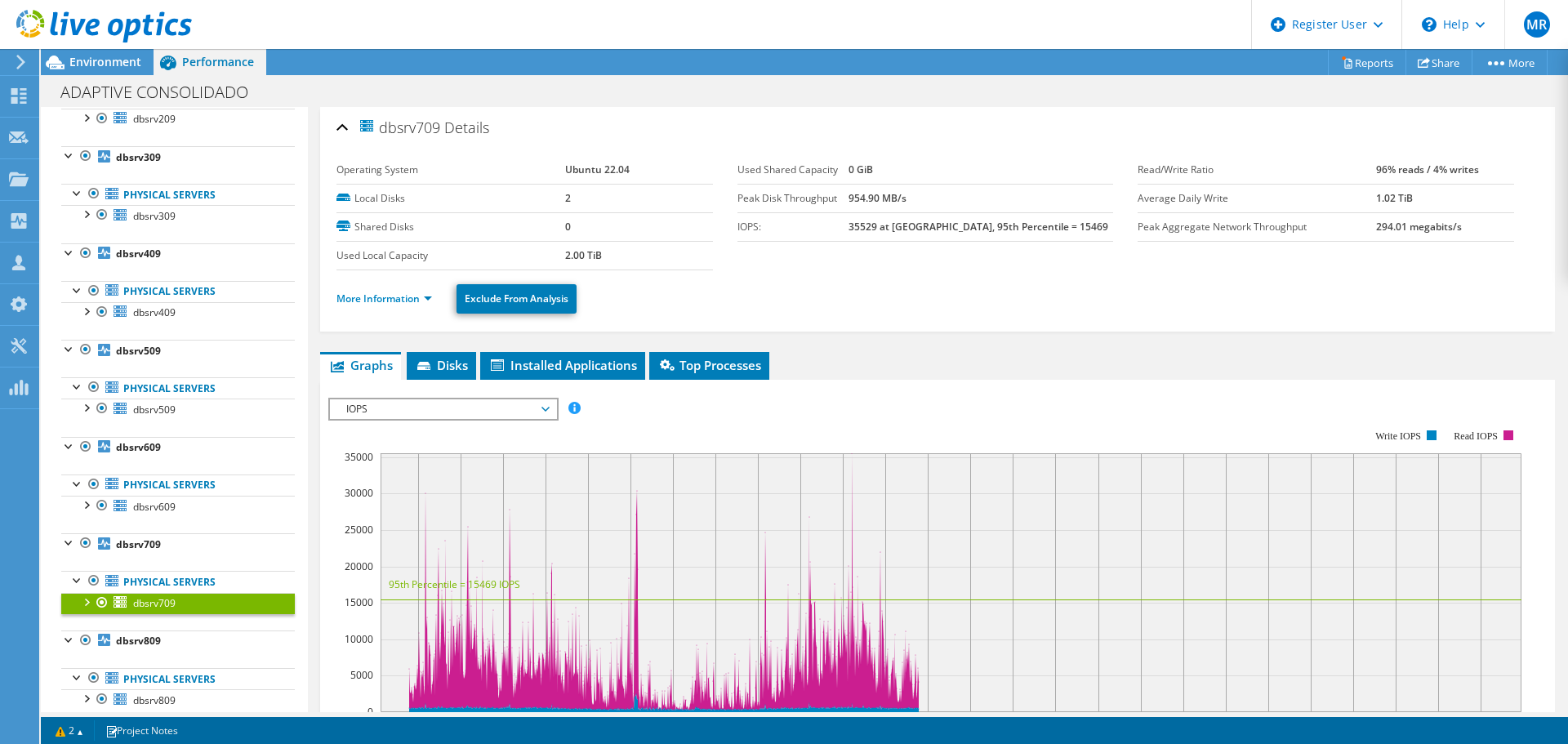
scroll to position [490, 0]
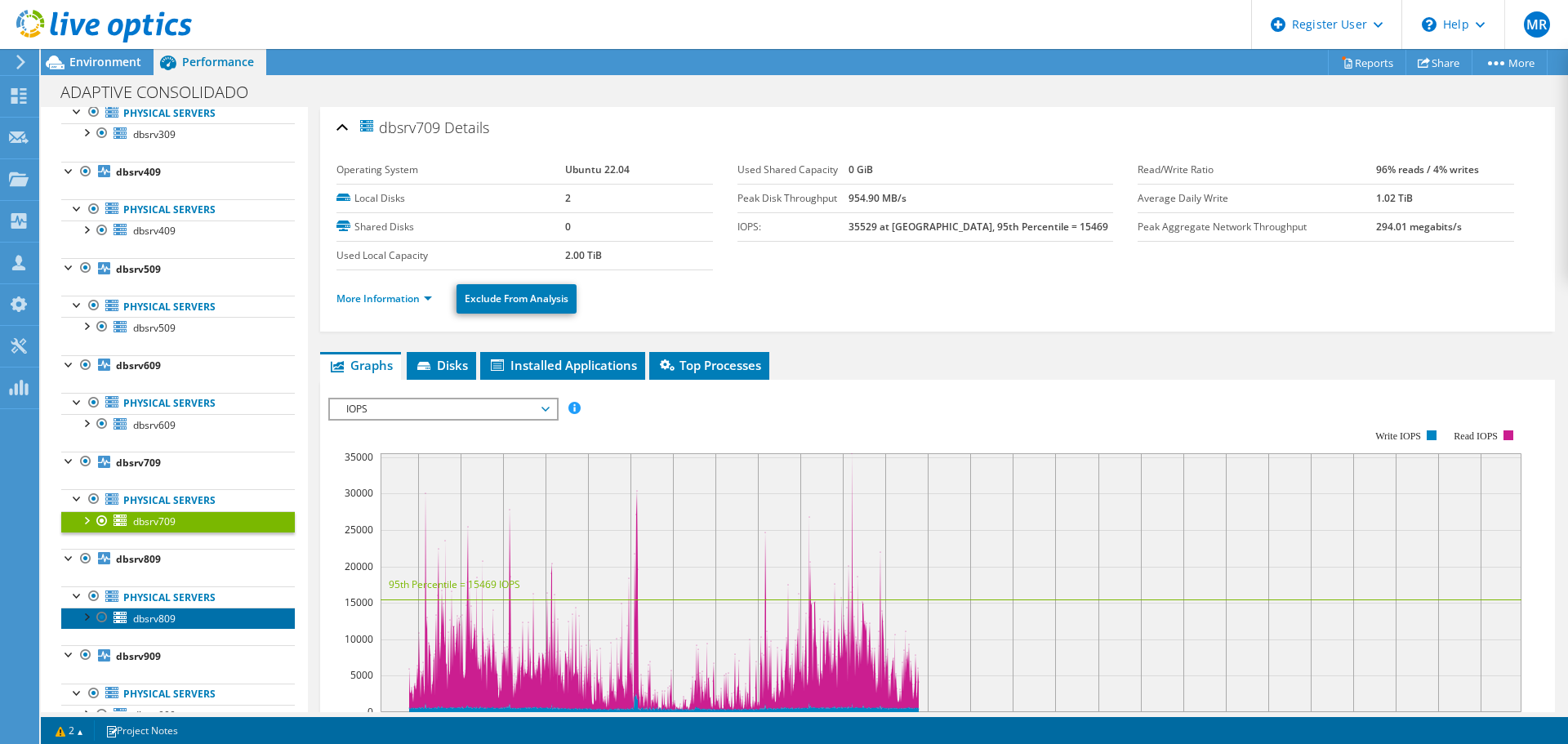
click at [157, 612] on span "dbsrv809" at bounding box center [153, 619] width 42 height 14
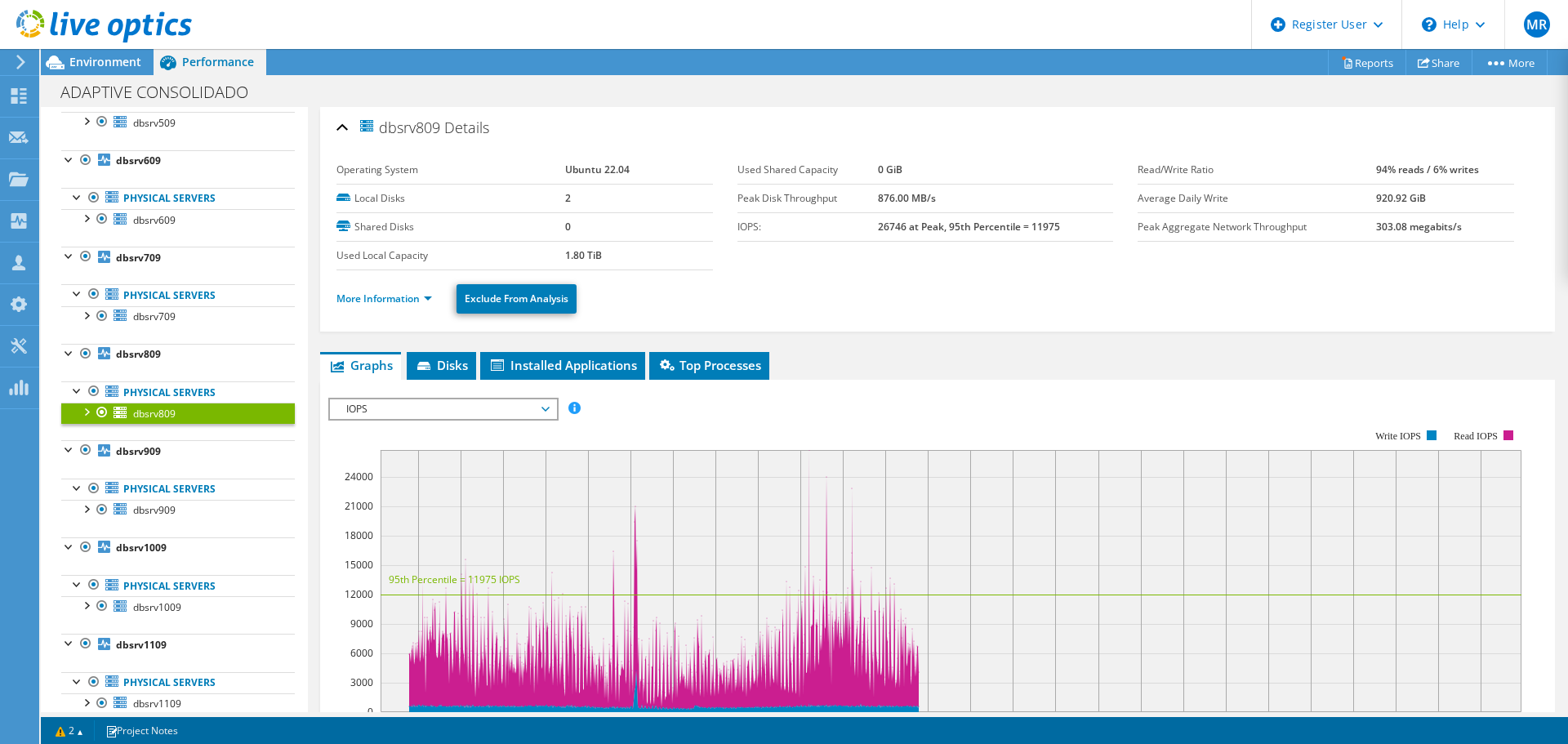
scroll to position [736, 0]
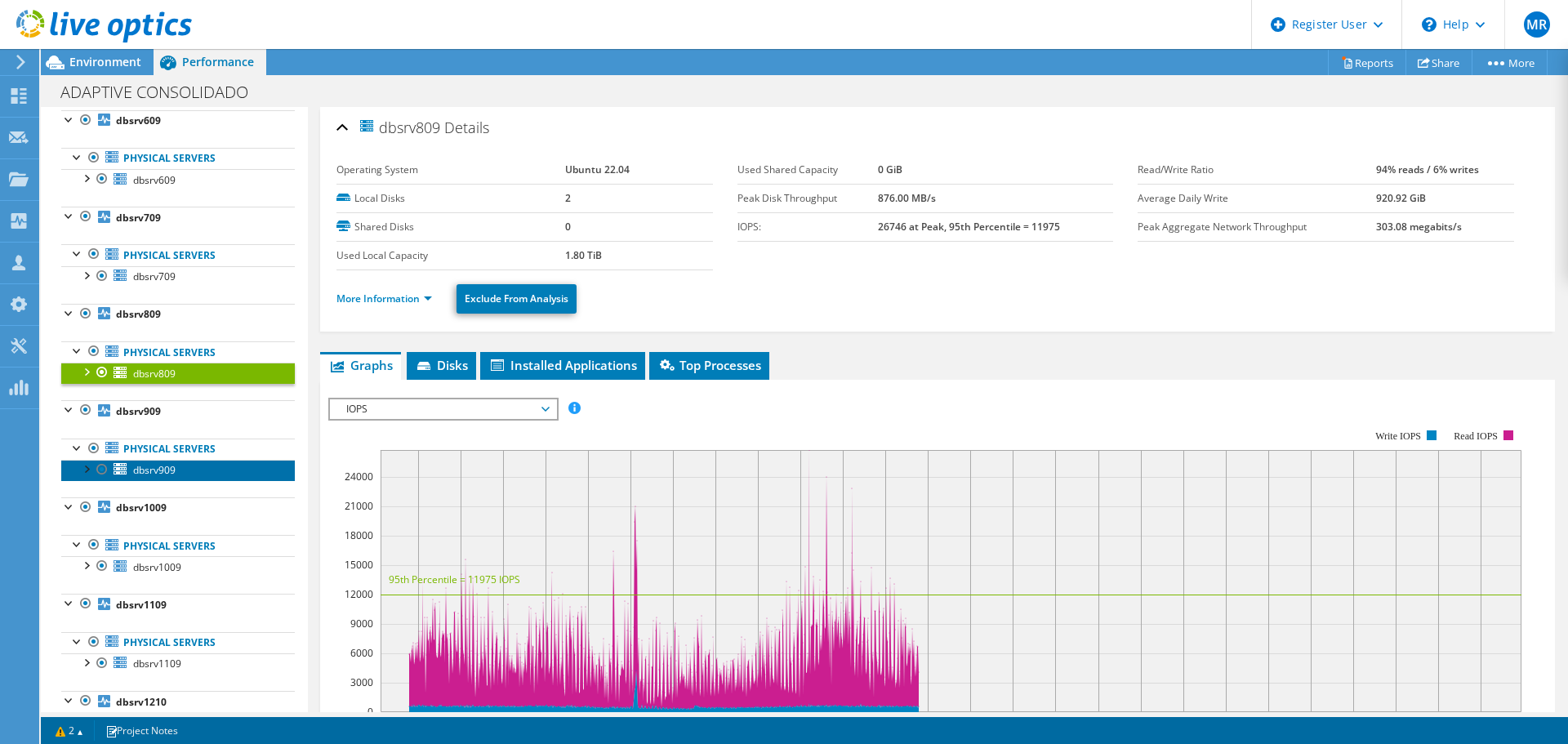
click at [149, 467] on span "dbsrv909" at bounding box center [153, 470] width 42 height 14
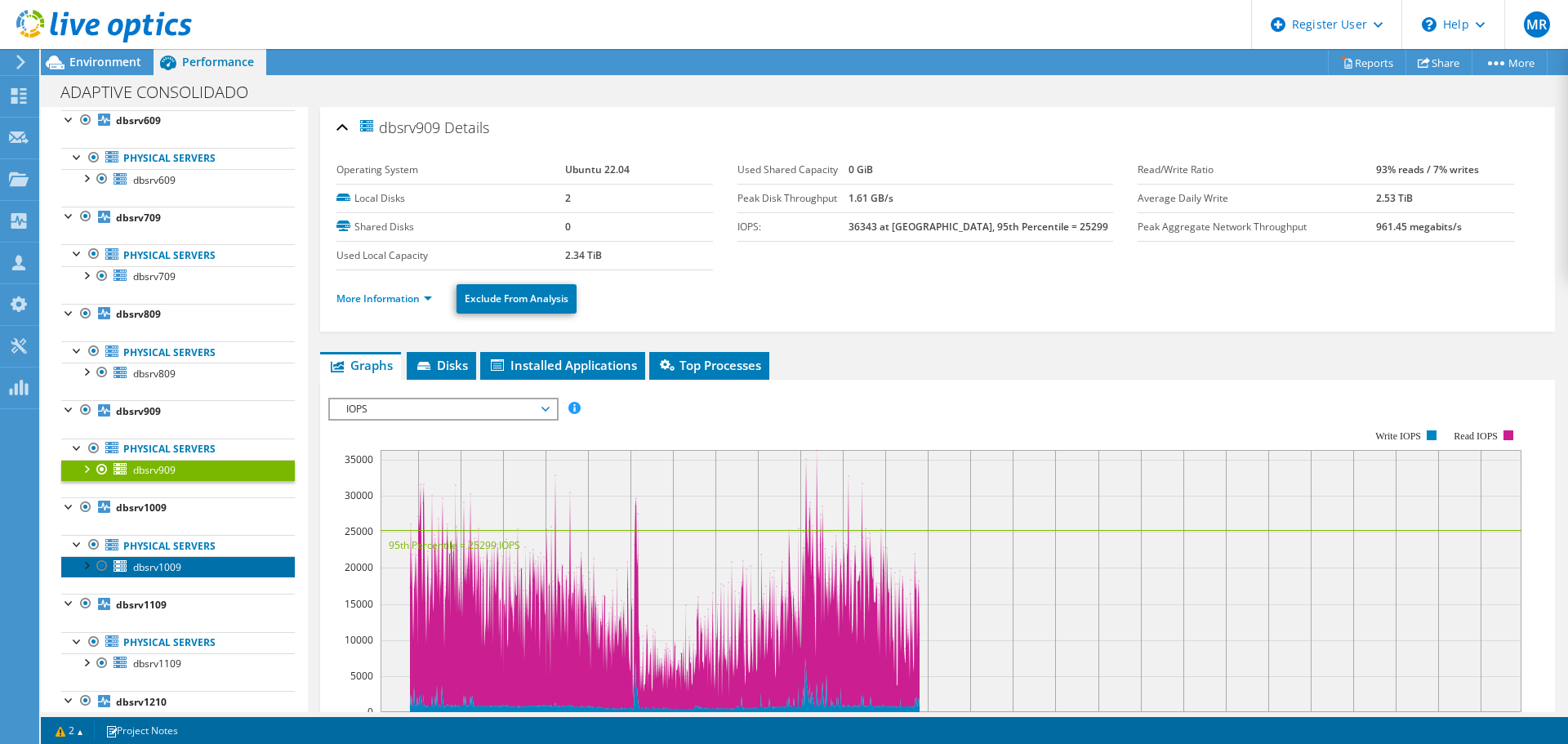
click at [170, 565] on span "dbsrv1009" at bounding box center [156, 567] width 48 height 14
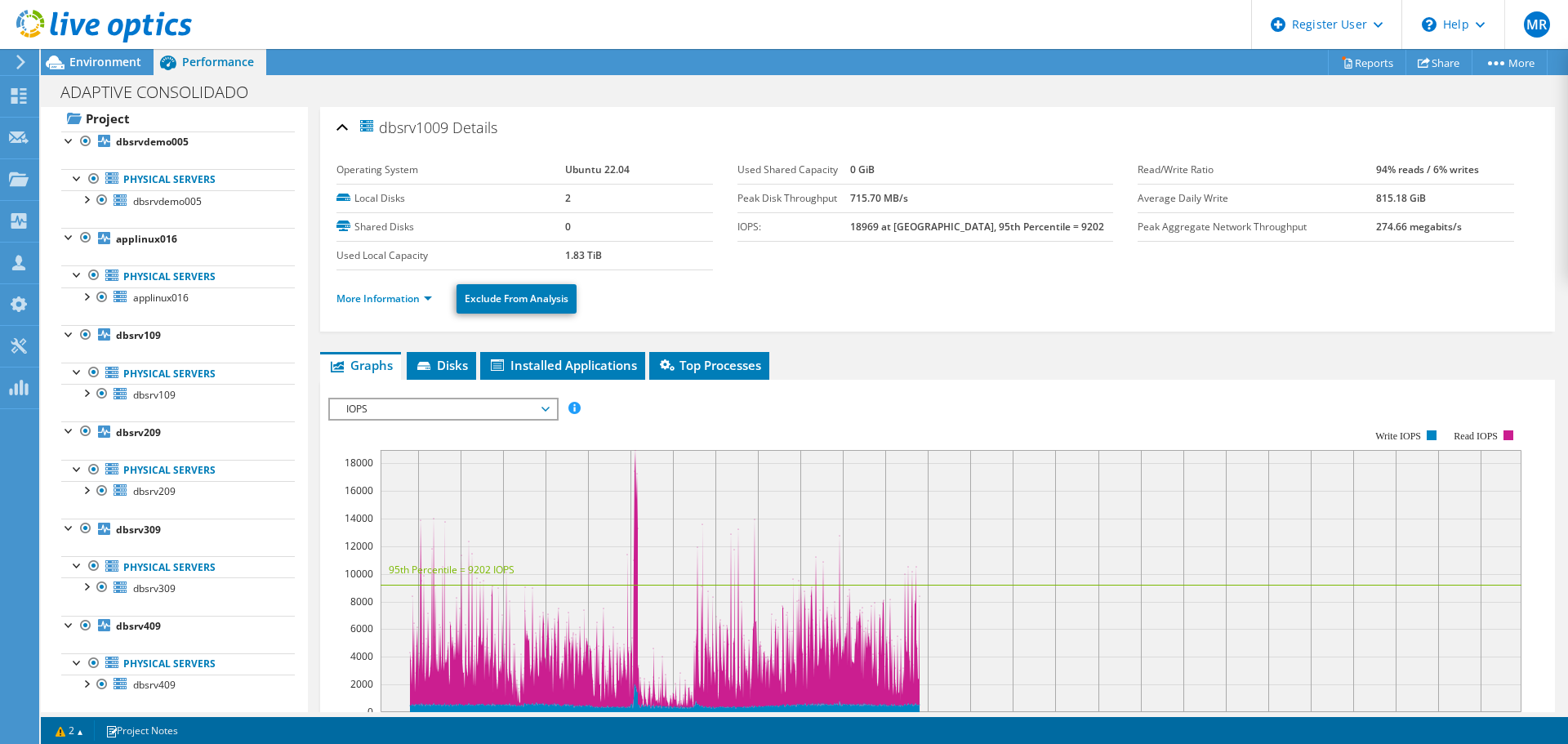
scroll to position [0, 0]
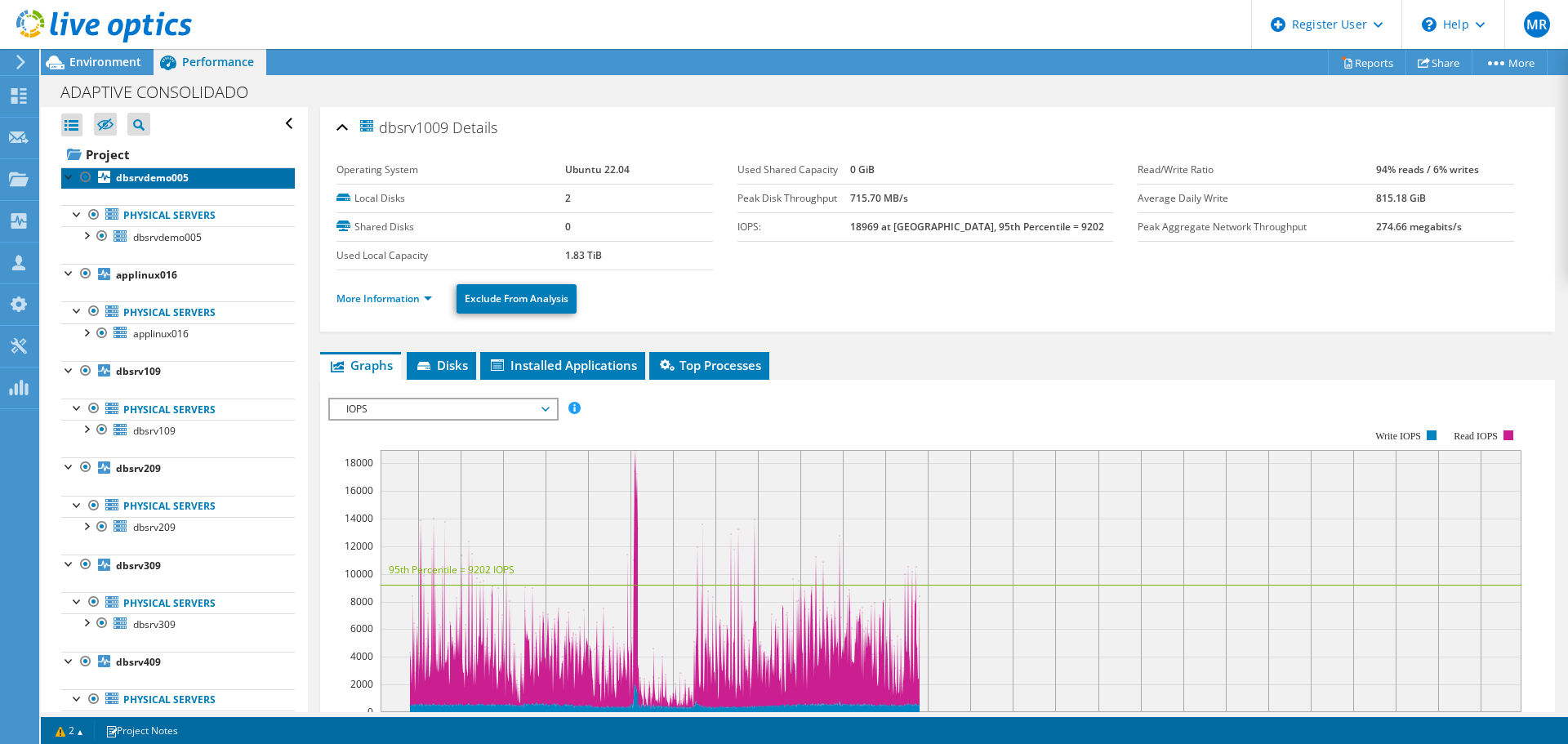
click at [157, 180] on b "dbsrvdemo005" at bounding box center [152, 177] width 72 height 14
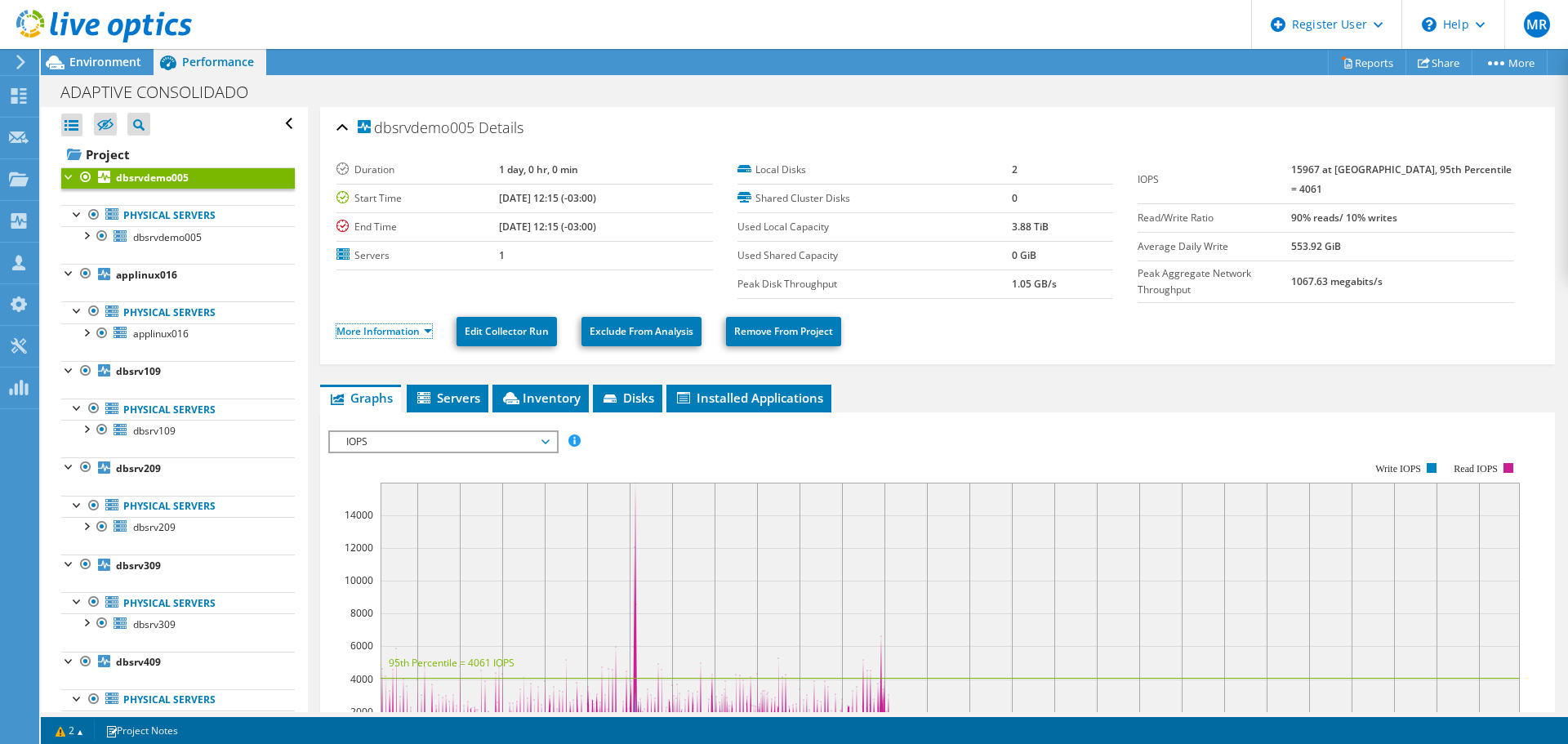
click at [389, 326] on link "More Information" at bounding box center [383, 331] width 95 height 14
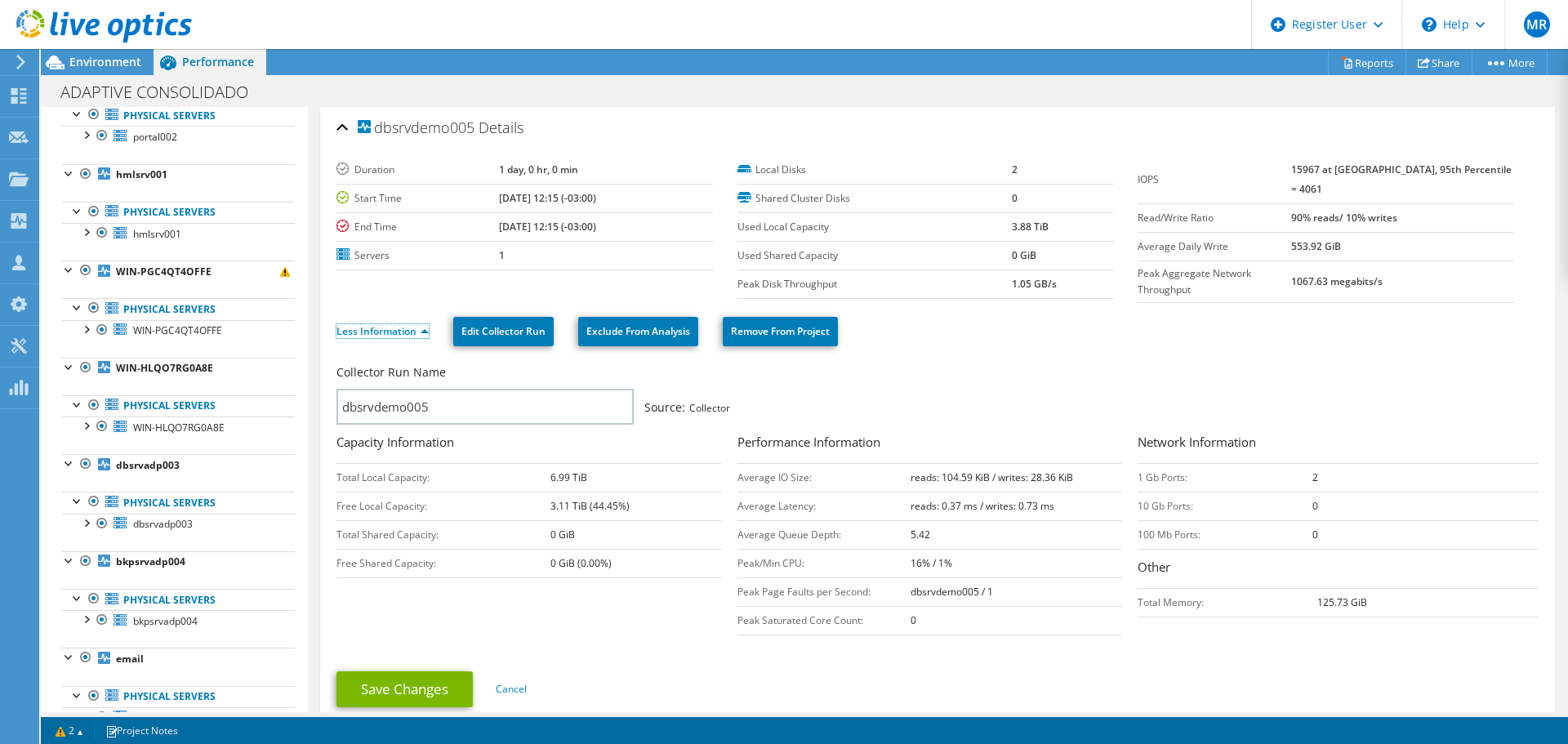
scroll to position [4445, 0]
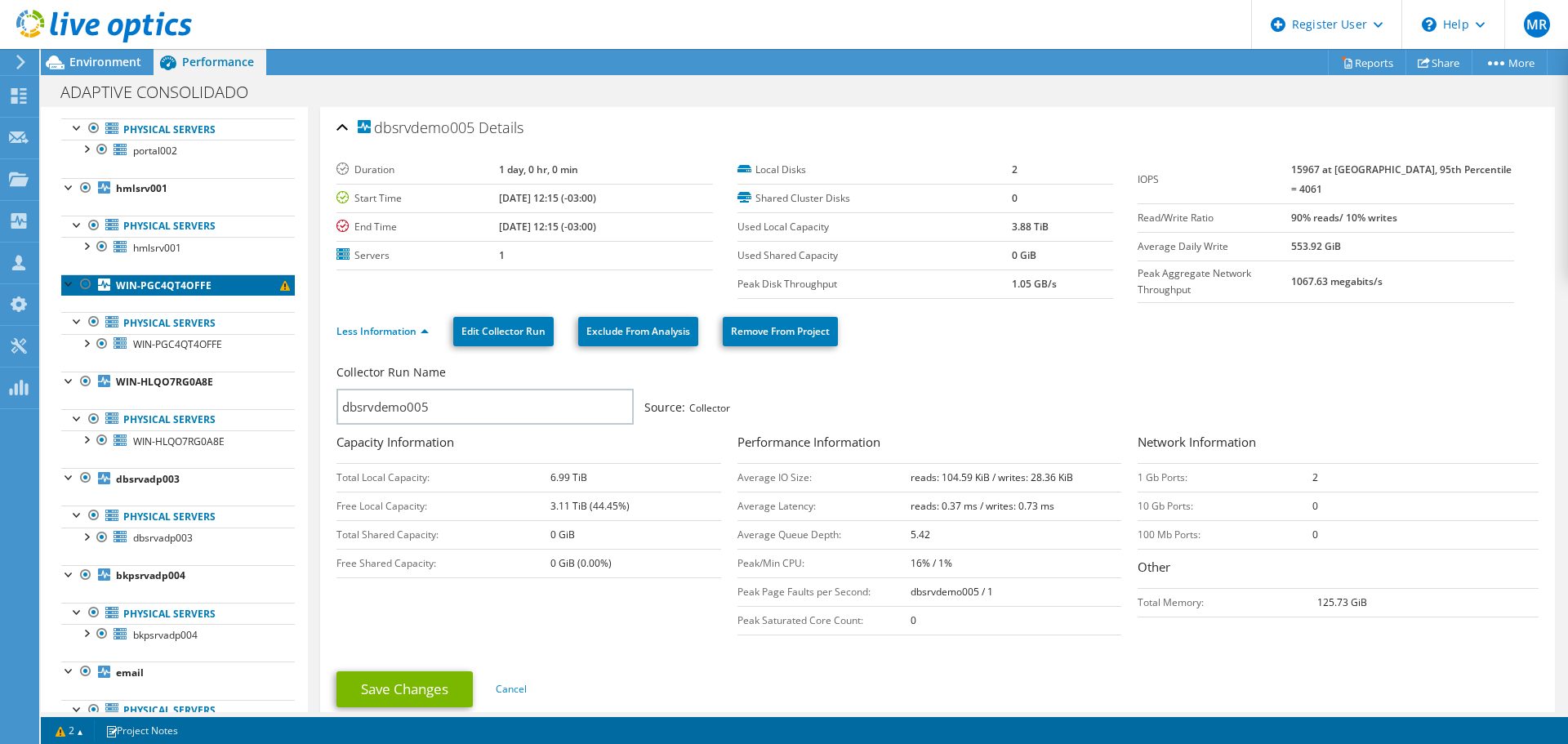
click at [157, 282] on b "WIN-PGC4QT4OFFE" at bounding box center [163, 285] width 95 height 14
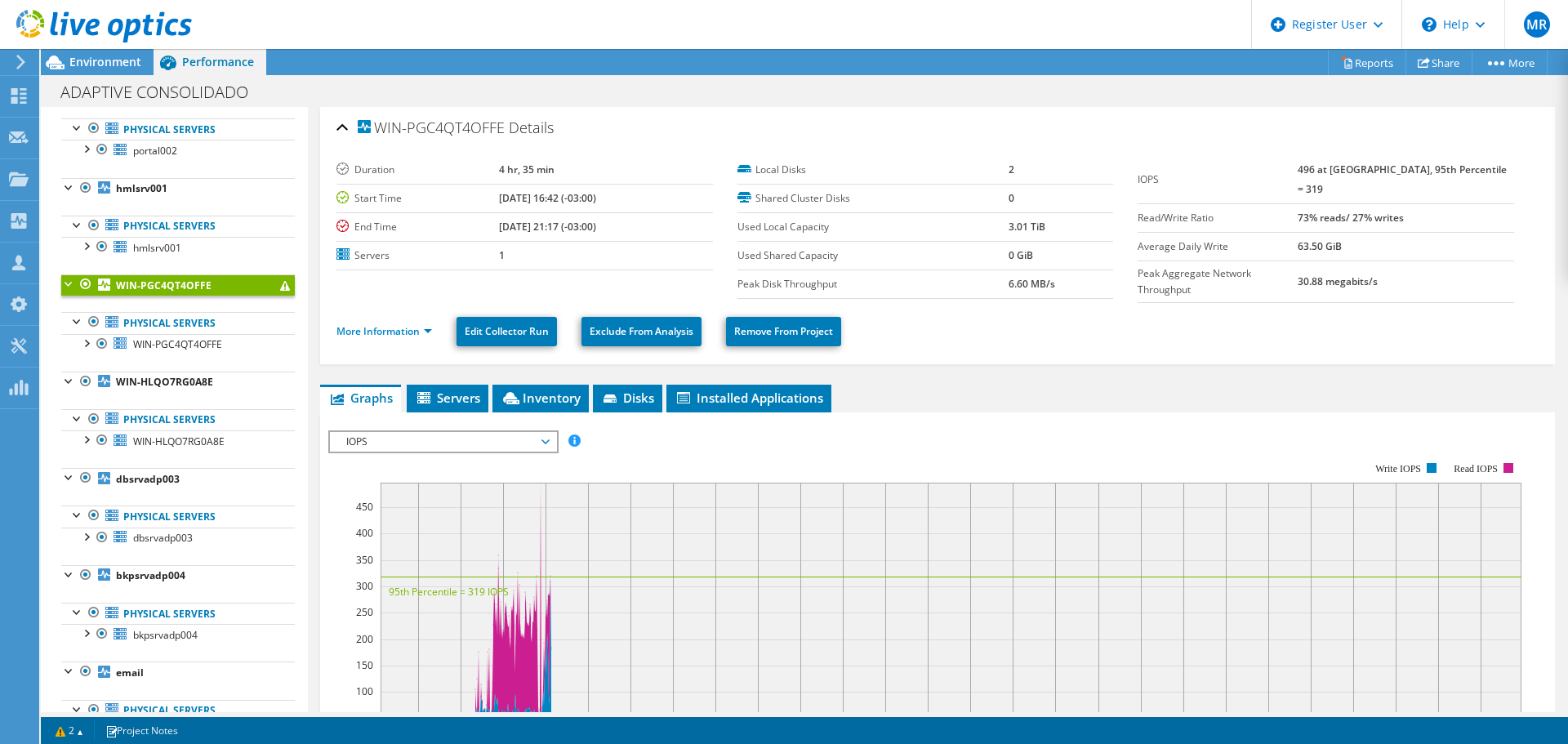
click at [280, 287] on span at bounding box center [285, 285] width 9 height 9
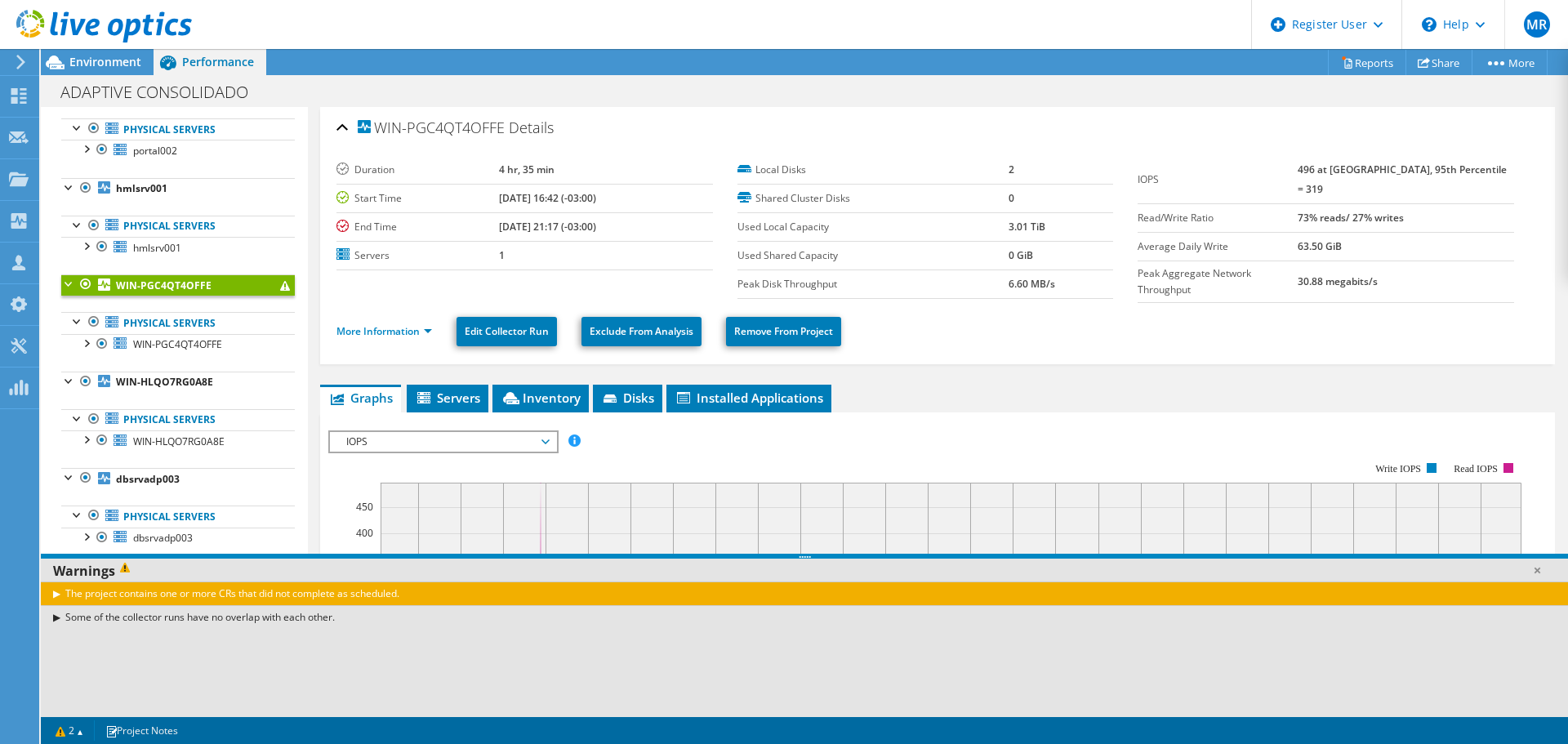
click at [55, 595] on div "The project contains one or more CRs that did not complete as scheduled." at bounding box center [804, 593] width 1527 height 24
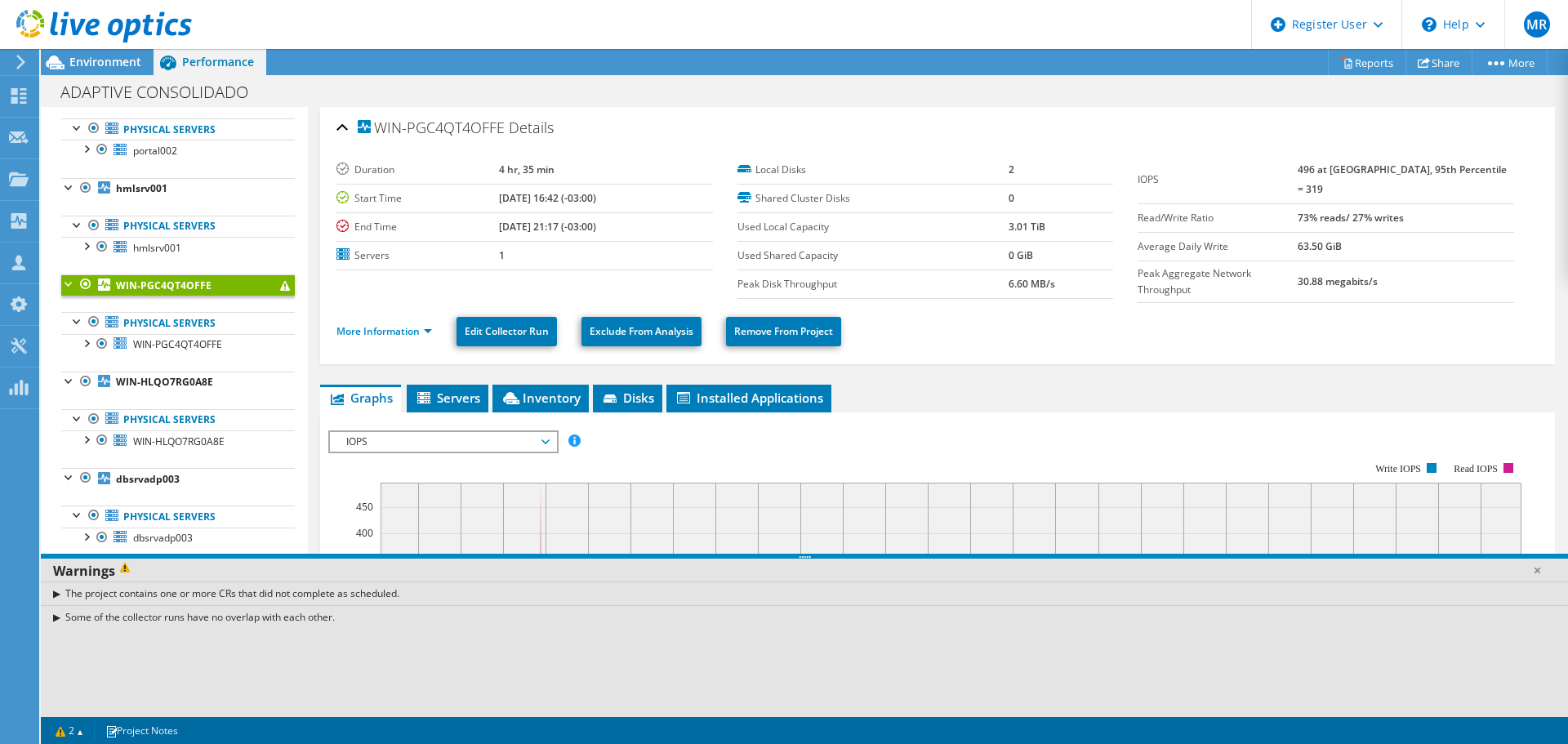
click at [69, 286] on div at bounding box center [69, 282] width 16 height 16
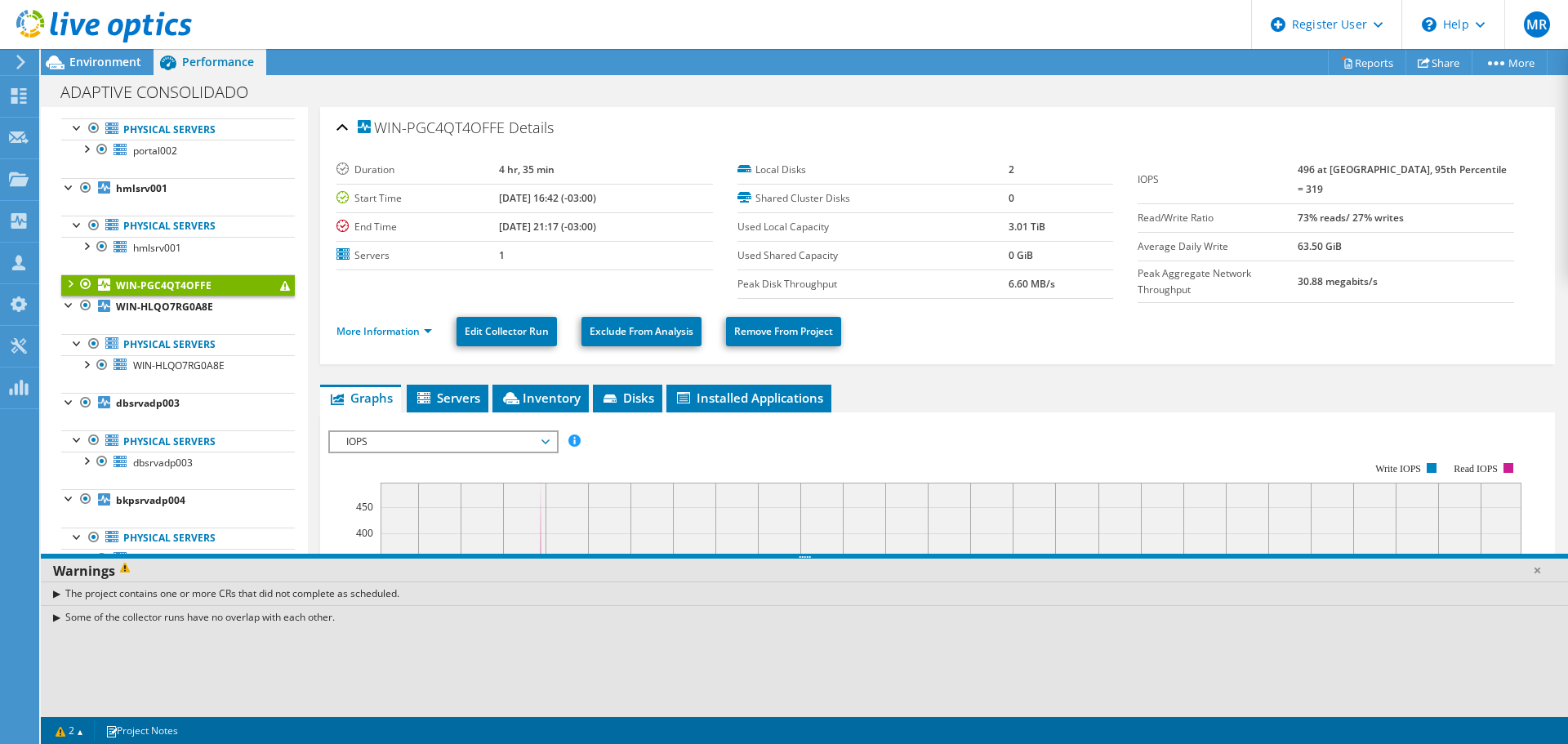
click at [69, 286] on div at bounding box center [69, 282] width 16 height 16
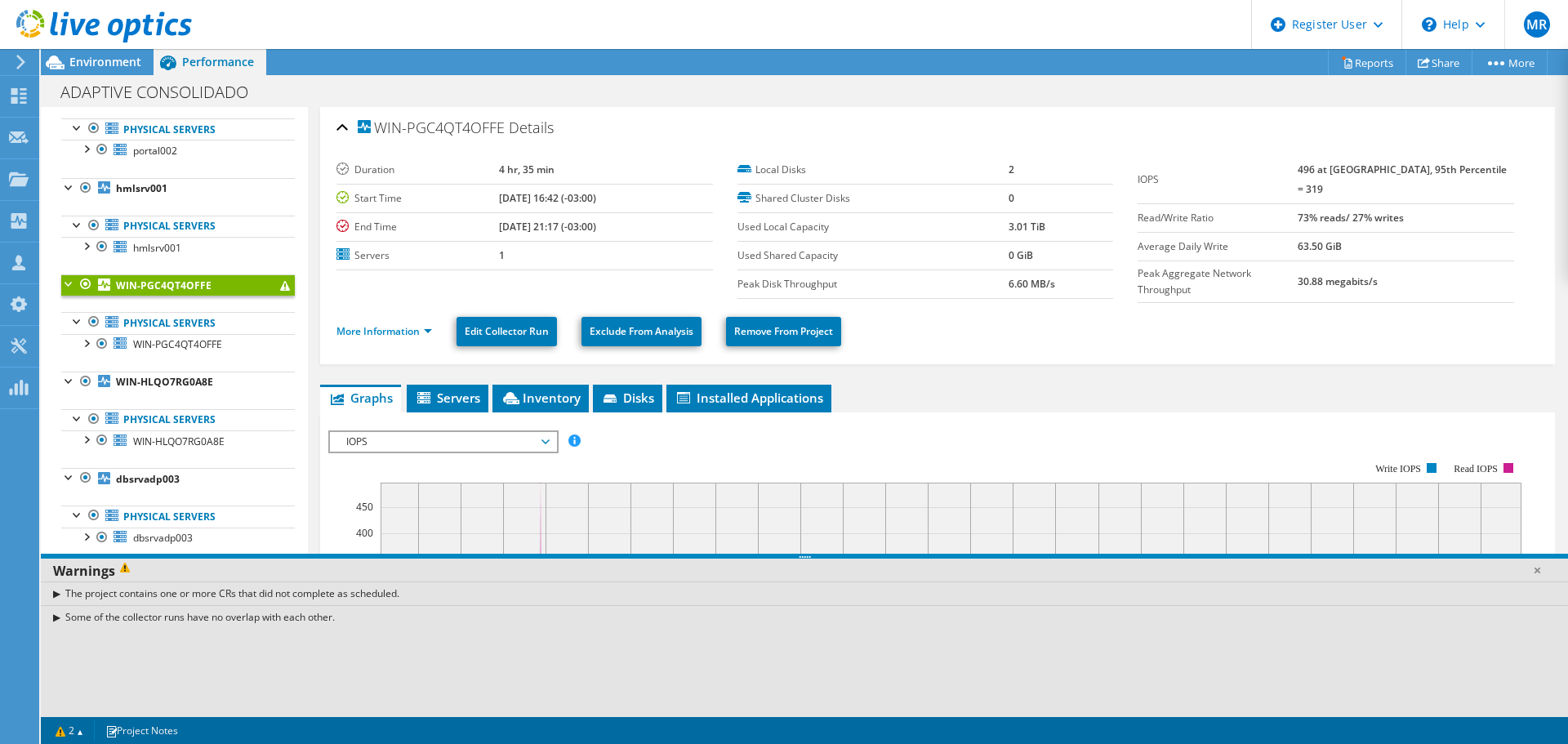
click at [152, 288] on b "WIN-PGC4QT4OFFE" at bounding box center [163, 285] width 95 height 14
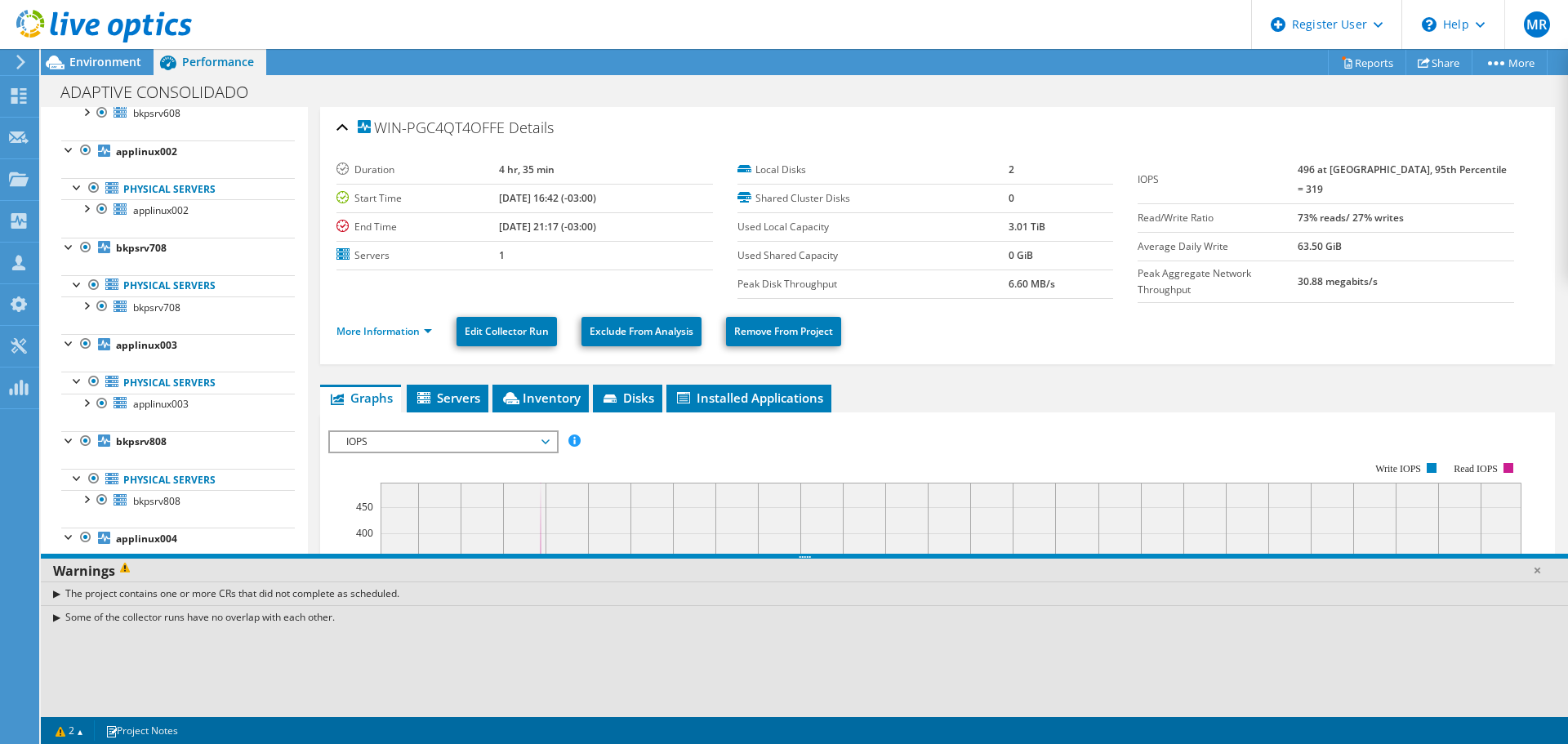
scroll to position [0, 0]
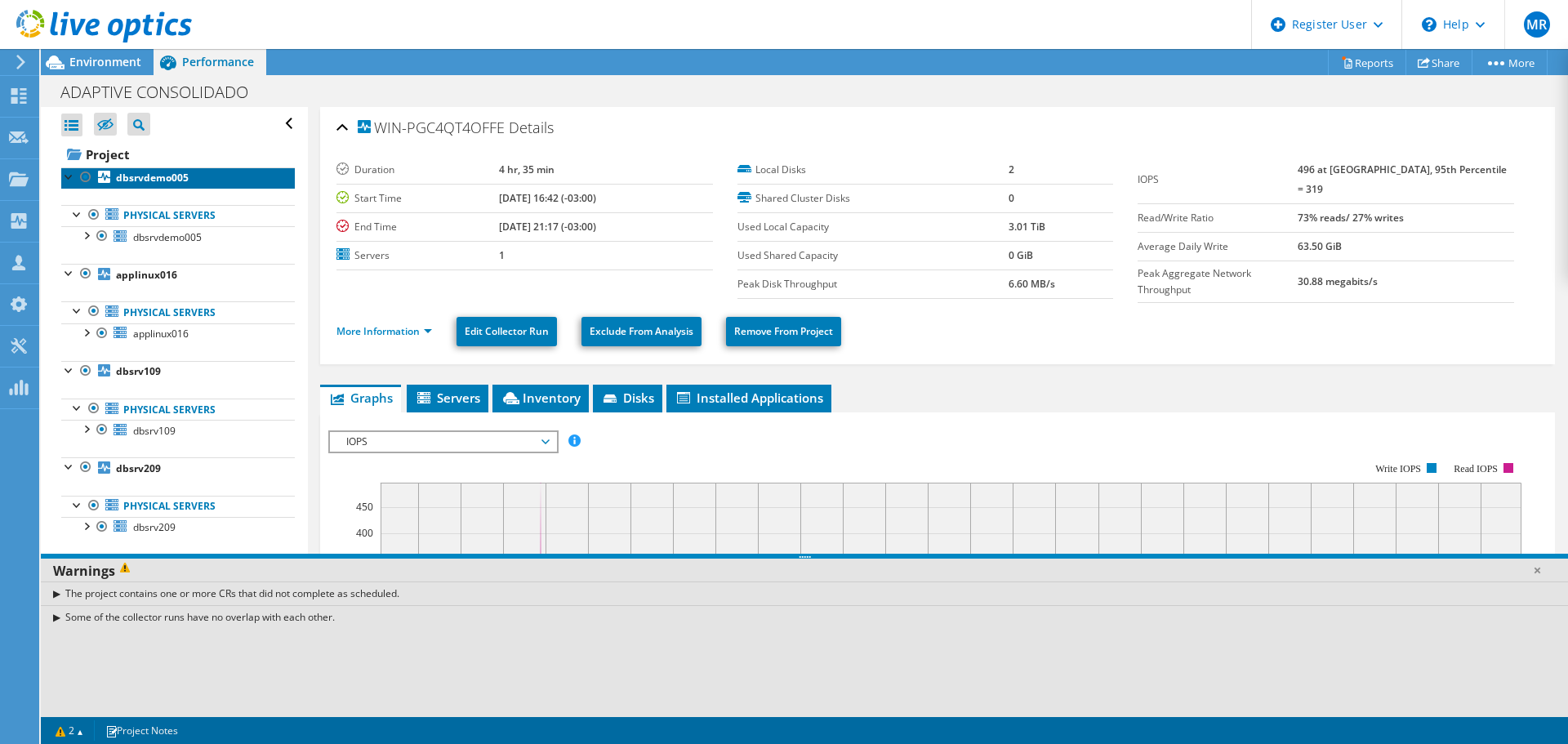
click at [163, 169] on link "dbsrvdemo005" at bounding box center [178, 178] width 233 height 22
click at [119, 58] on span "Environment" at bounding box center [105, 61] width 72 height 15
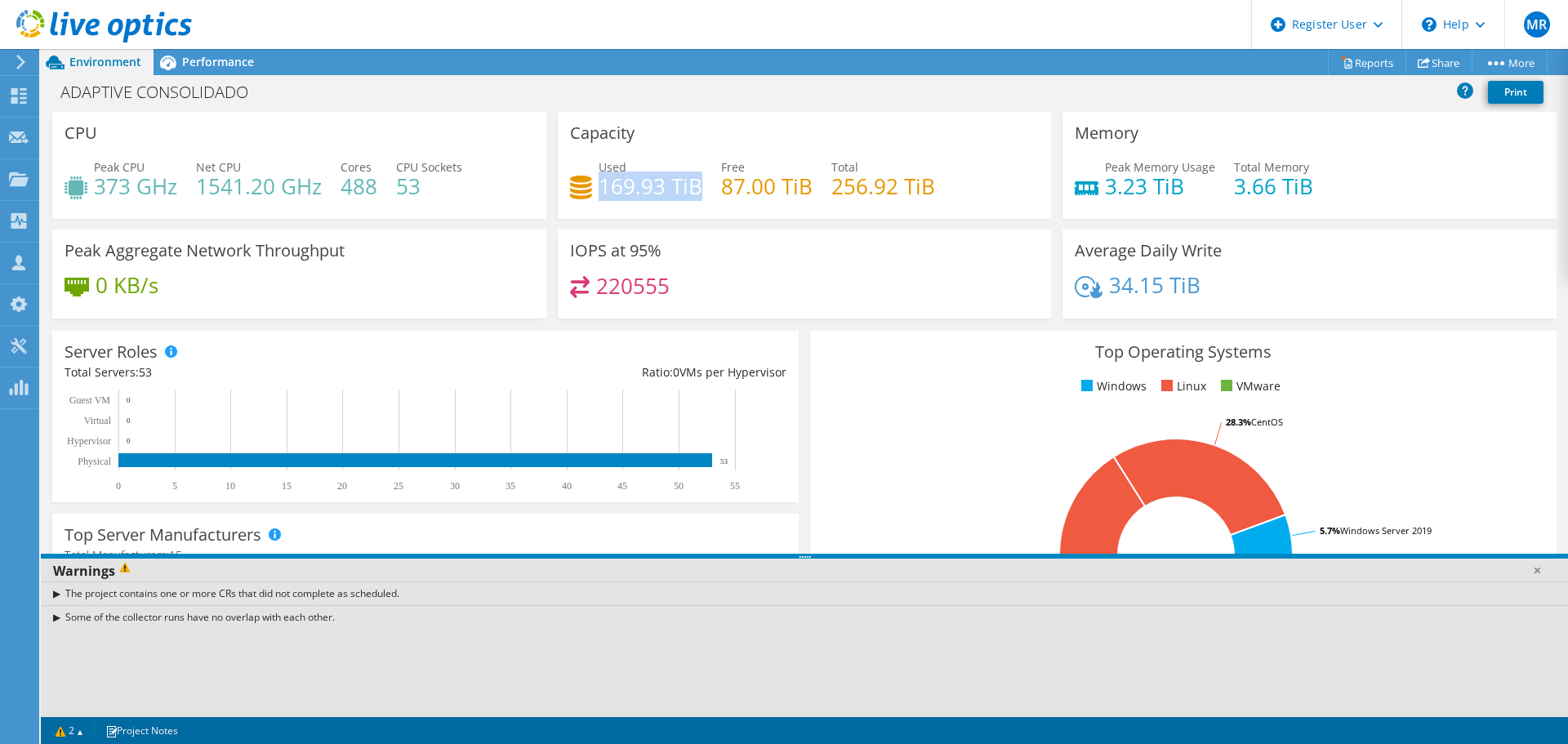
drag, startPoint x: 597, startPoint y: 182, endPoint x: 690, endPoint y: 182, distance: 93.0
click at [690, 182] on h4 "169.93 TiB" at bounding box center [650, 186] width 104 height 18
click at [737, 194] on h4 "87.00 TiB" at bounding box center [766, 186] width 91 height 18
click at [230, 59] on span "Performance" at bounding box center [217, 61] width 72 height 15
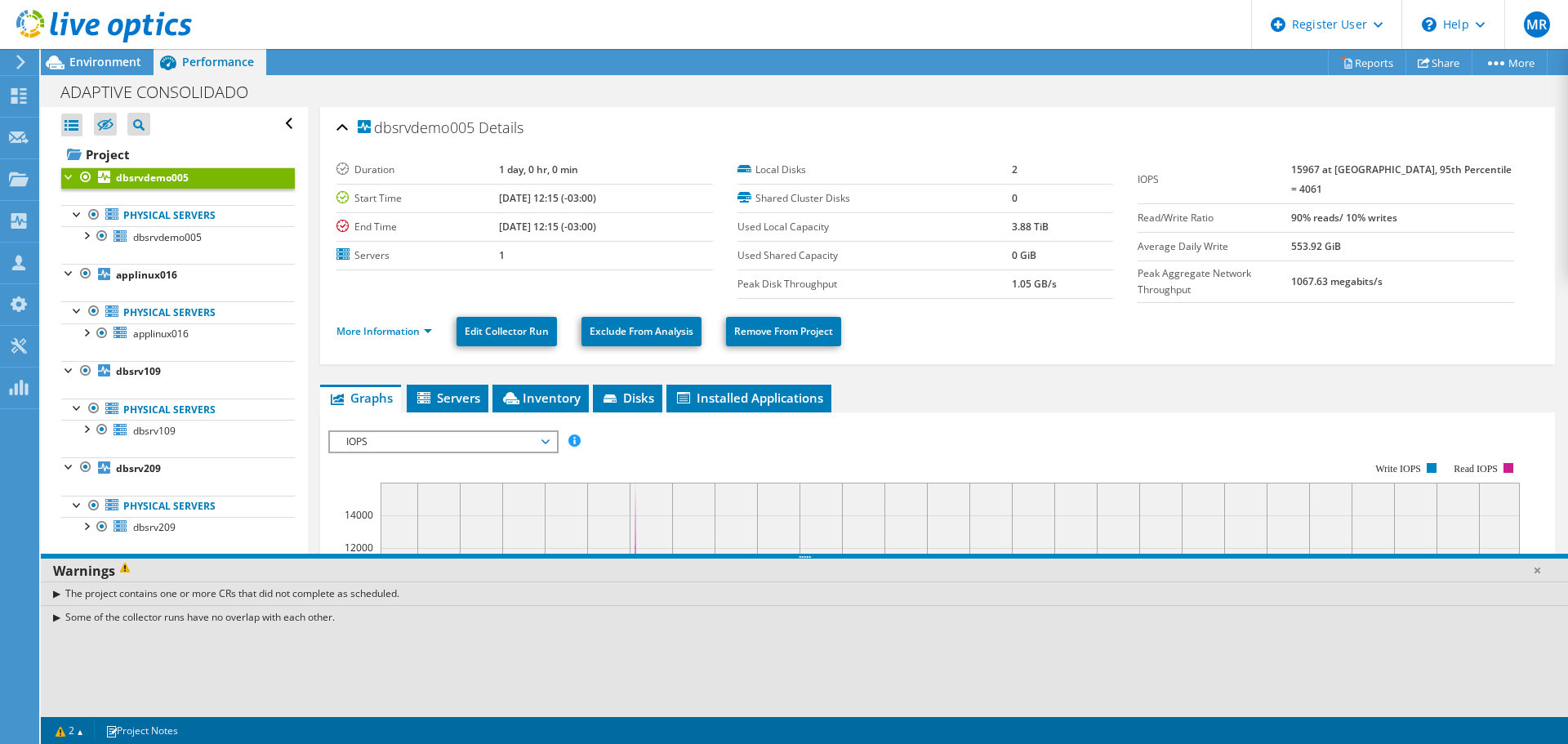
click at [109, 65] on span "Environment" at bounding box center [105, 61] width 72 height 15
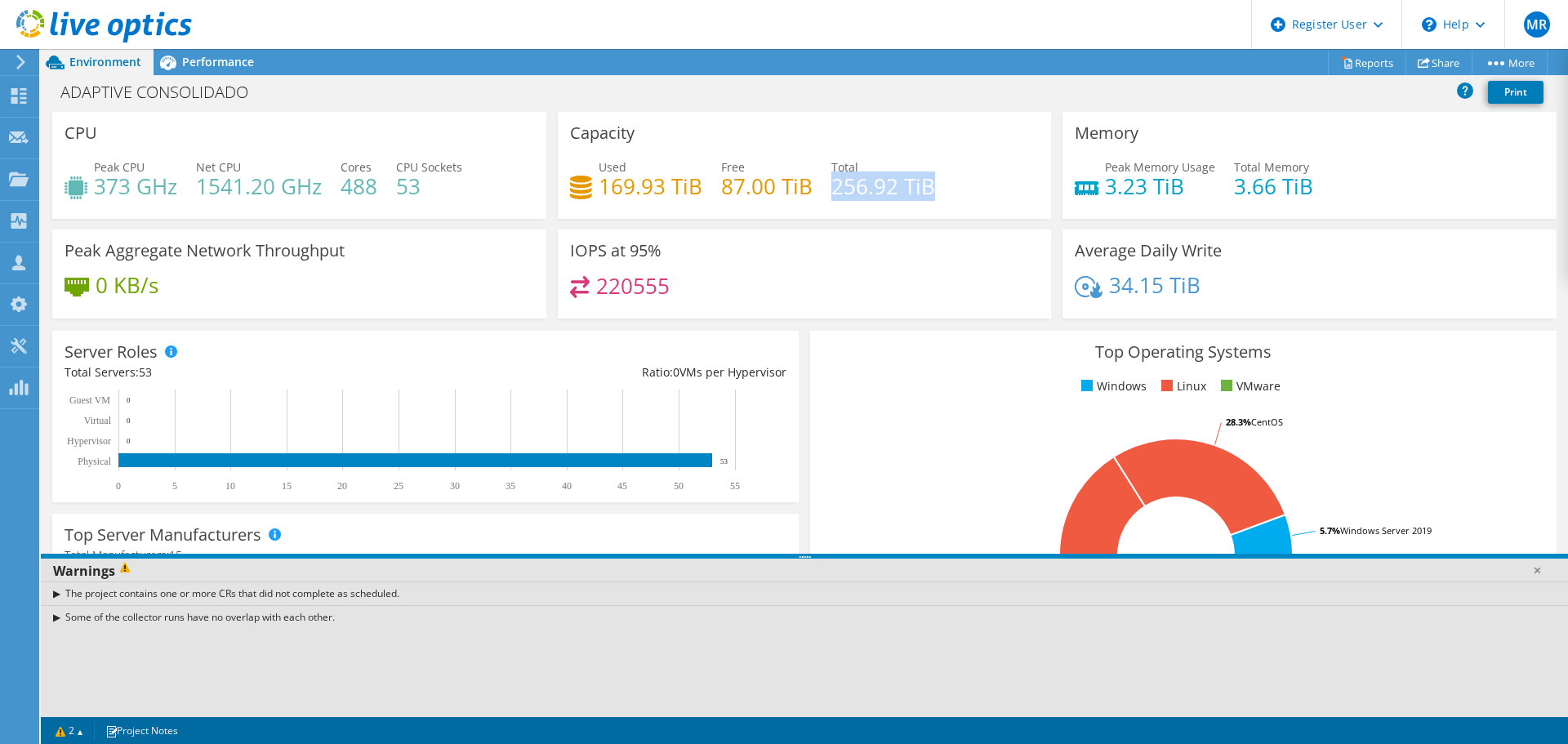
drag, startPoint x: 826, startPoint y: 184, endPoint x: 928, endPoint y: 189, distance: 102.1
click at [928, 189] on div "Used 169.93 TiB Free 87.00 TiB Total 256.92 TiB" at bounding box center [804, 185] width 470 height 53
click at [212, 67] on span "Performance" at bounding box center [217, 61] width 72 height 15
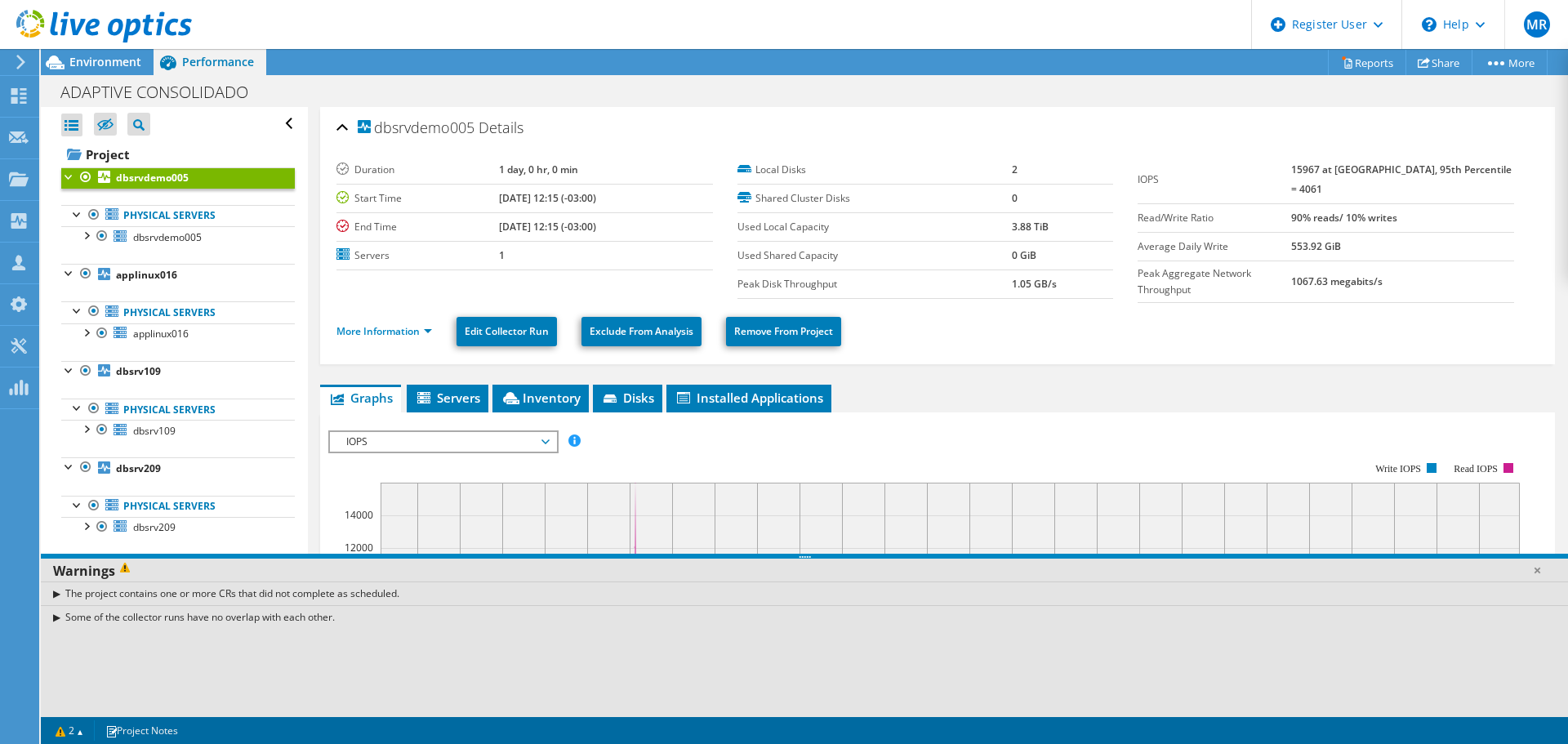
click at [115, 65] on span "Environment" at bounding box center [105, 61] width 72 height 15
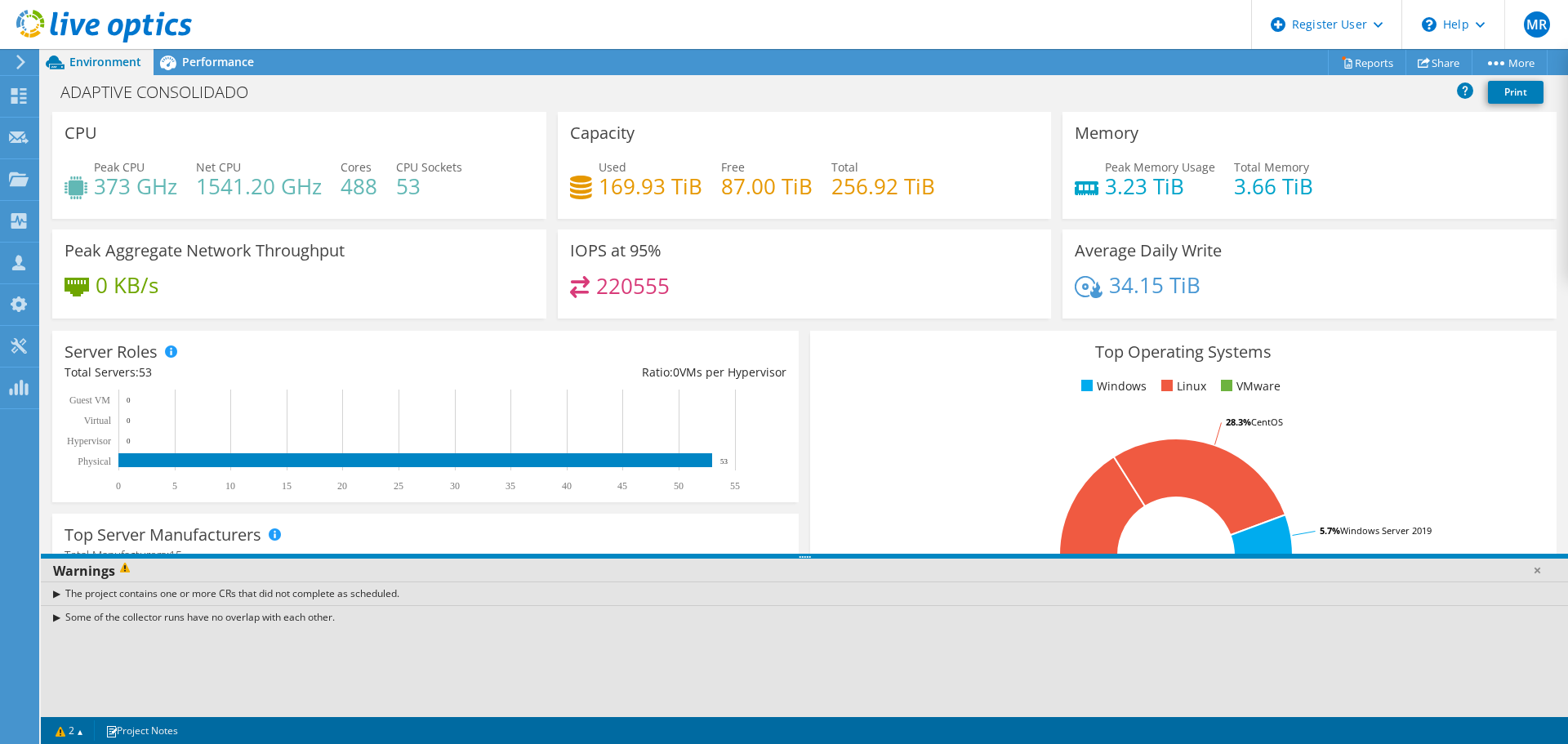
click at [231, 60] on span "Performance" at bounding box center [217, 61] width 72 height 15
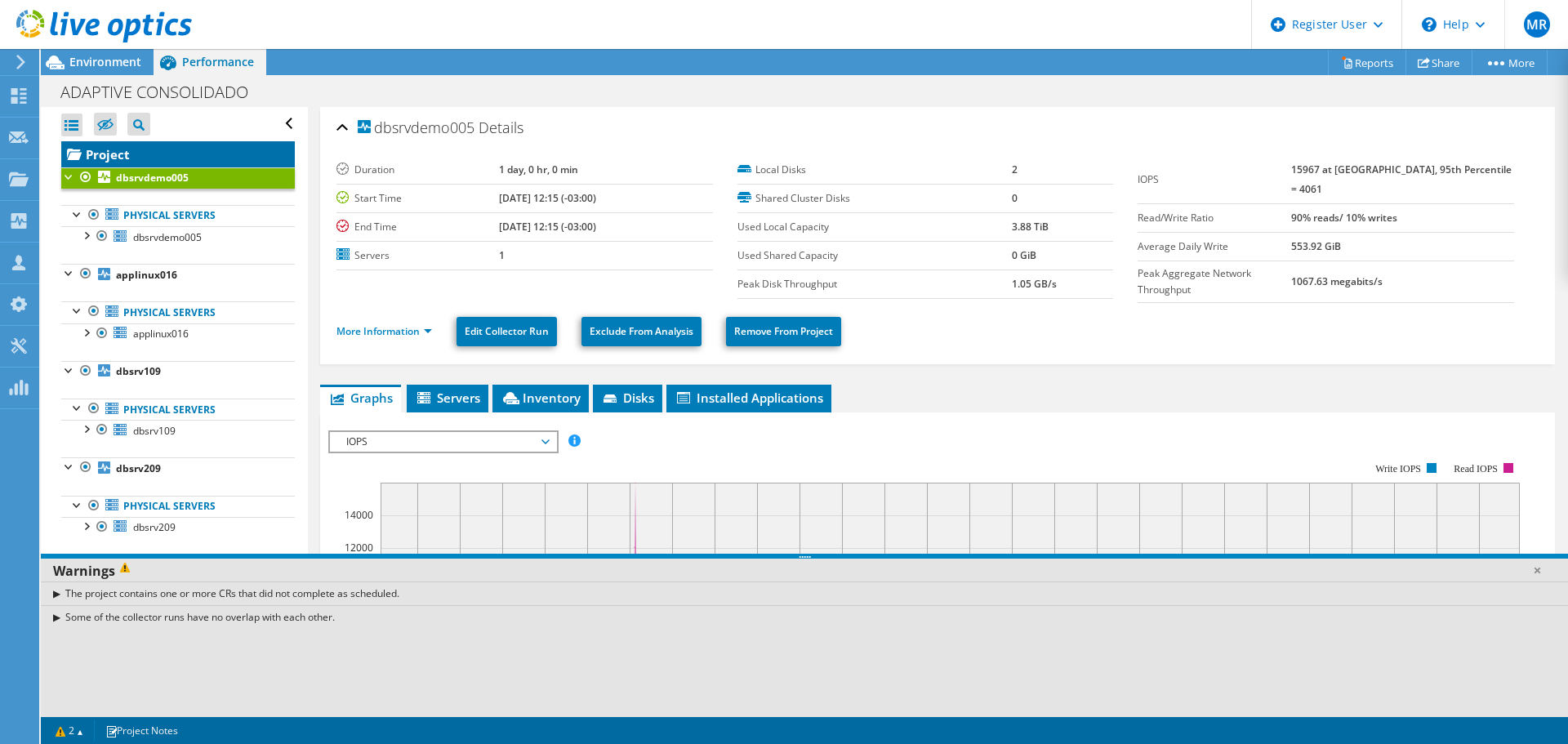
click at [102, 148] on link "Project" at bounding box center [178, 154] width 233 height 26
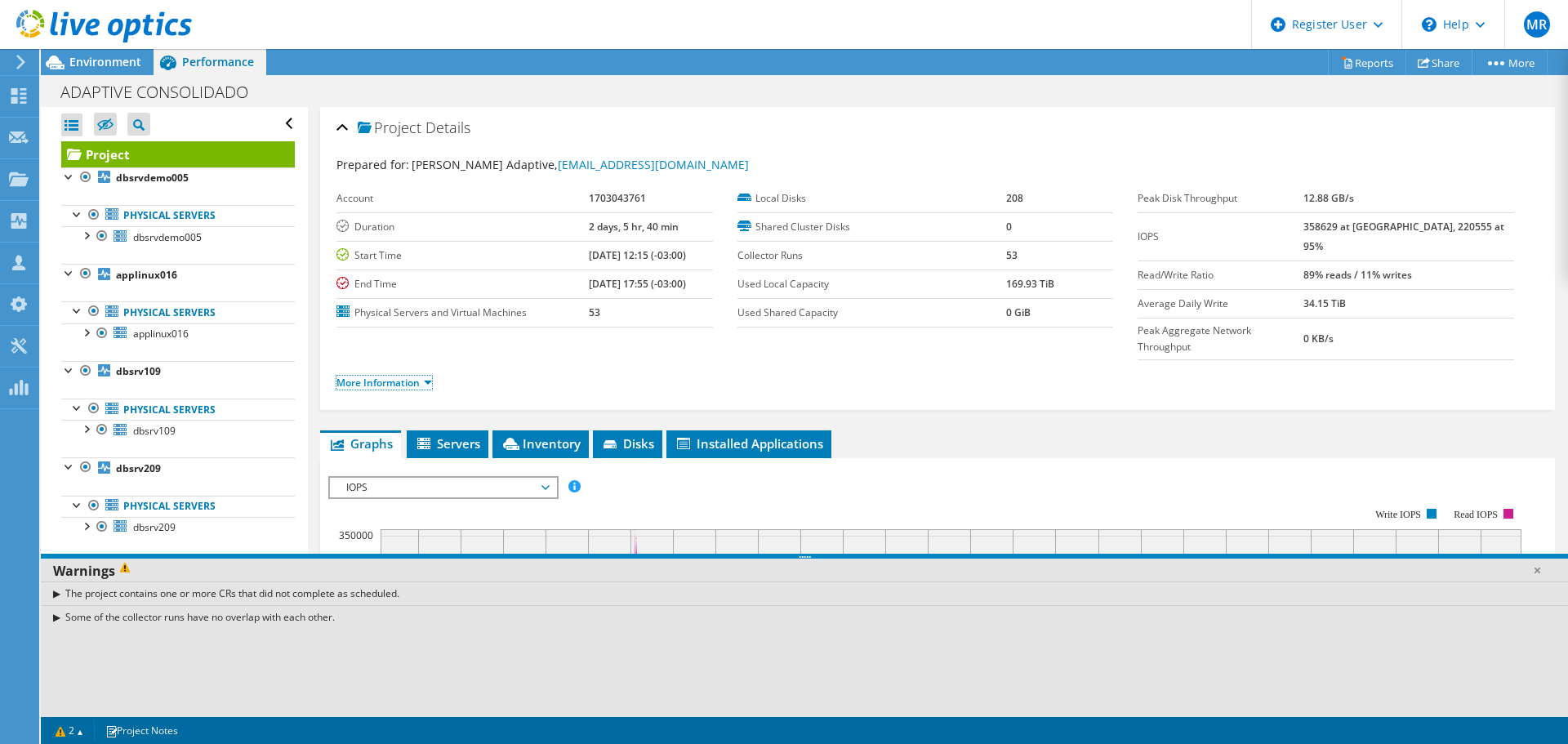
click at [376, 376] on link "More Information" at bounding box center [383, 382] width 95 height 14
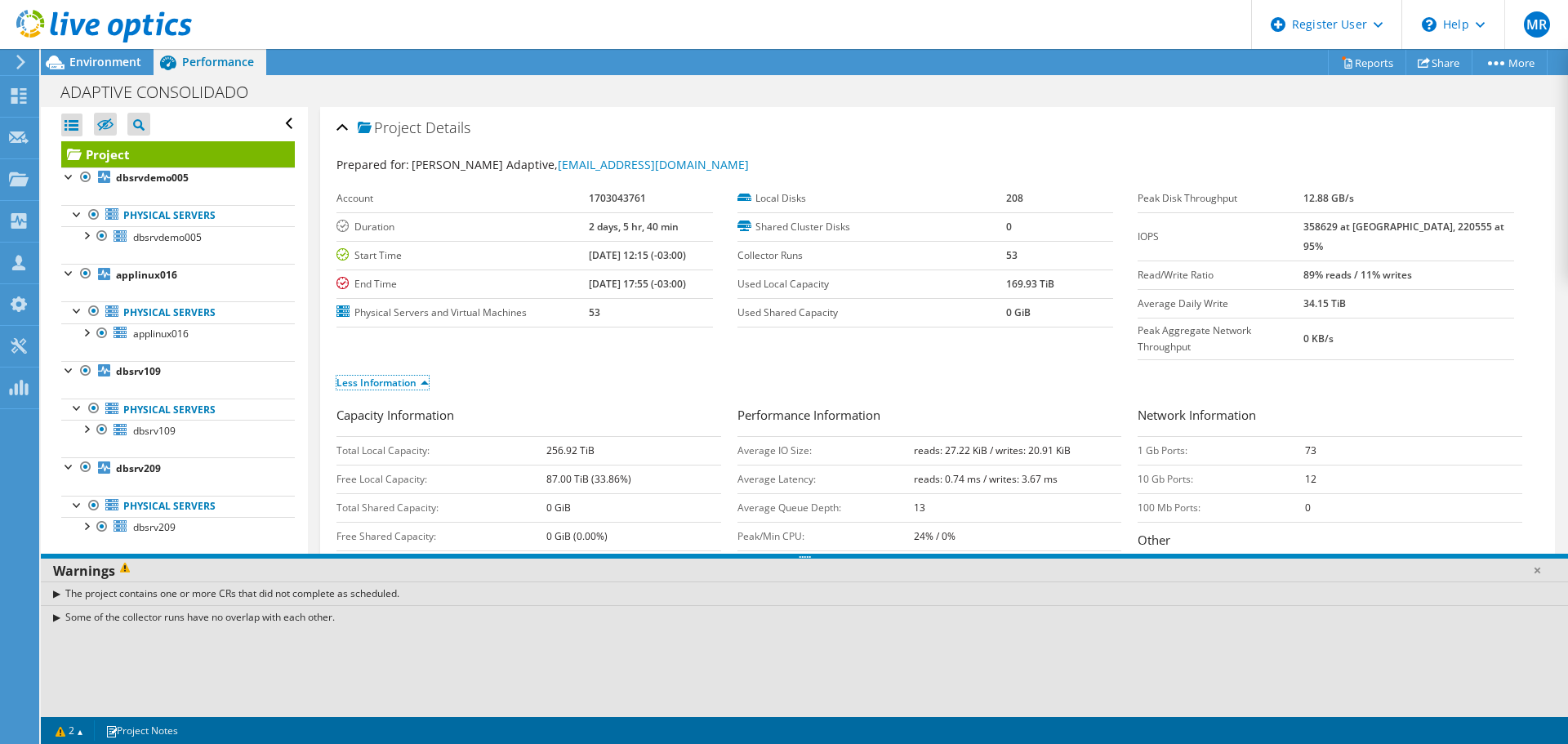
scroll to position [163, 0]
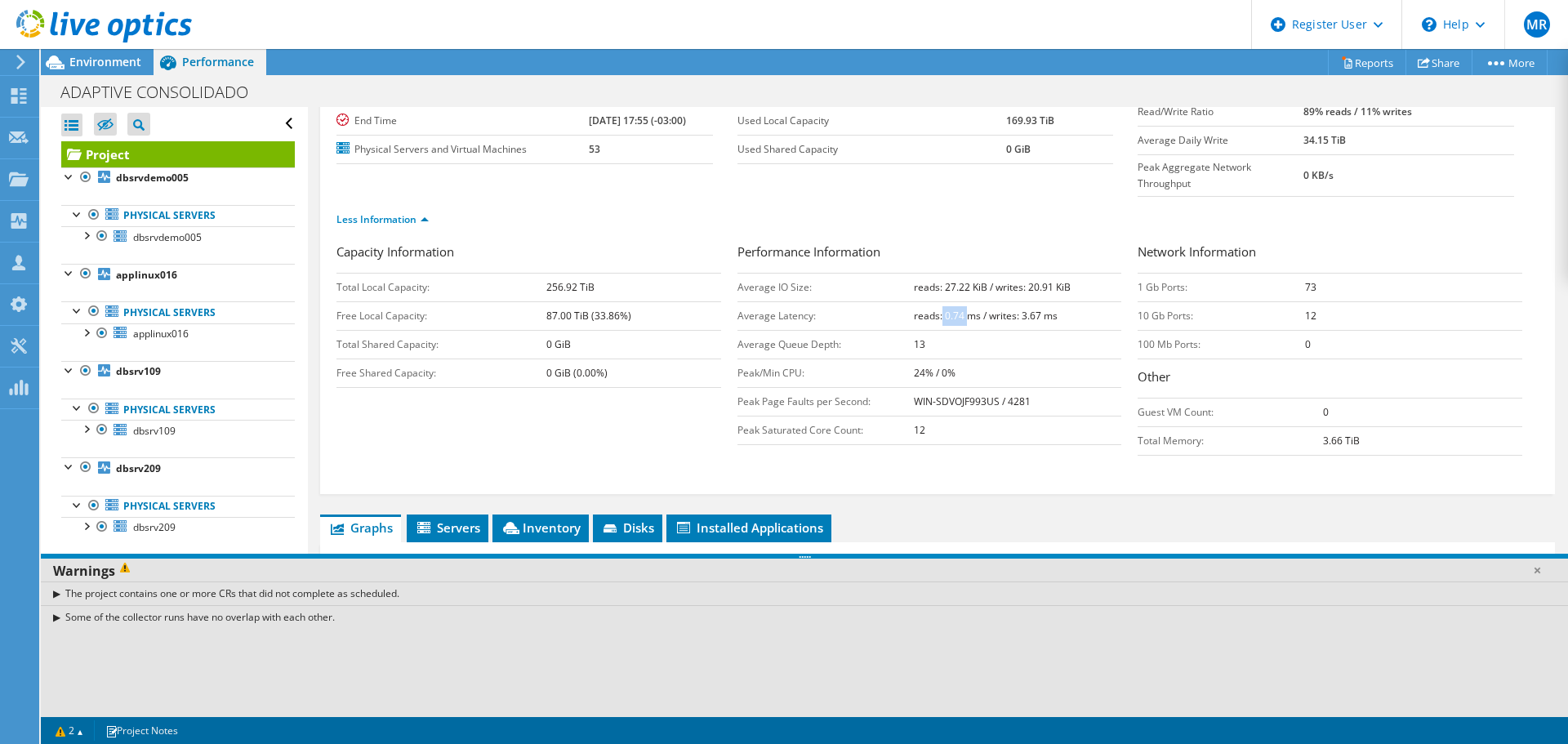
drag, startPoint x: 936, startPoint y: 283, endPoint x: 961, endPoint y: 283, distance: 25.0
click at [961, 309] on b "reads: 0.74 ms / writes: 3.67 ms" at bounding box center [985, 315] width 144 height 14
drag, startPoint x: 1016, startPoint y: 283, endPoint x: 1042, endPoint y: 283, distance: 26.0
click at [1042, 309] on b "reads: 0.74 ms / writes: 3.67 ms" at bounding box center [985, 315] width 144 height 14
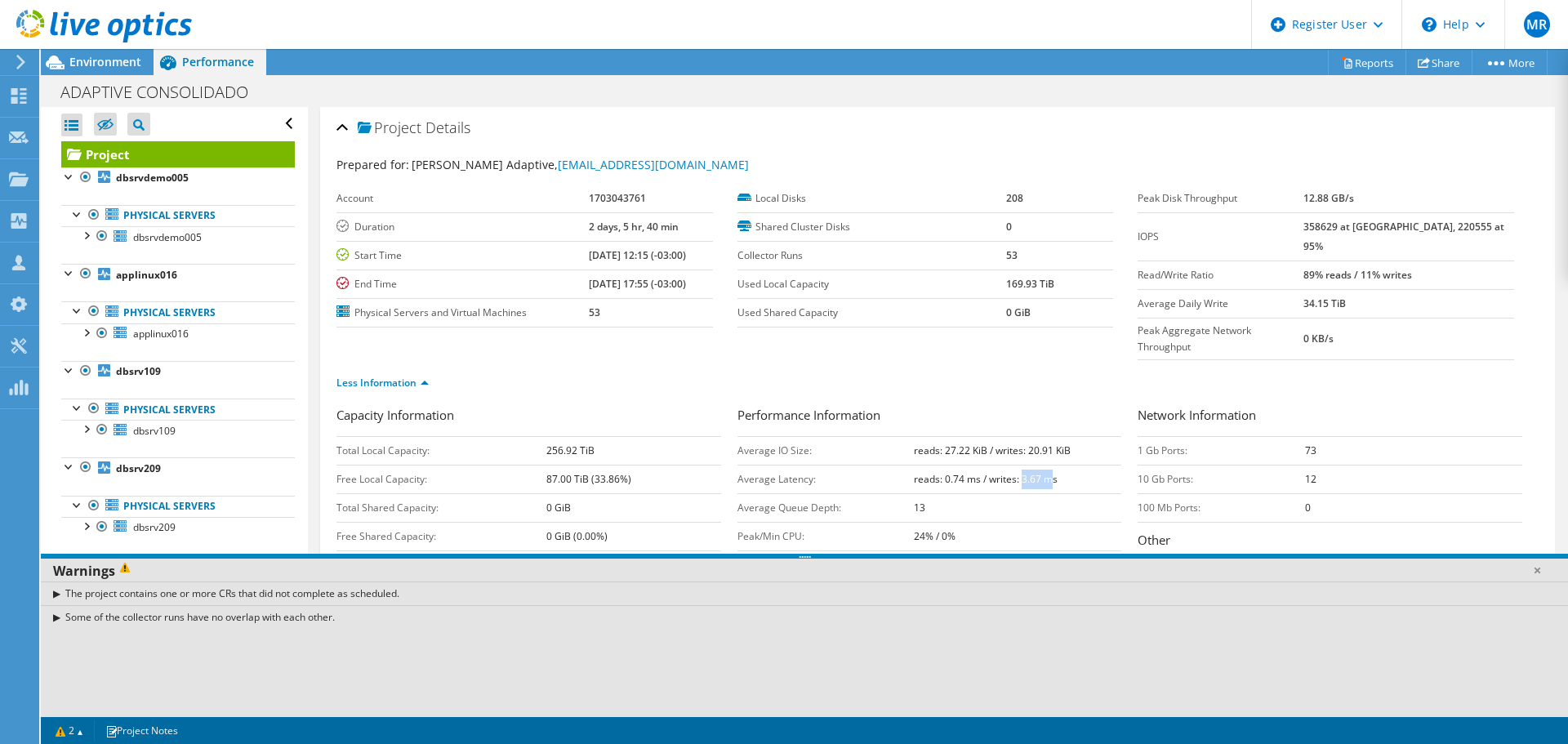
scroll to position [82, 0]
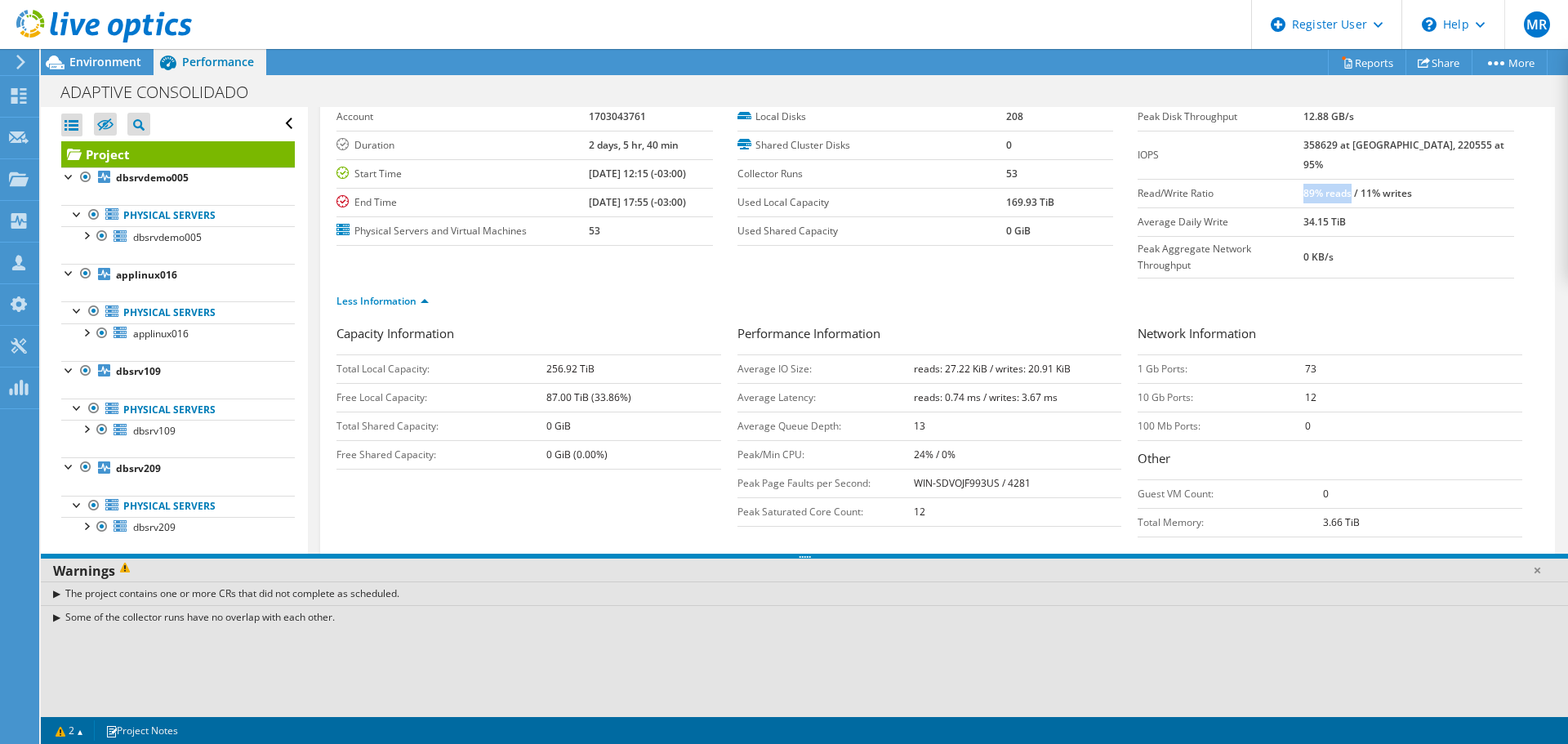
drag, startPoint x: 1334, startPoint y: 170, endPoint x: 1383, endPoint y: 171, distance: 49.0
click at [1383, 186] on b "89% reads / 11% writes" at bounding box center [1356, 193] width 108 height 14
drag, startPoint x: 1393, startPoint y: 170, endPoint x: 1443, endPoint y: 171, distance: 50.0
click at [1412, 186] on b "89% reads / 11% writes" at bounding box center [1356, 193] width 108 height 14
drag, startPoint x: 936, startPoint y: 364, endPoint x: 961, endPoint y: 364, distance: 25.0
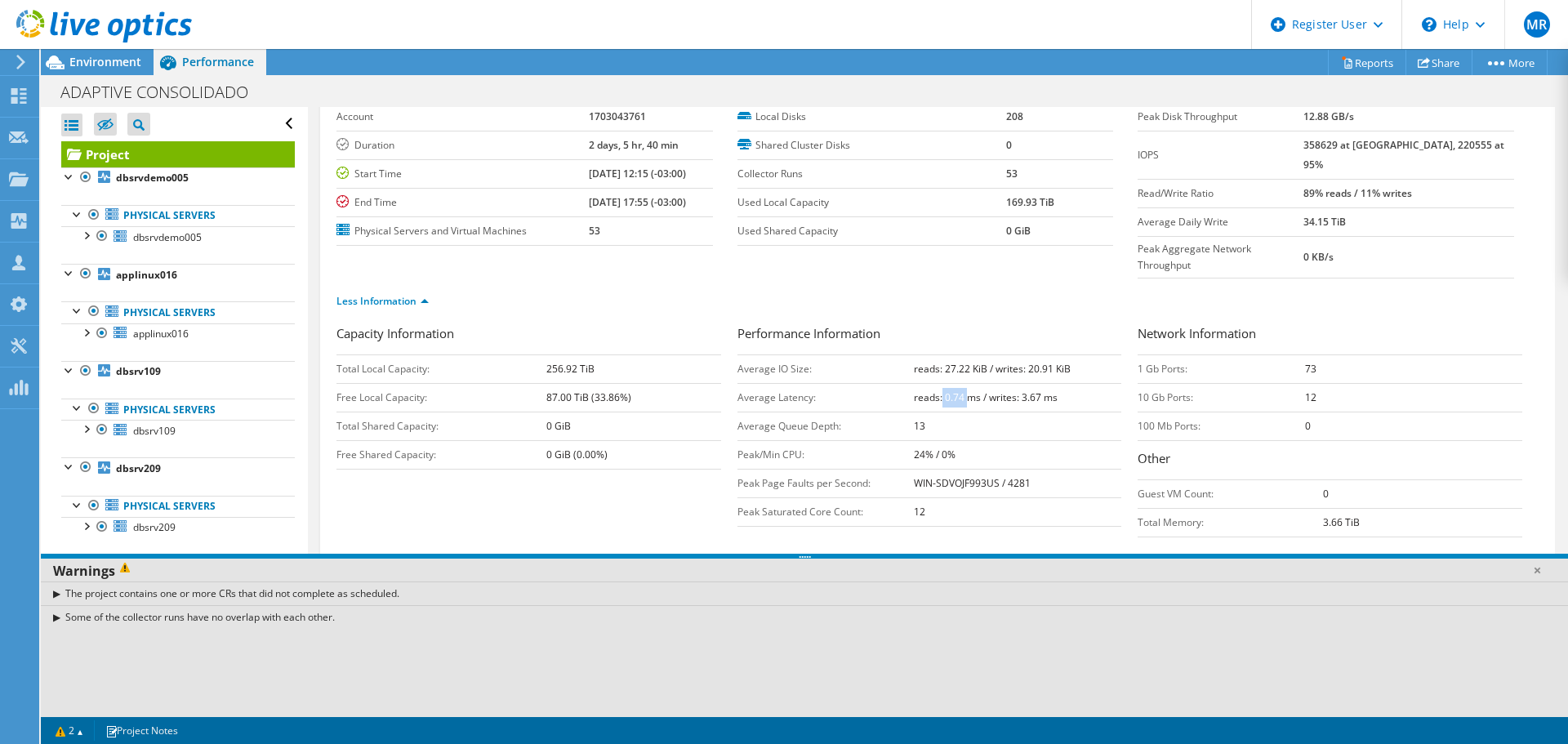
click at [961, 391] on b "reads: 0.74 ms / writes: 3.67 ms" at bounding box center [985, 397] width 144 height 14
click at [971, 391] on b "reads: 0.74 ms / writes: 3.67 ms" at bounding box center [985, 397] width 144 height 14
drag, startPoint x: 906, startPoint y: 334, endPoint x: 943, endPoint y: 334, distance: 37.0
click at [943, 354] on tr "Average IO Size: reads: 27.22 KiB / writes: 20.91 KiB" at bounding box center [929, 368] width 385 height 28
click at [1004, 391] on b "reads: 0.74 ms / writes: 3.67 ms" at bounding box center [985, 397] width 144 height 14
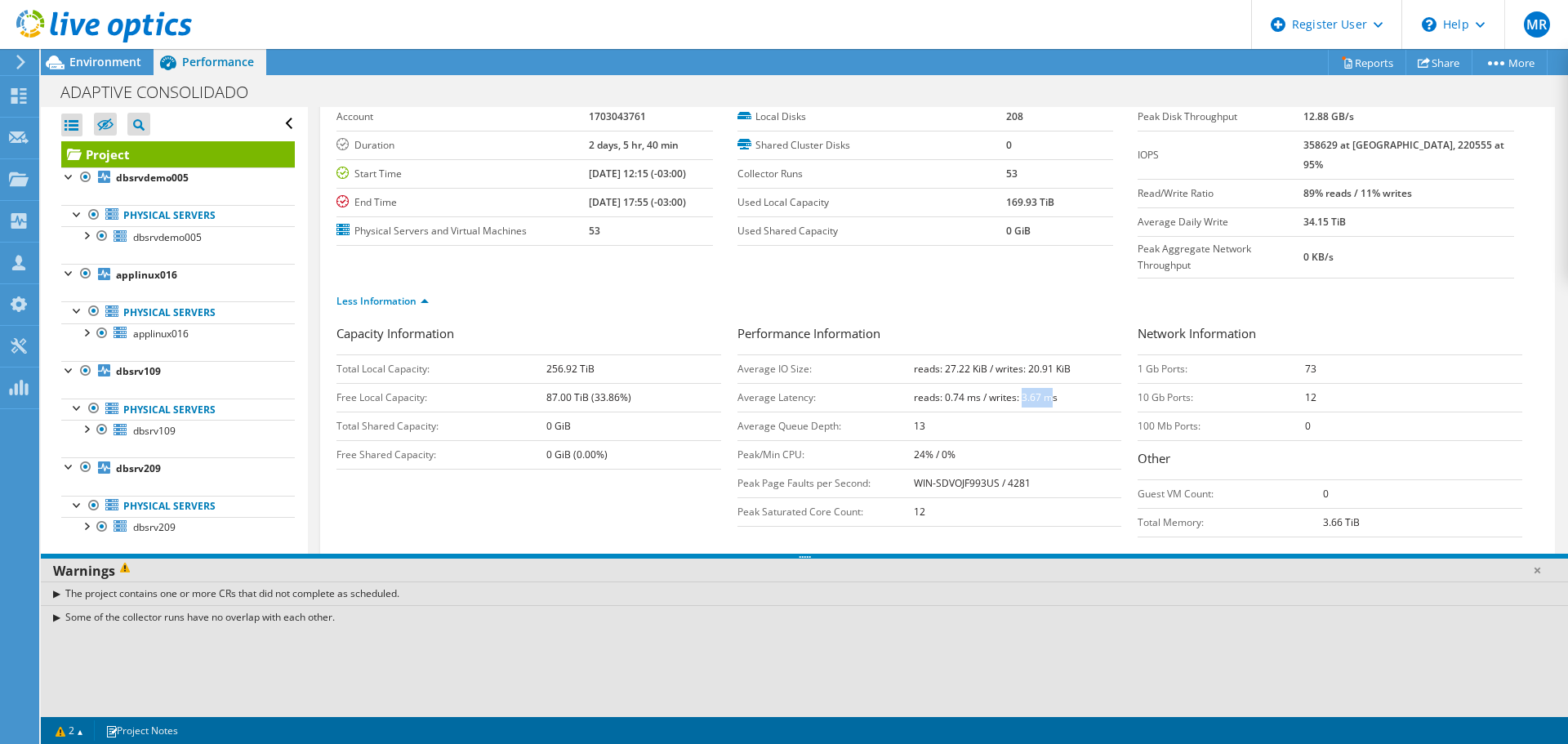
drag, startPoint x: 1016, startPoint y: 364, endPoint x: 1047, endPoint y: 365, distance: 31.0
click at [1047, 391] on b "reads: 0.74 ms / writes: 3.67 ms" at bounding box center [985, 397] width 144 height 14
click at [1029, 391] on b "reads: 0.74 ms / writes: 3.67 ms" at bounding box center [985, 397] width 144 height 14
drag, startPoint x: 1048, startPoint y: 365, endPoint x: 1016, endPoint y: 366, distance: 32.0
click at [1016, 391] on b "reads: 0.74 ms / writes: 3.67 ms" at bounding box center [985, 397] width 144 height 14
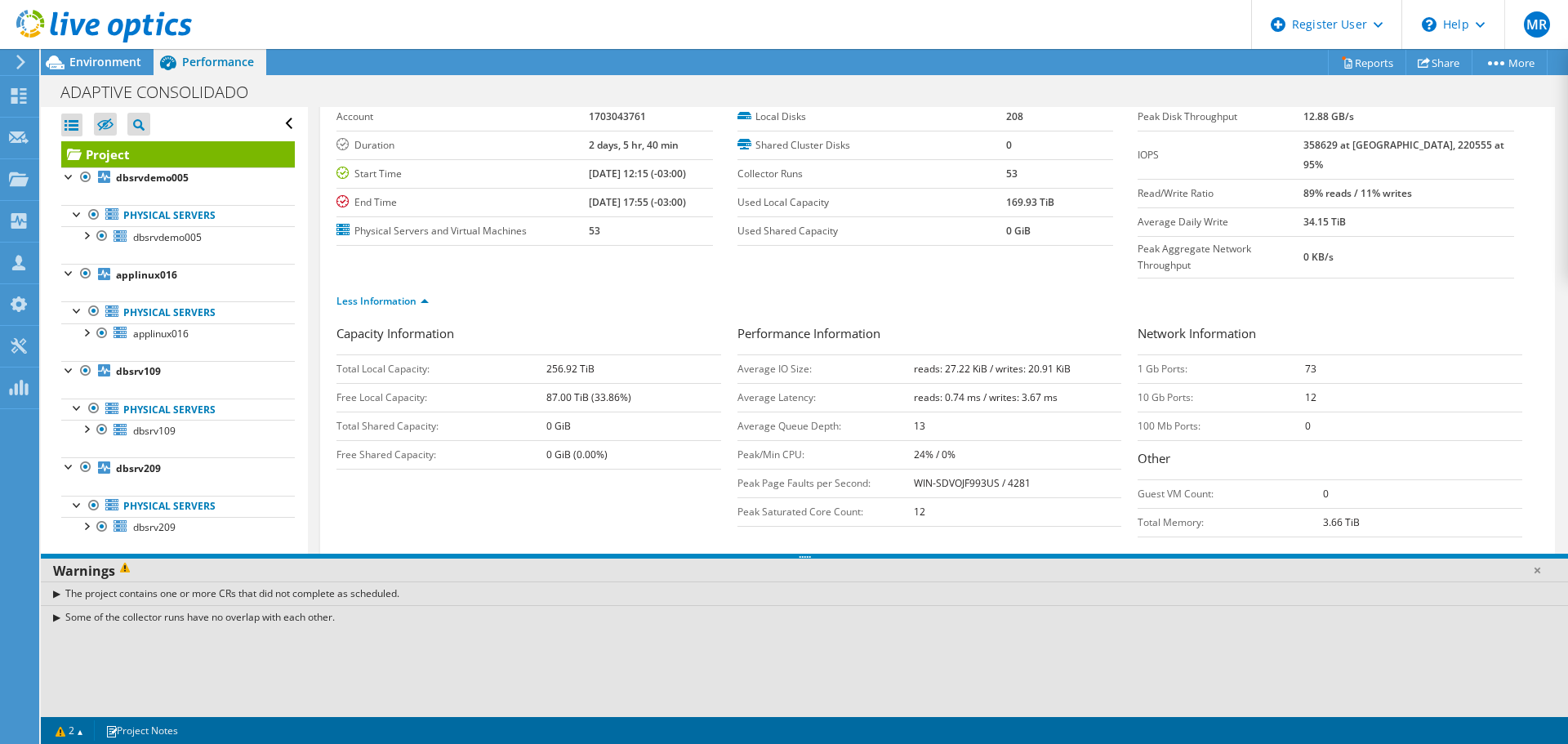
click at [1014, 391] on b "reads: 0.74 ms / writes: 3.67 ms" at bounding box center [985, 397] width 144 height 14
click at [1008, 391] on b "reads: 0.74 ms / writes: 3.67 ms" at bounding box center [985, 397] width 144 height 14
click at [1011, 391] on b "reads: 0.74 ms / writes: 3.67 ms" at bounding box center [985, 397] width 144 height 14
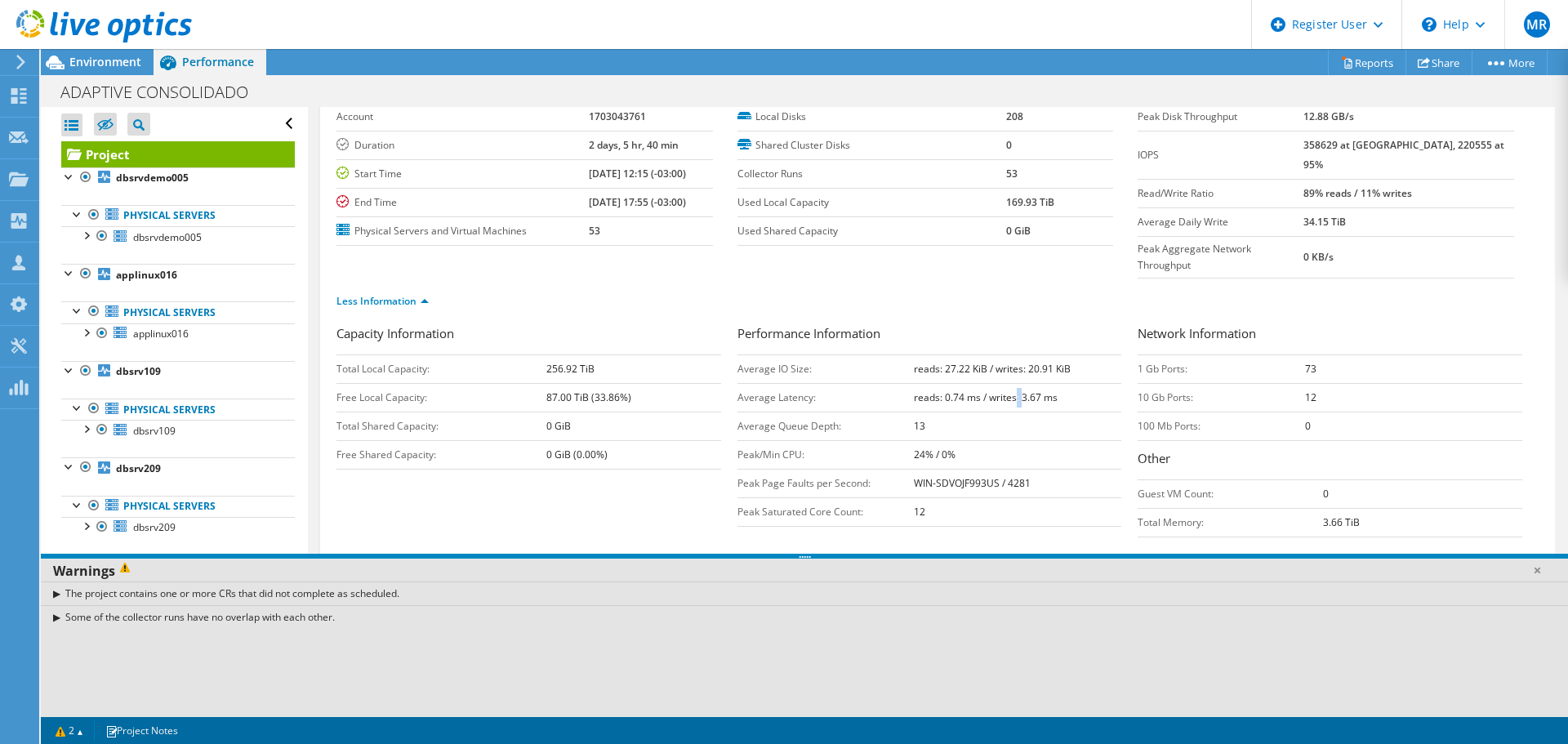
click at [1011, 391] on b "reads: 0.74 ms / writes: 3.67 ms" at bounding box center [985, 397] width 144 height 14
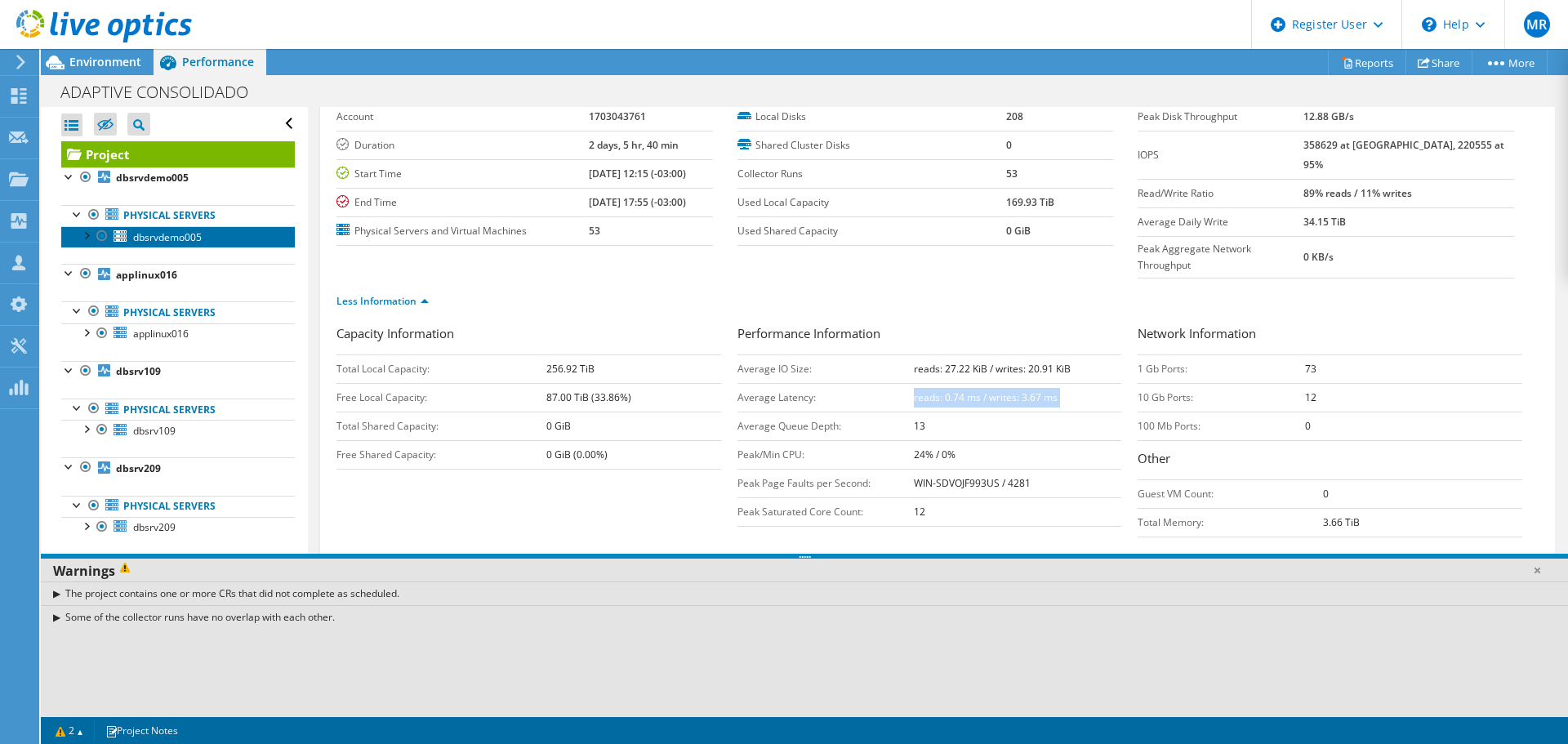
click at [158, 243] on span "dbsrvdemo005" at bounding box center [167, 237] width 69 height 14
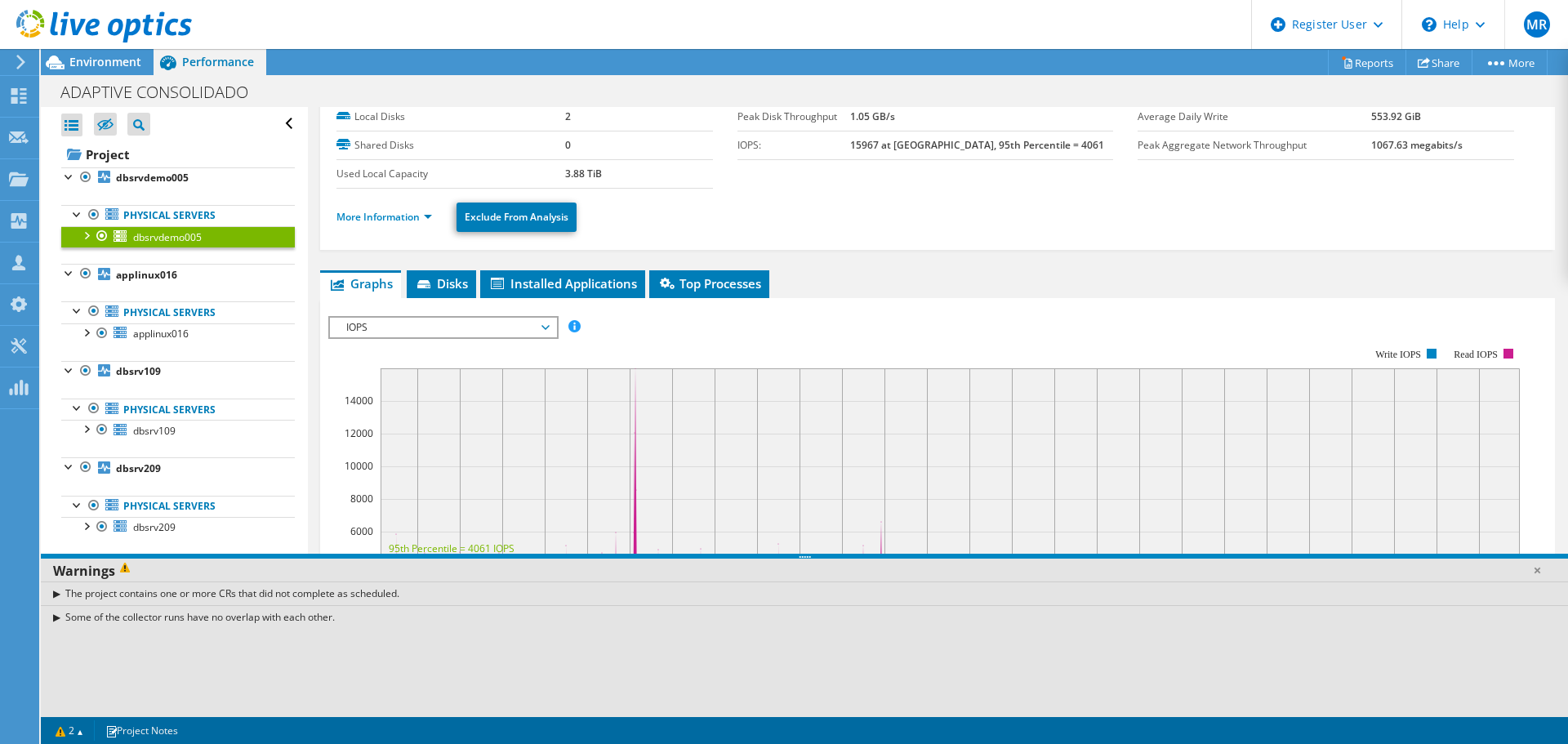
scroll to position [0, 0]
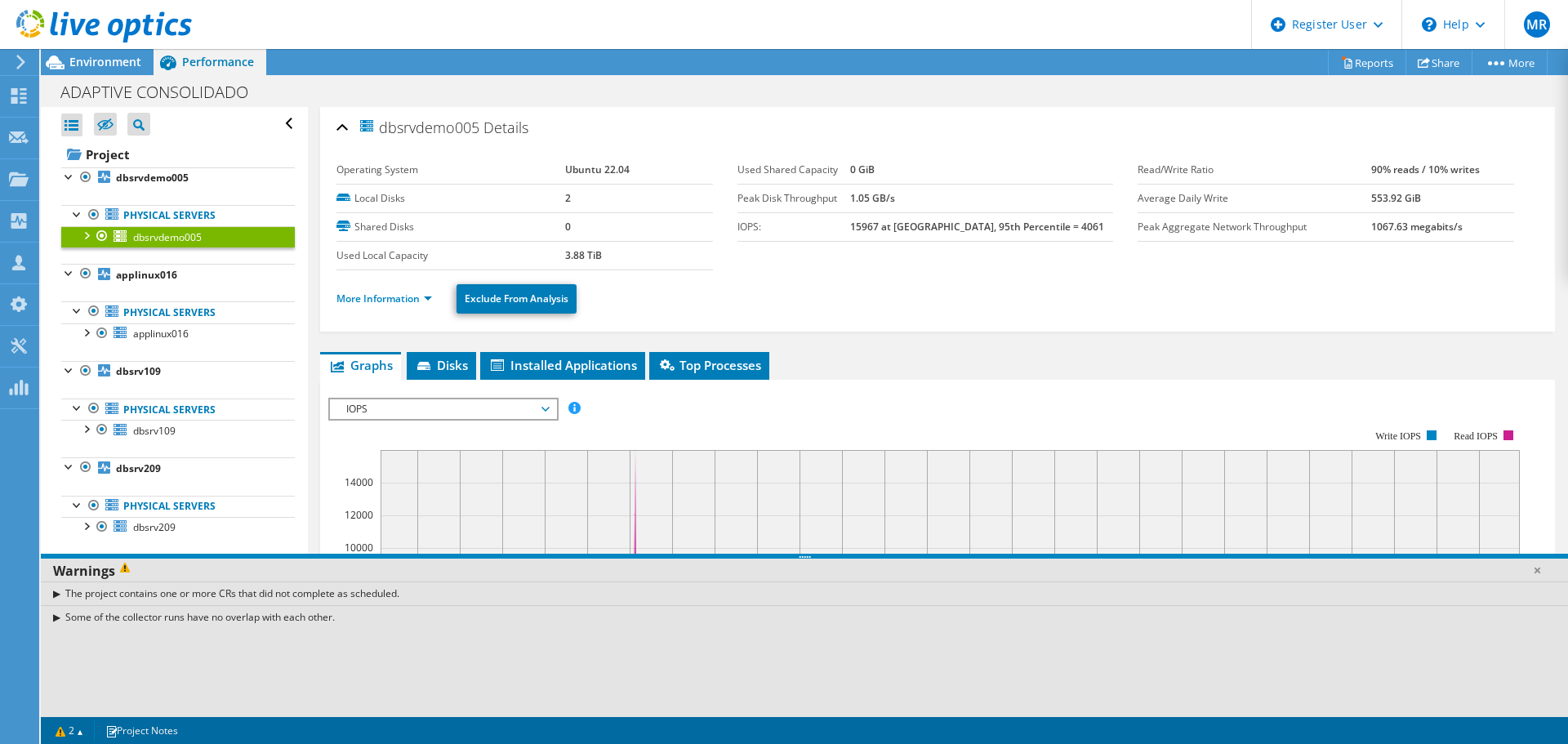
click at [156, 217] on link "Physical Servers" at bounding box center [178, 216] width 233 height 22
drag, startPoint x: 875, startPoint y: 222, endPoint x: 904, endPoint y: 222, distance: 29.0
click at [904, 222] on b "15967 at Peak, 95th Percentile = 4061" at bounding box center [977, 226] width 254 height 14
click at [875, 231] on b "15967 at Peak, 95th Percentile = 4061" at bounding box center [977, 226] width 254 height 14
drag, startPoint x: 872, startPoint y: 226, endPoint x: 910, endPoint y: 226, distance: 38.0
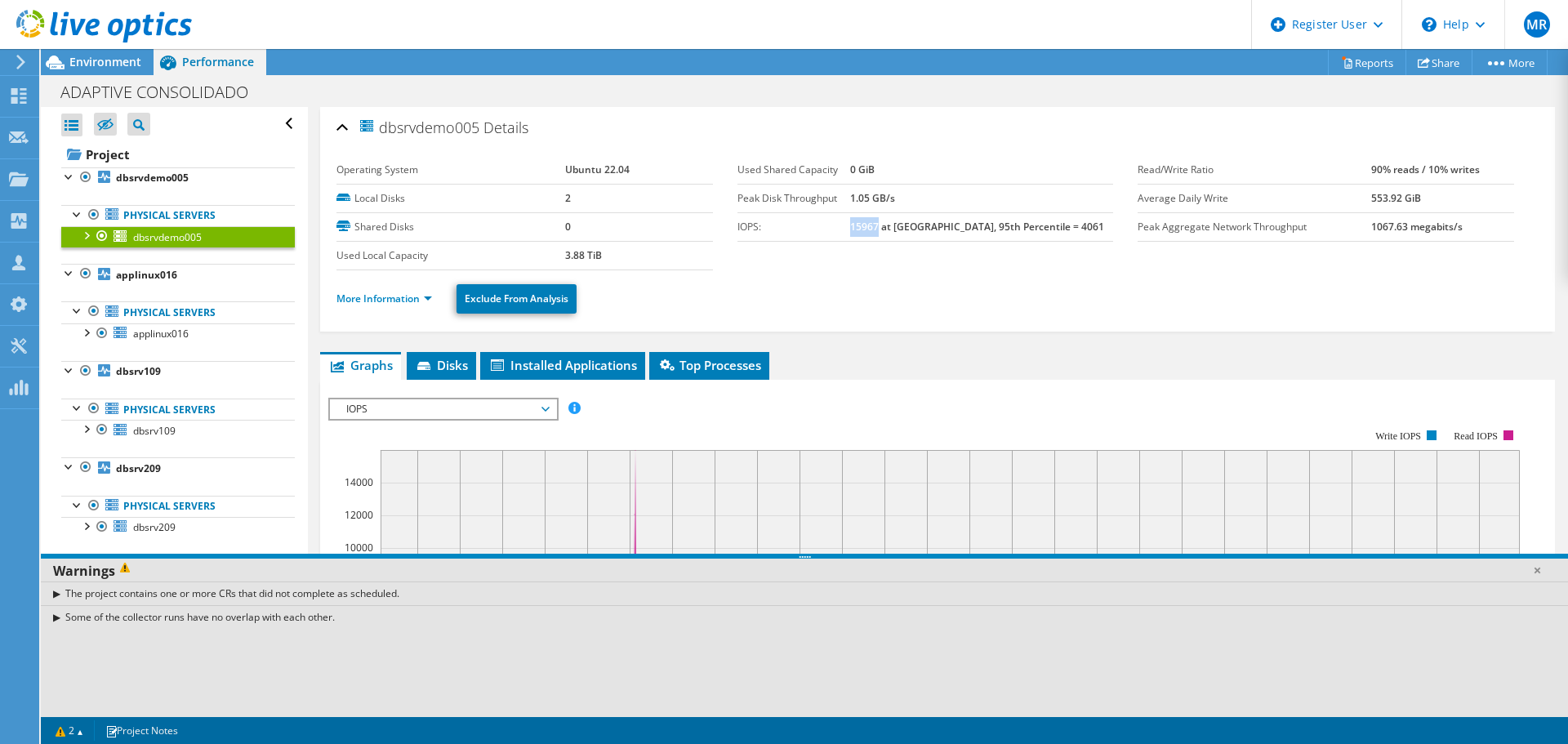
click at [910, 226] on tr "IOPS: 15967 at Peak, 95th Percentile = 4061" at bounding box center [925, 227] width 376 height 28
click at [900, 223] on b "15967 at Peak, 95th Percentile = 4061" at bounding box center [977, 226] width 254 height 14
drag, startPoint x: 903, startPoint y: 223, endPoint x: 873, endPoint y: 227, distance: 30.3
click at [873, 227] on tr "IOPS: 15967 at Peak, 95th Percentile = 4061" at bounding box center [925, 227] width 376 height 28
click at [152, 326] on link "applinux016" at bounding box center [178, 334] width 233 height 22
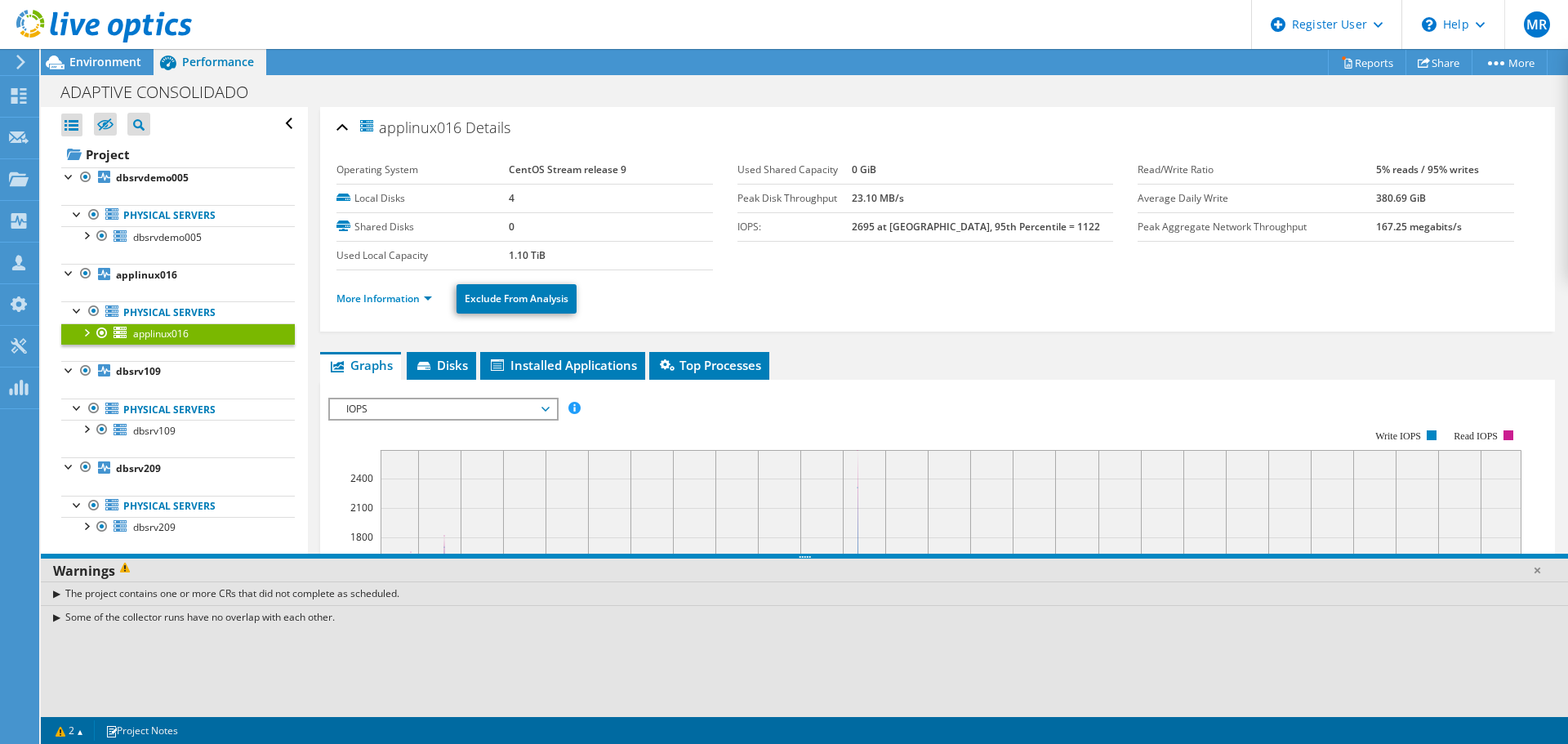
drag, startPoint x: 874, startPoint y: 221, endPoint x: 902, endPoint y: 220, distance: 28.0
click at [902, 220] on tr "IOPS: 2695 at Peak, 95th Percentile = 1122" at bounding box center [925, 227] width 376 height 28
click at [162, 430] on span "dbsrv109" at bounding box center [153, 430] width 42 height 14
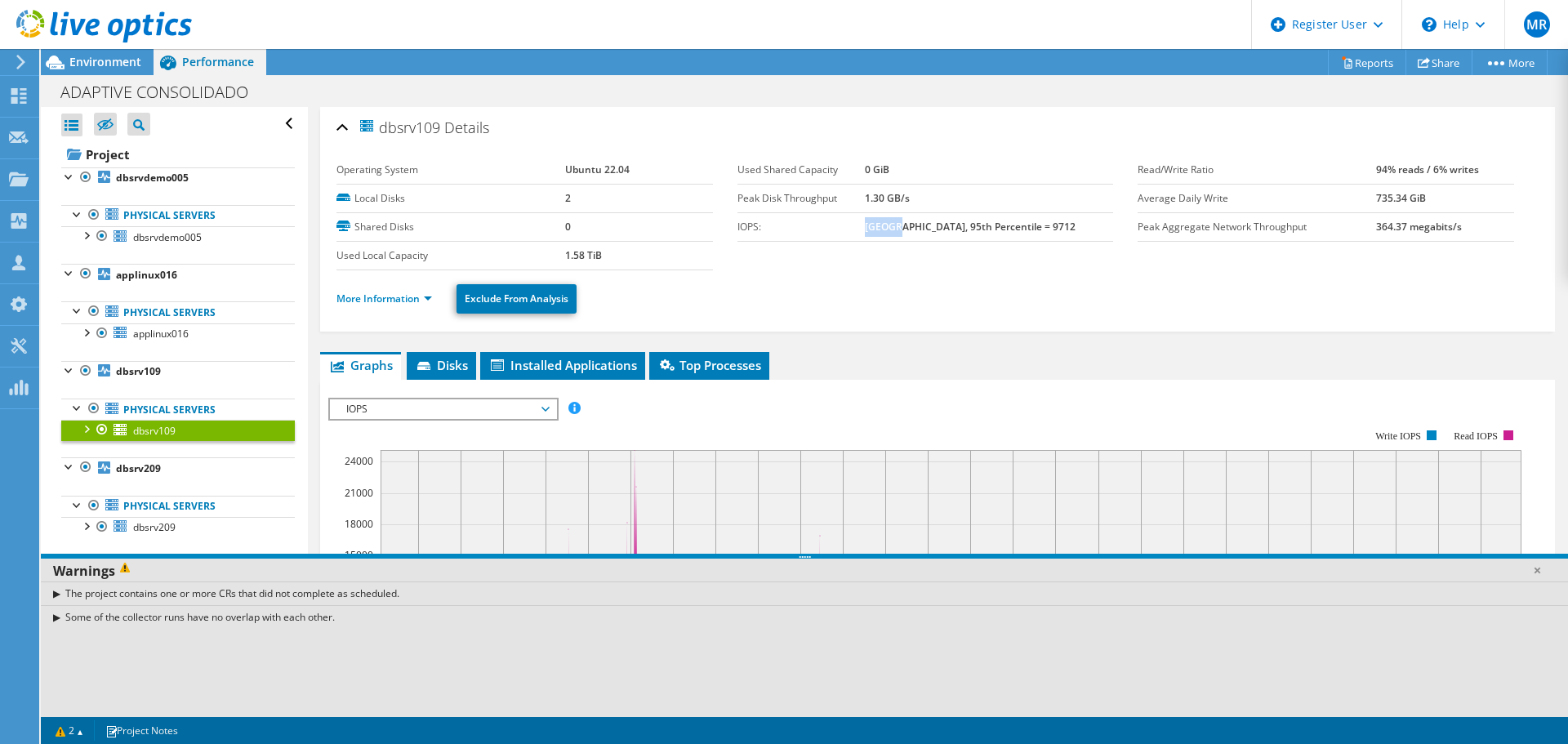
drag, startPoint x: 875, startPoint y: 225, endPoint x: 893, endPoint y: 225, distance: 18.0
click at [907, 225] on b "25110 at Peak, 95th Percentile = 9712" at bounding box center [970, 226] width 211 height 14
click at [164, 170] on b "dbsrvdemo005" at bounding box center [152, 177] width 72 height 14
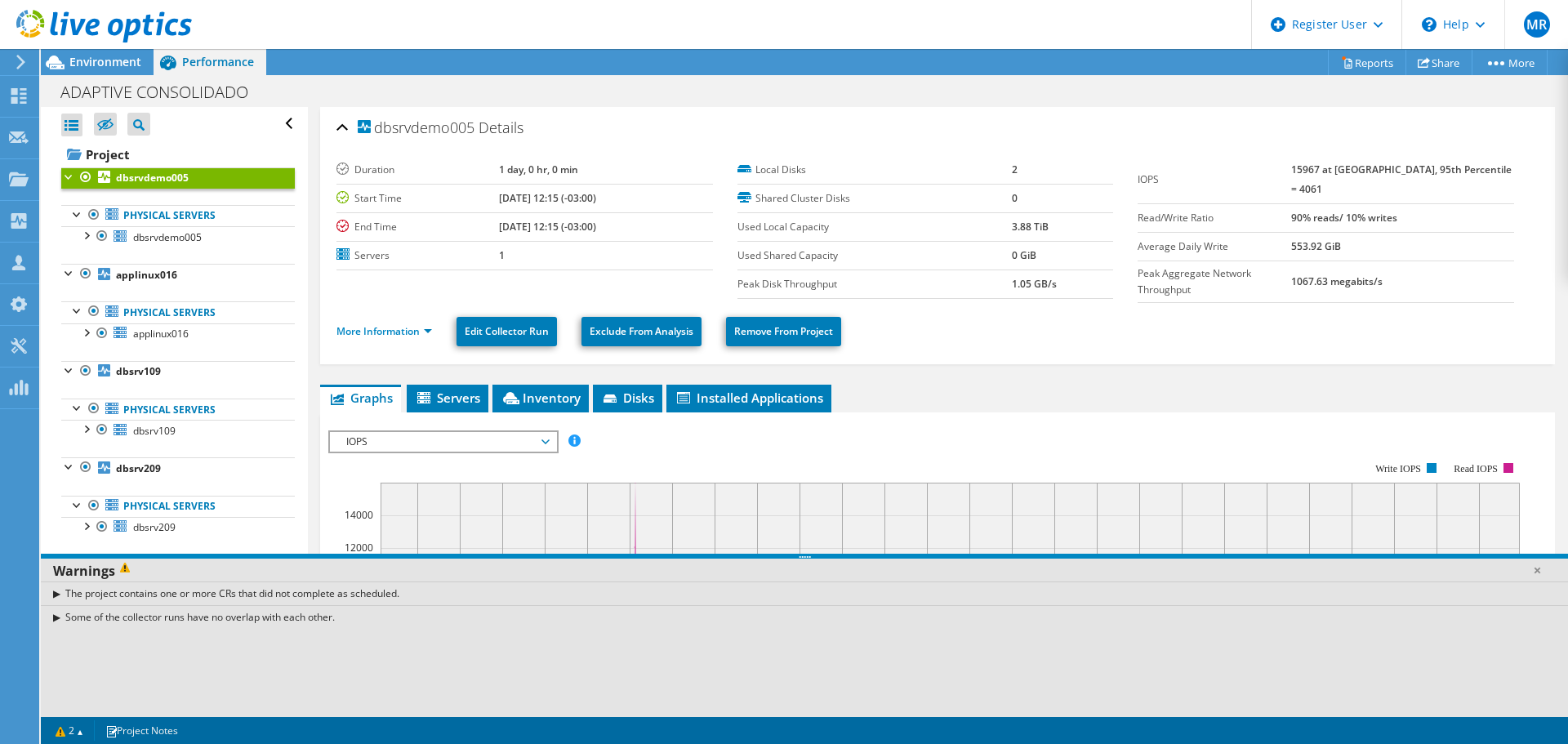
click at [137, 57] on span "Environment" at bounding box center [105, 61] width 72 height 15
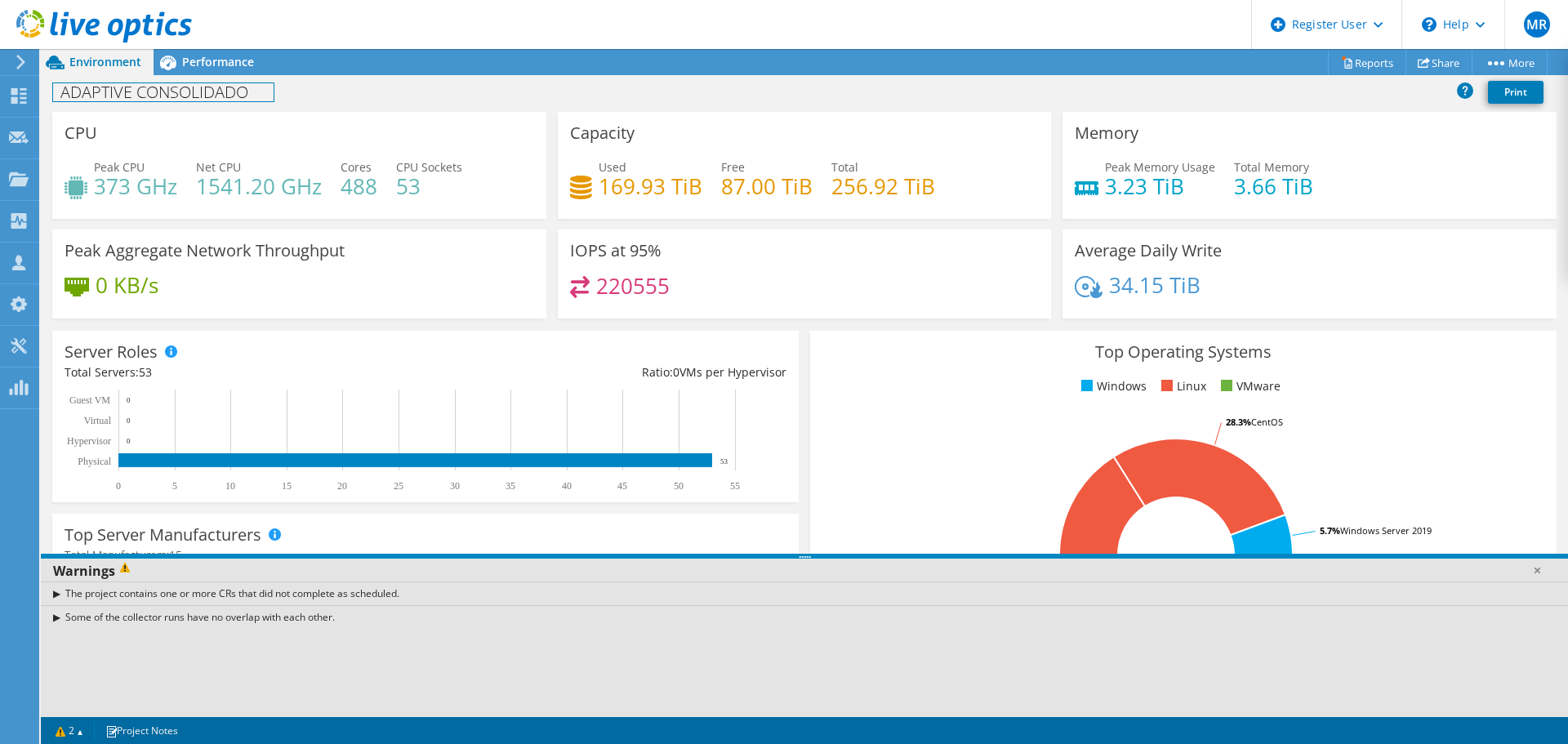
click at [111, 92] on h1 "ADAPTIVE CONSOLIDADO" at bounding box center [163, 91] width 220 height 18
copy h1 "ADAPTIVE"
click at [82, 94] on h1 "ADAPTIVE CONSOLIDADO" at bounding box center [163, 91] width 220 height 18
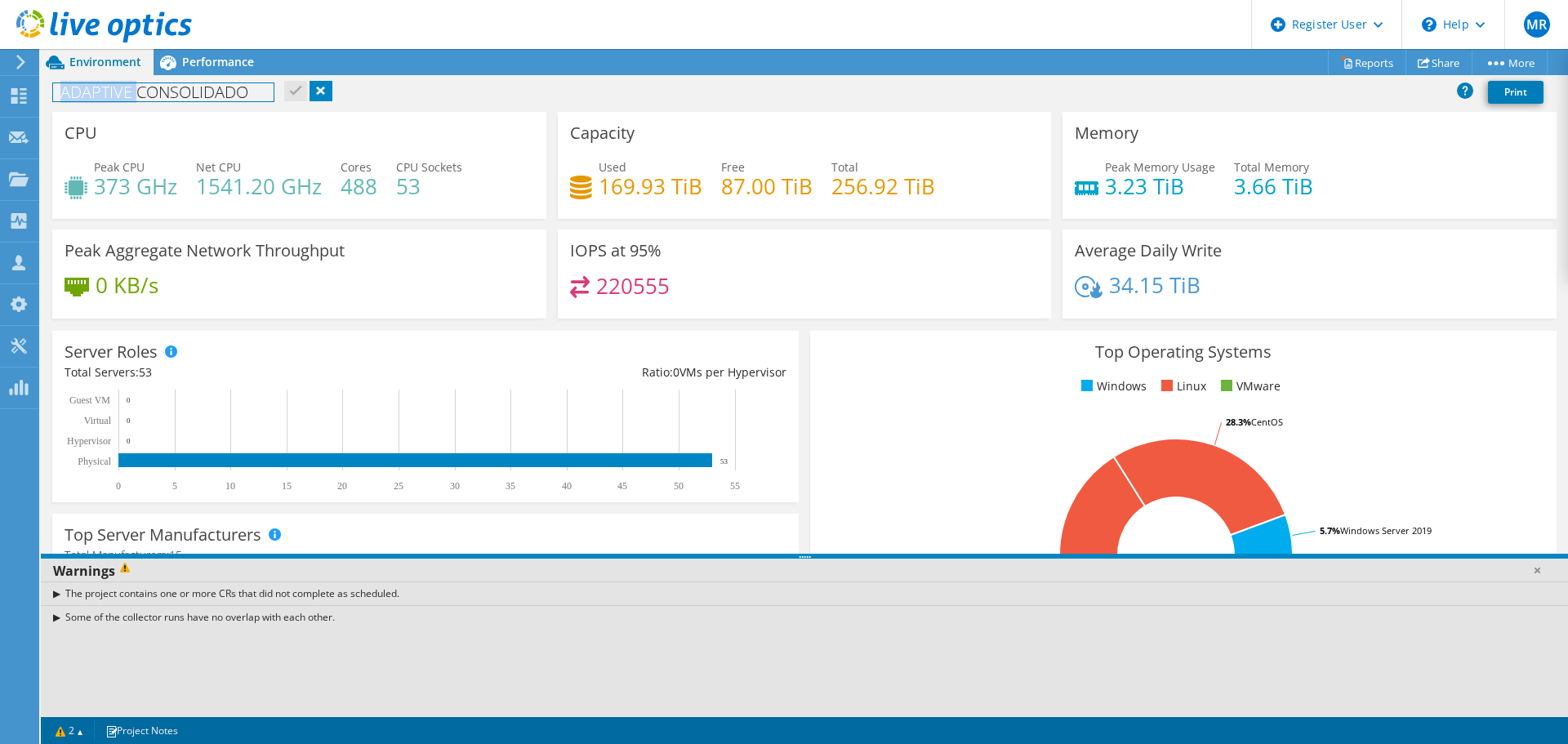
copy h1 "ADAPTIVE"
